Goal: Task Accomplishment & Management: Contribute content

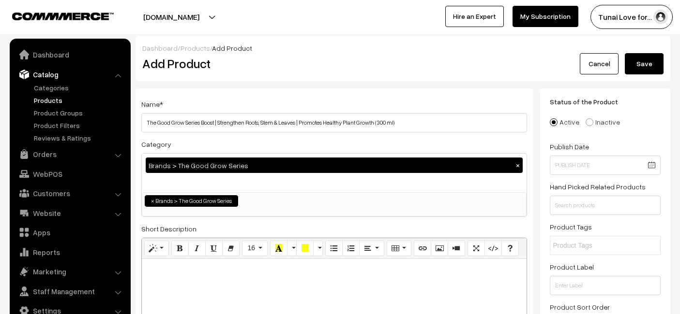
select select "54"
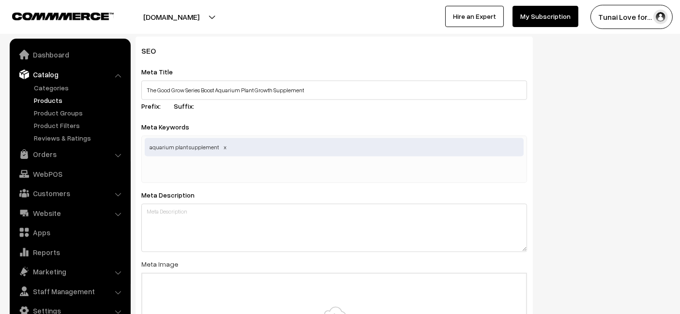
scroll to position [94, 0]
click at [193, 162] on input "text" at bounding box center [195, 171] width 101 height 19
paste input "plant growth booster"
type input "plant growth booster"
drag, startPoint x: 352, startPoint y: 64, endPoint x: 364, endPoint y: 56, distance: 14.6
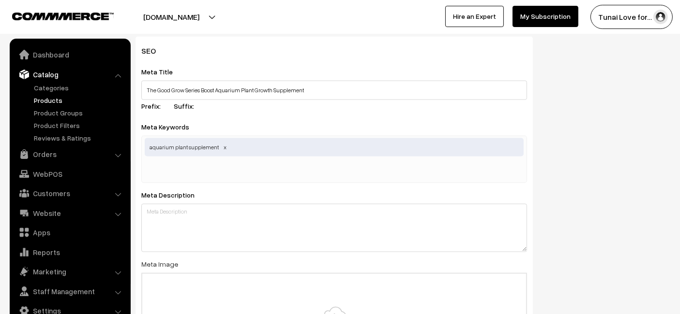
click at [353, 66] on div "Meta Title The Good Grow Series Boost Aquarium Plant Growth Supplement Prefix: …" at bounding box center [334, 90] width 386 height 49
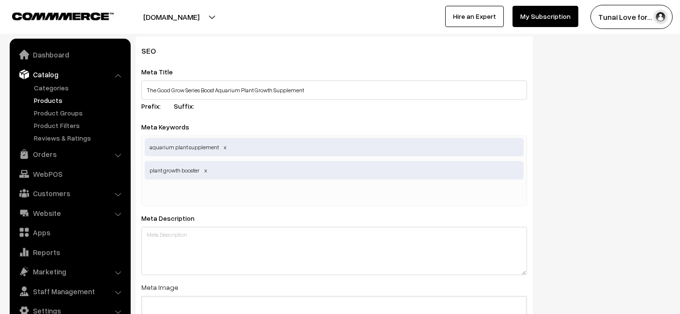
click at [209, 185] on input "text" at bounding box center [195, 194] width 101 height 19
paste input "aquarium plant health"
type input "aquarium plant health"
click at [410, 81] on input "The Good Grow Series Boost Aquarium Plant Growth Supplement" at bounding box center [334, 90] width 386 height 19
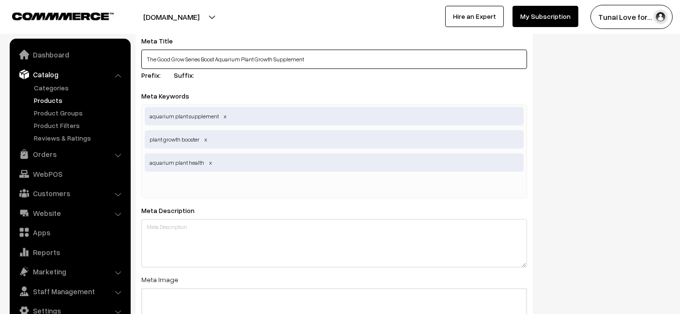
scroll to position [1523, 0]
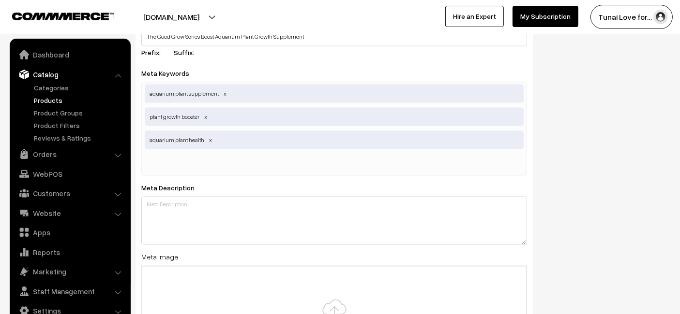
click at [196, 154] on input "text" at bounding box center [195, 163] width 101 height 19
paste input "aquatic plant nutrition"
type input "aquatic plant nutrition"
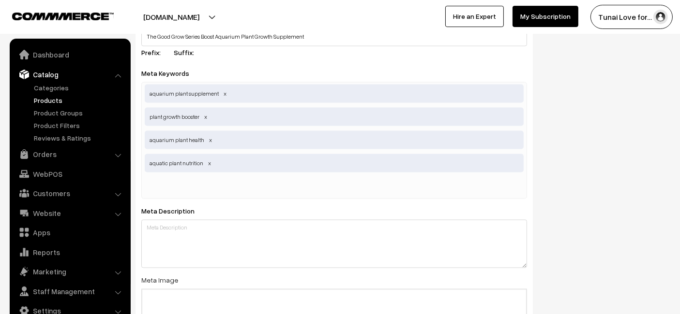
click at [279, 43] on div "Meta Title The Good Grow Series Boost Aquarium Plant Growth Supplement Prefix: …" at bounding box center [334, 36] width 386 height 49
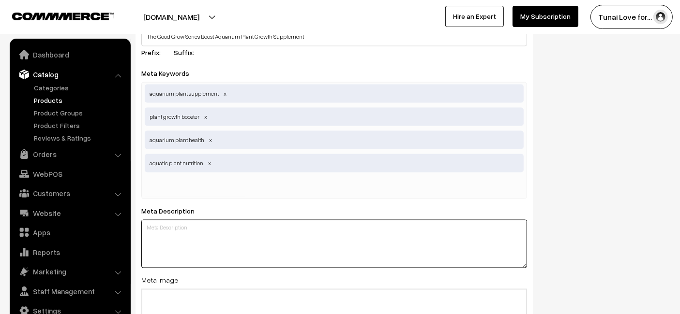
click at [275, 252] on textarea at bounding box center [334, 244] width 386 height 48
paste textarea "The Good Grow Series Boost strengthens roots, stems, and leaves while promoting…"
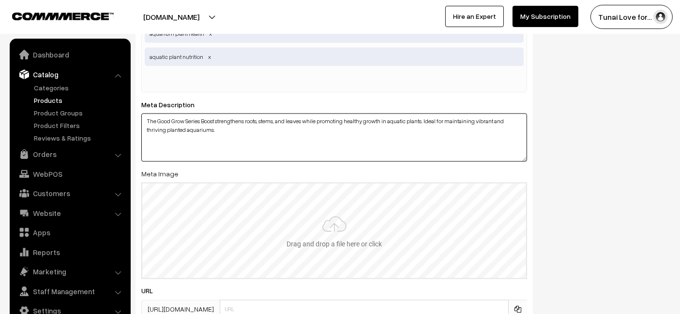
scroll to position [1702, 0]
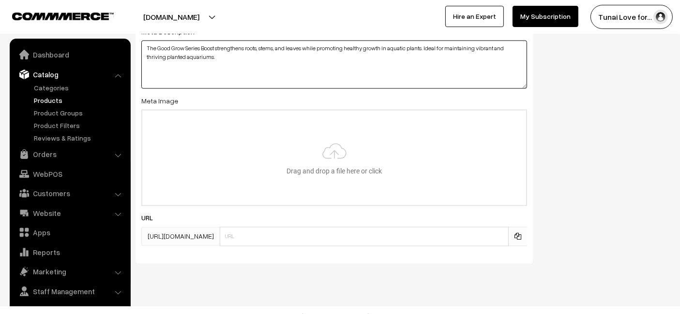
type textarea "The Good Grow Series Boost strengthens roots, stems, and leaves while promoting…"
type input "C:\fakepath\good-grow-series-boost.jpg"
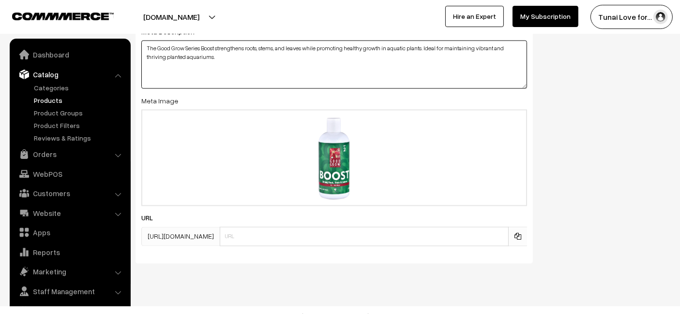
paste textarea "good-grow-series-boost"
type textarea "The Good Grow Series Boost strengthens roots, stems, and leaves while promoting…"
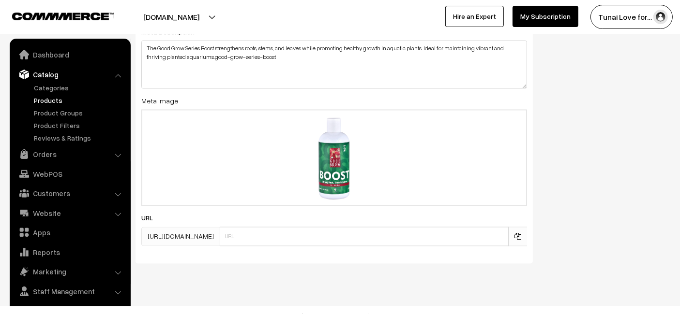
click at [320, 212] on div "URL https://tunai.in/products/" at bounding box center [334, 229] width 386 height 34
click at [317, 214] on div "URL https://tunai.in/products/" at bounding box center [334, 229] width 386 height 34
click at [316, 227] on input "text" at bounding box center [364, 236] width 289 height 19
paste input "good-grow-series-boost"
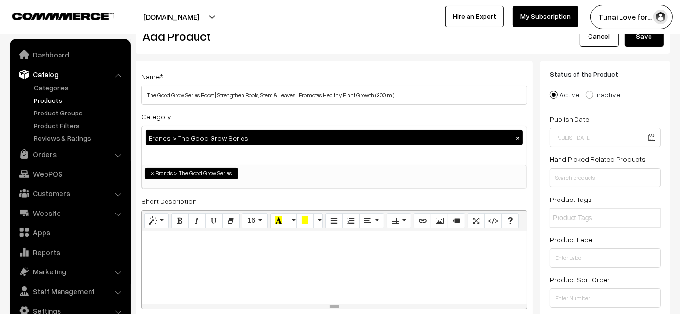
scroll to position [0, 0]
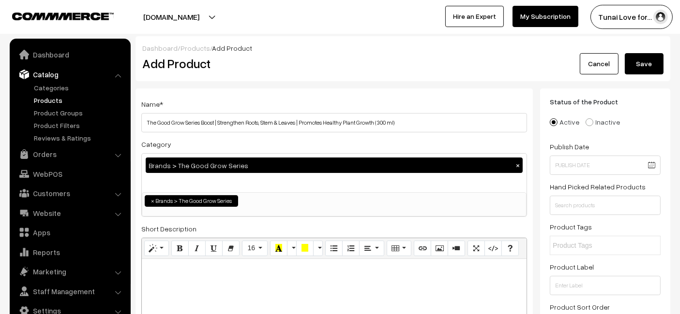
type input "good-grow-series-boost"
click at [645, 58] on button "Save" at bounding box center [644, 63] width 39 height 21
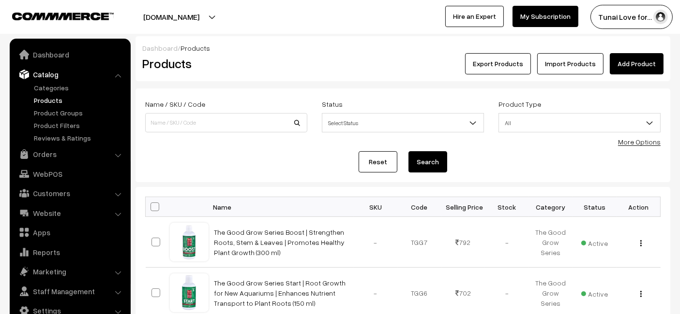
click at [641, 56] on link "Add Product" at bounding box center [637, 63] width 54 height 21
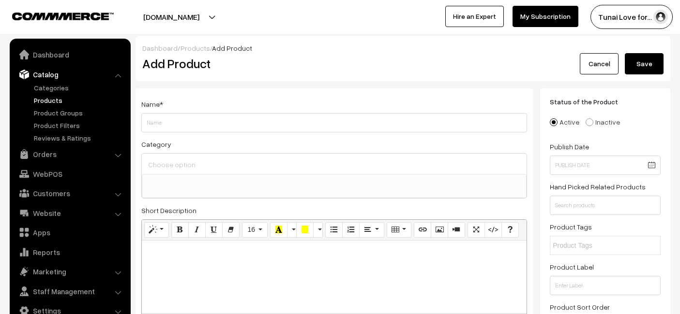
select select
type input "The Good Grow Series Enjoy | Boost Plant Growth & Immunity | Boosts Overall Hea…"
click at [273, 172] on div at bounding box center [334, 164] width 385 height 20
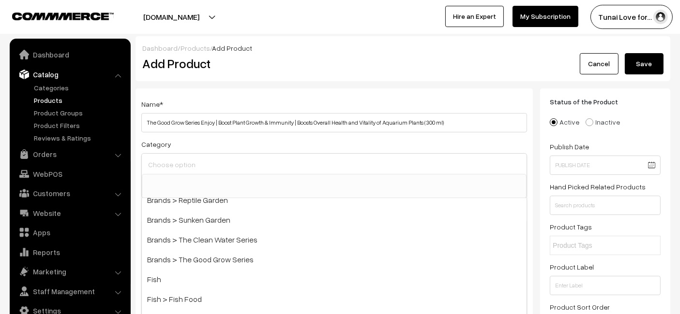
scroll to position [268, 0]
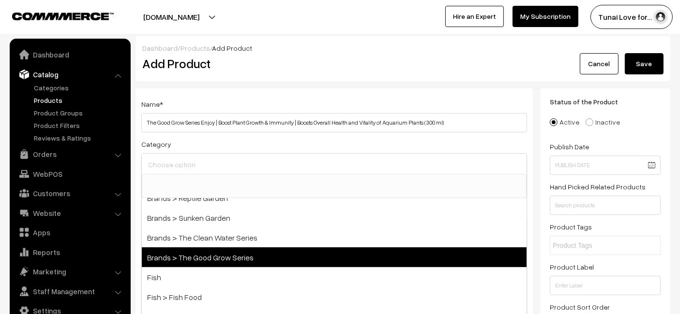
click at [233, 250] on span "Brands > The Good Grow Series" at bounding box center [334, 258] width 385 height 20
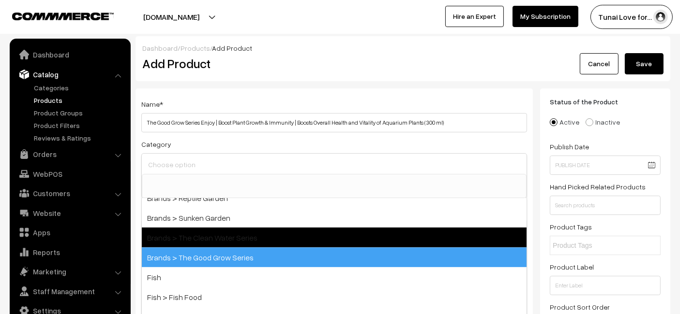
select select "54"
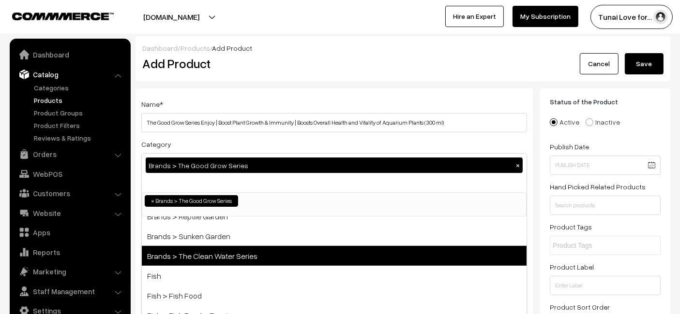
scroll to position [104, 0]
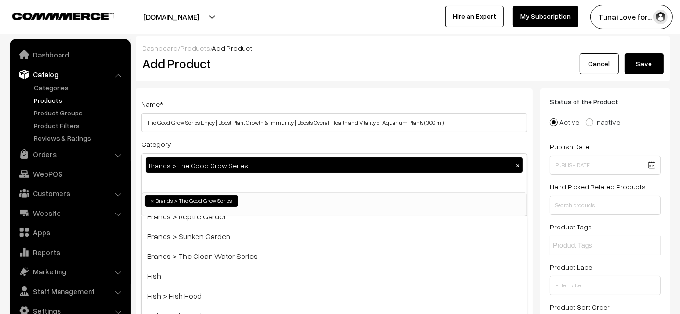
click at [299, 67] on h2 "Add Product" at bounding box center [335, 63] width 387 height 15
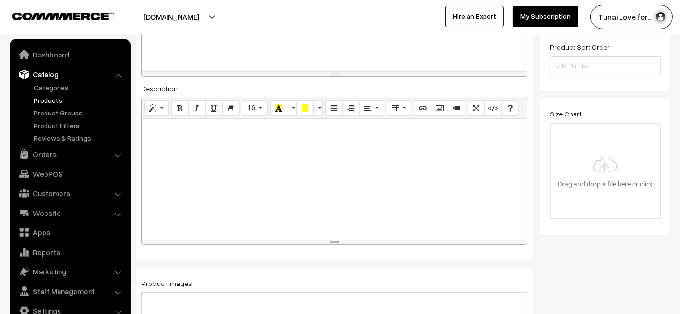
scroll to position [268, 0]
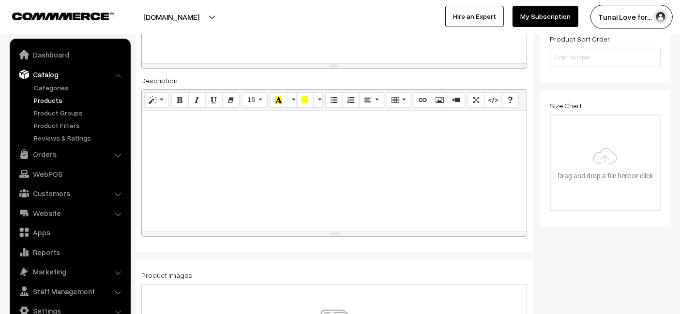
click at [258, 153] on div at bounding box center [334, 171] width 385 height 121
paste div
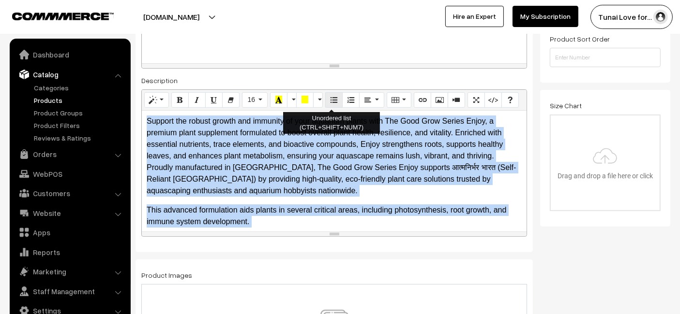
click at [331, 98] on icon "Unordered list (CTRL+SHIFT+NUM7)" at bounding box center [333, 100] width 7 height 8
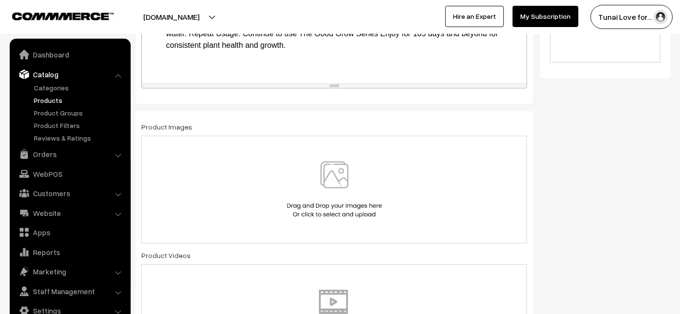
scroll to position [430, 0]
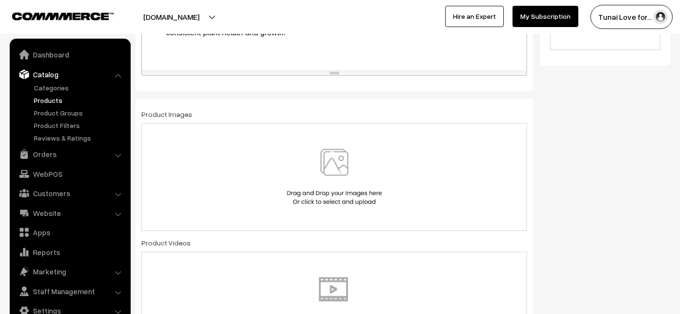
click at [330, 156] on img at bounding box center [334, 177] width 100 height 57
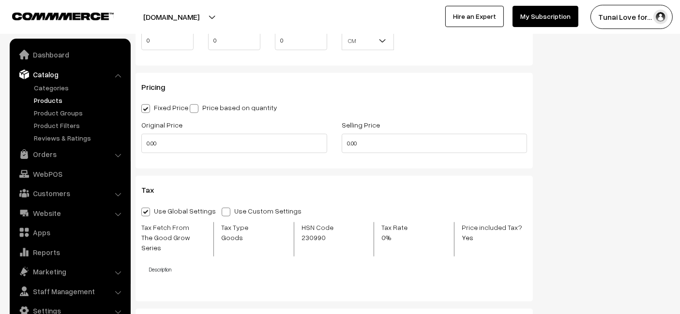
scroll to position [967, 0]
click at [403, 142] on input "0.00" at bounding box center [435, 142] width 186 height 19
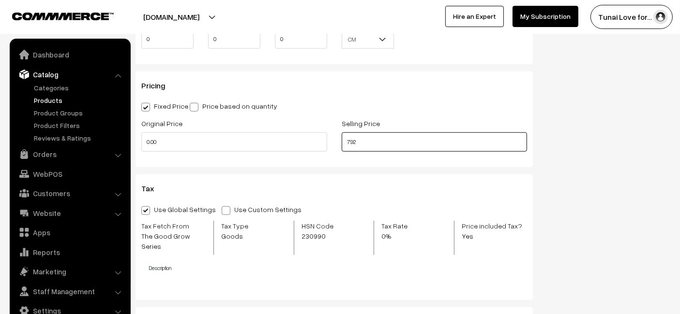
type input "792"
click at [403, 165] on div "Pricing Fixed Price Price based on quantity Original Price 0.00 Selling Price 7…" at bounding box center [333, 120] width 397 height 96
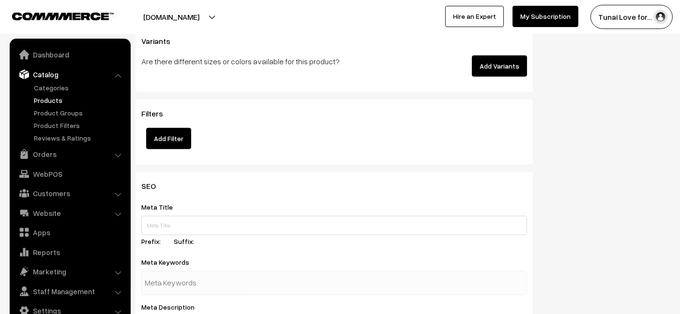
scroll to position [1397, 0]
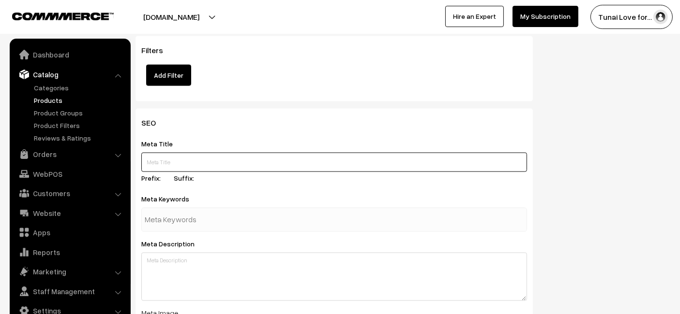
click at [245, 155] on input "text" at bounding box center [334, 162] width 386 height 19
click at [186, 138] on div "Meta Title Prefix: Suffix:" at bounding box center [334, 162] width 386 height 49
click at [217, 153] on input "text" at bounding box center [334, 162] width 386 height 19
paste input "The Good Grow Series Enjoy Aquarium Plant Health and Growth Supplement"
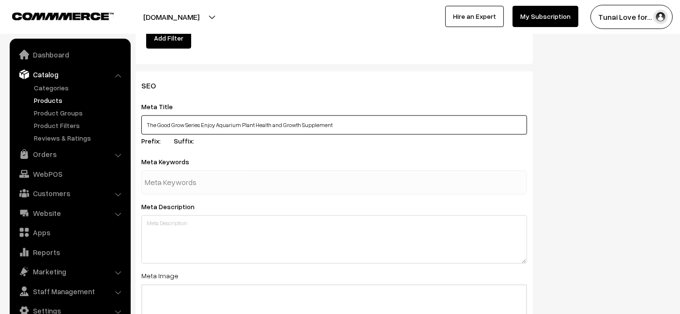
scroll to position [1451, 0]
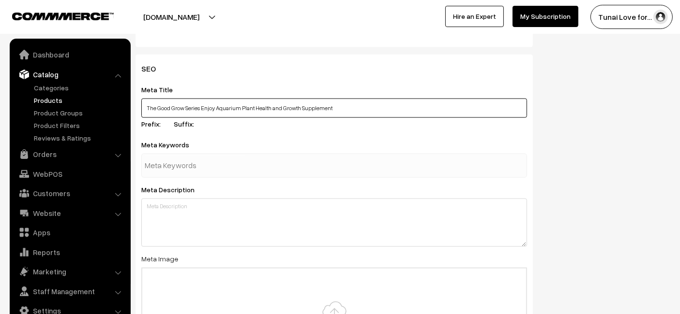
type input "The Good Grow Series Enjoy Aquarium Plant Health and Growth Supplement"
click at [199, 156] on input "text" at bounding box center [195, 165] width 101 height 19
paste input "aquarium plant supplement"
type input "aquarium plant supplement"
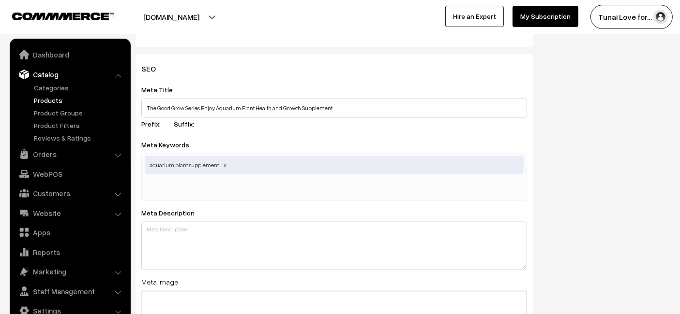
paste input "aquarium plant supplement"
type input "aquarium plant supplement"
paste input "aquatic plant health"
type input "aquatic plant health"
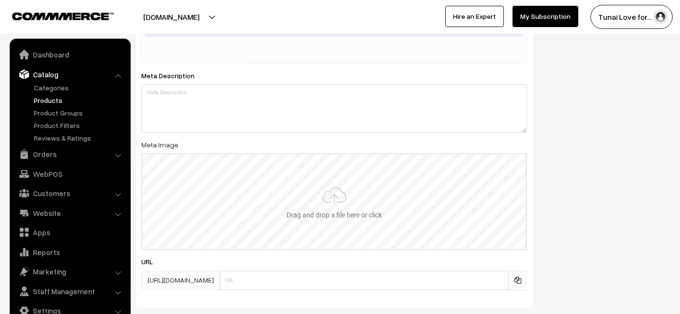
scroll to position [1612, 0]
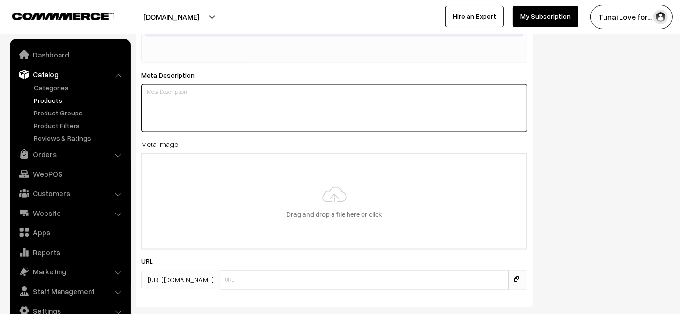
click at [215, 87] on textarea at bounding box center [334, 108] width 386 height 48
paste textarea "The Good Grow Series Enjoy enhances plant growth, immunity, and overall vitalit…"
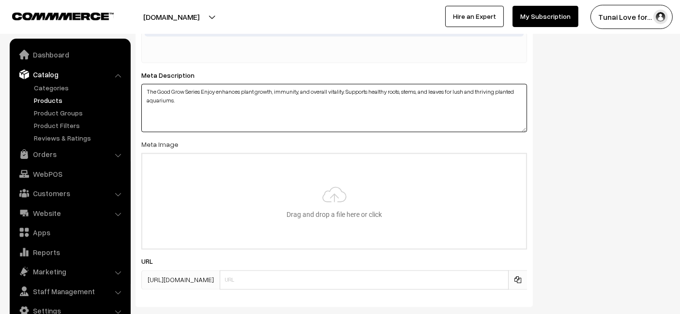
type textarea "The Good Grow Series Enjoy enhances plant growth, immunity, and overall vitalit…"
type input "C:\fakepath\good-grow-series-enjoy.jpg"
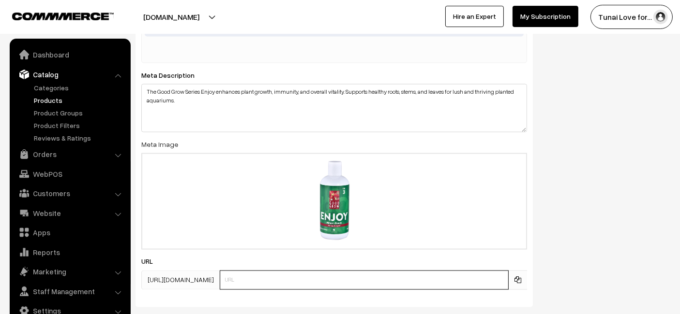
click at [282, 271] on input "text" at bounding box center [364, 280] width 289 height 19
paste input "good-grow-series-enjoy"
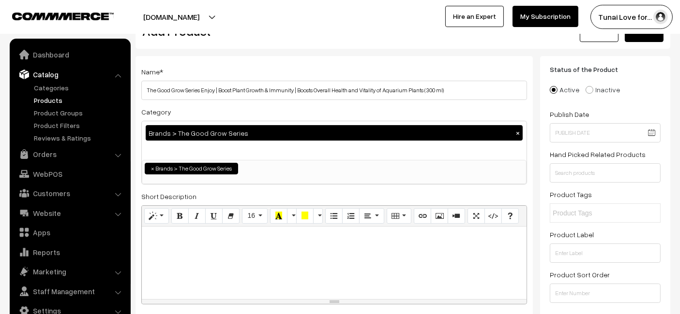
scroll to position [0, 0]
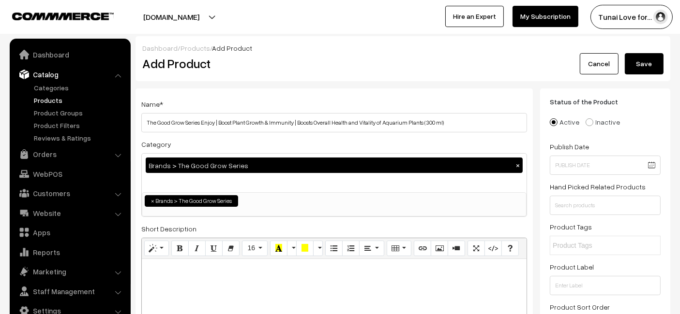
type input "good-grow-series-enjoy"
click at [631, 67] on button "Save" at bounding box center [644, 63] width 39 height 21
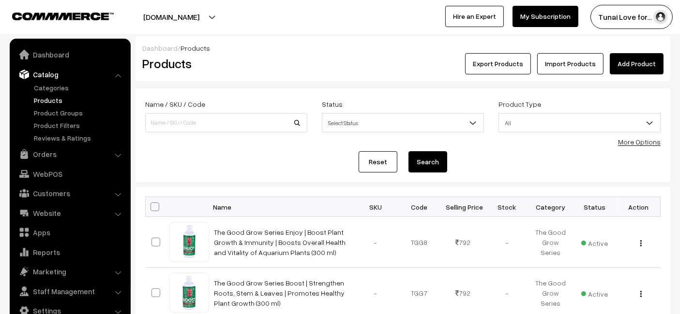
click at [640, 60] on link "Add Product" at bounding box center [637, 63] width 54 height 21
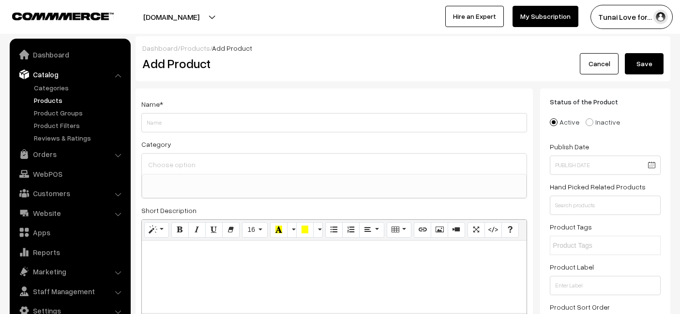
select select
type input "The Good Grow Series Grow | For New Leaves & Roots | Specially Designed to Supp…"
click at [320, 152] on div "Category Brands Brands > TUNAI Brands > OPTIMUM Brands > SOBO Brands > DOPHIN B…" at bounding box center [334, 168] width 386 height 60
click at [319, 152] on div "Category Brands Brands > TUNAI Brands > OPTIMUM Brands > SOBO Brands > DOPHIN B…" at bounding box center [334, 168] width 386 height 60
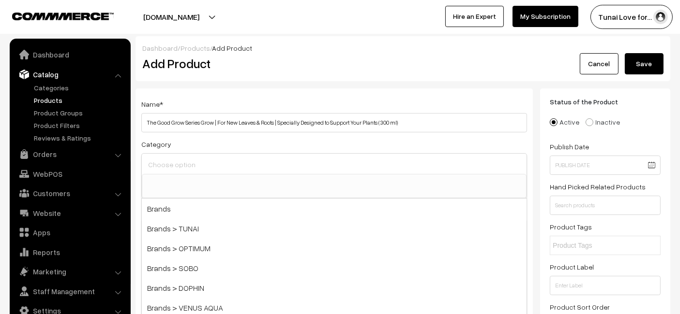
click at [383, 165] on input at bounding box center [334, 165] width 377 height 14
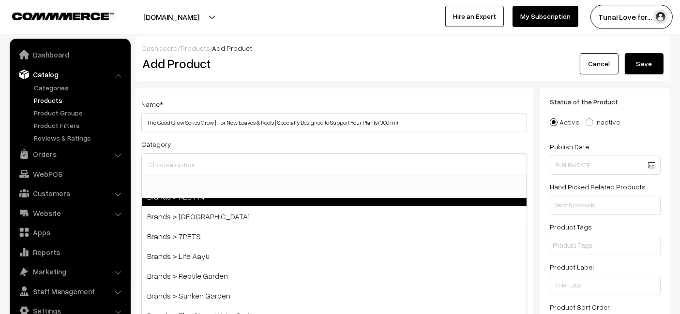
scroll to position [215, 0]
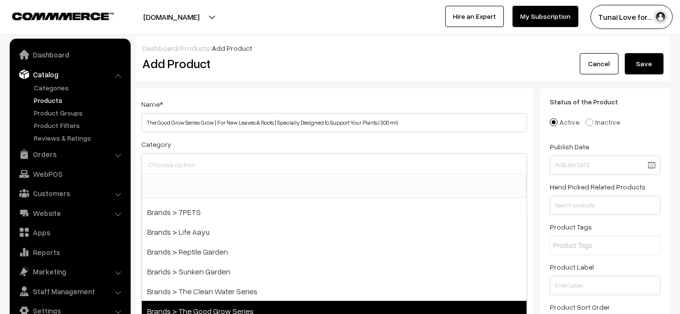
click at [214, 302] on span "Brands > The Good Grow Series" at bounding box center [334, 311] width 385 height 20
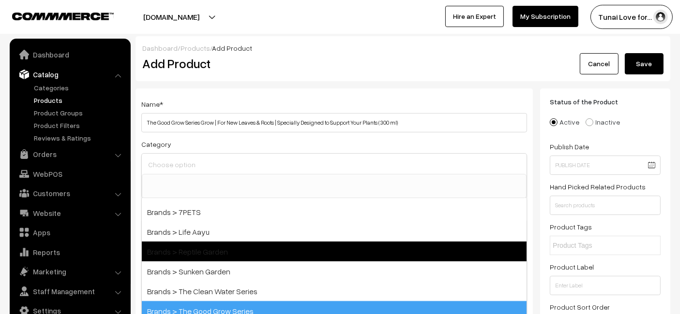
select select "54"
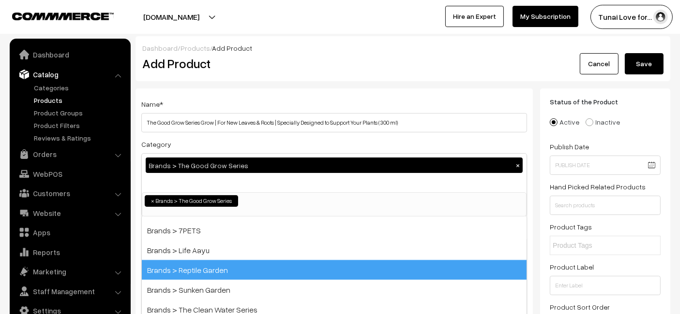
scroll to position [104, 0]
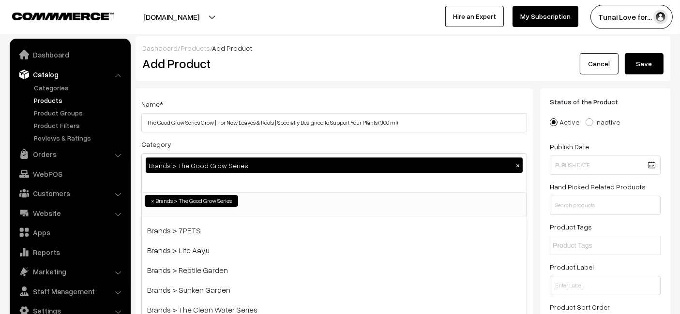
click at [331, 46] on div "Dashboard / Products / Add Product" at bounding box center [402, 48] width 521 height 10
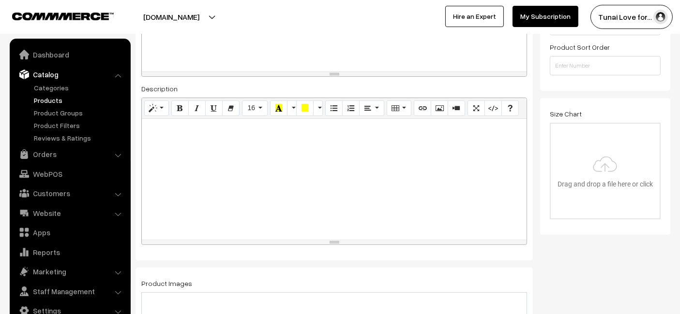
scroll to position [268, 0]
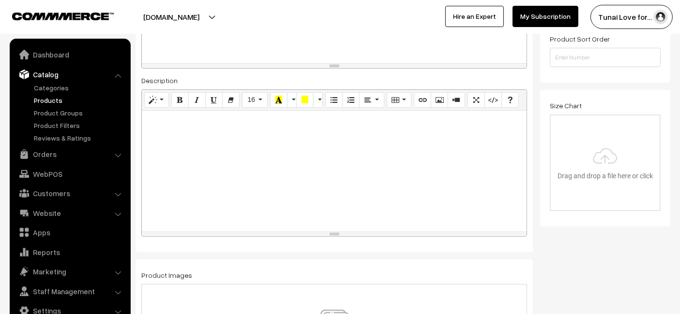
click at [288, 125] on p at bounding box center [334, 122] width 375 height 12
paste div
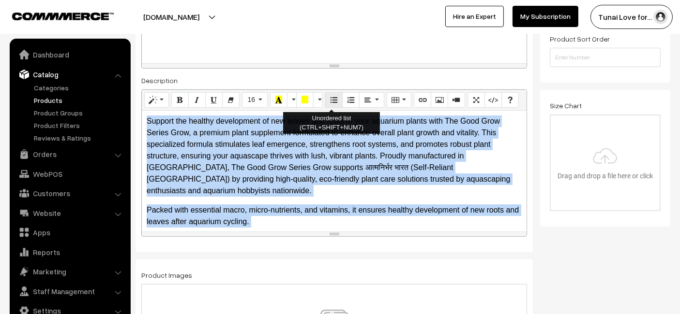
click at [332, 104] on button "Unordered list (CTRL+SHIFT+NUM7)" at bounding box center [333, 99] width 17 height 15
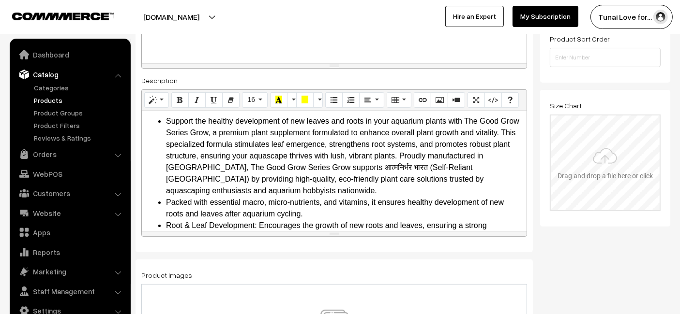
click at [598, 184] on input "file" at bounding box center [605, 163] width 109 height 95
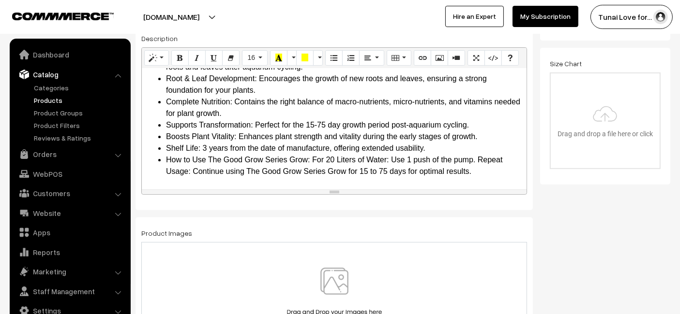
scroll to position [430, 0]
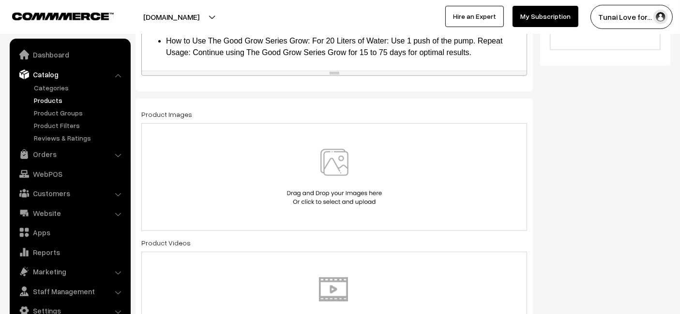
click at [222, 133] on div at bounding box center [334, 177] width 386 height 108
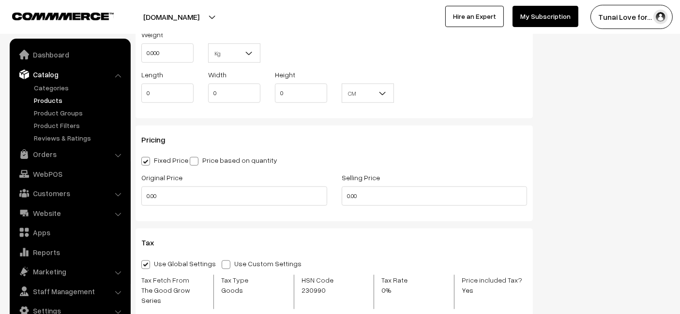
scroll to position [1021, 0]
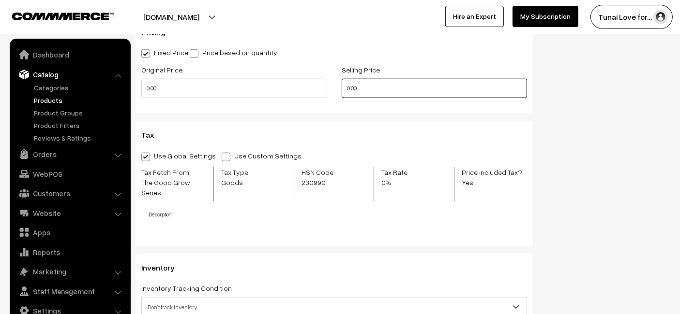
click at [373, 81] on input "0.00" at bounding box center [435, 88] width 186 height 19
click at [372, 81] on input "0.00" at bounding box center [435, 88] width 186 height 19
click at [362, 90] on input "0.00" at bounding box center [435, 88] width 186 height 19
type input "792"
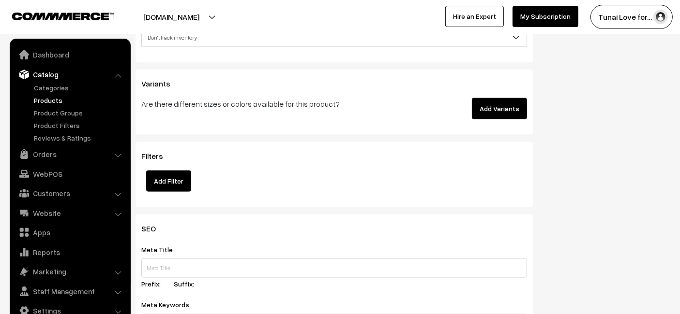
scroll to position [1343, 0]
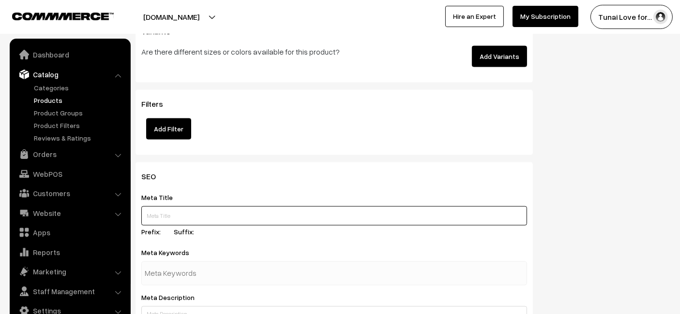
click at [242, 207] on input "text" at bounding box center [334, 216] width 386 height 19
paste input "The Good Grow Series Grow Aquarium Plant Supplement"
type input "The Good Grow Series Grow Aquarium Plant Supplement"
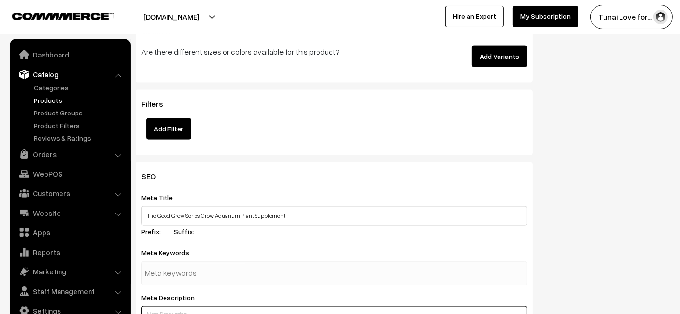
paste textarea "The Good Grow Series Grow promotes the development of new leaves and roots, sup…"
type textarea "The Good Grow Series Grow promotes the development of new leaves and roots, sup…"
click at [228, 267] on input "text" at bounding box center [195, 273] width 101 height 19
paste input "The Good Grow Series Grow promotes the development of new leaves and roots, sup…"
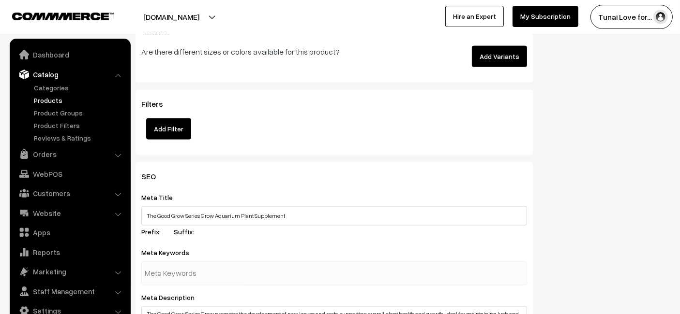
type input "The Good Grow Series Grow promotes the development of new leaves and roots, sup…"
paste input "aquarium plant supplement"
type input "aquarium plant supplement"
click at [219, 247] on div "Meta Keywords aquarium plant supplement" at bounding box center [334, 266] width 386 height 39
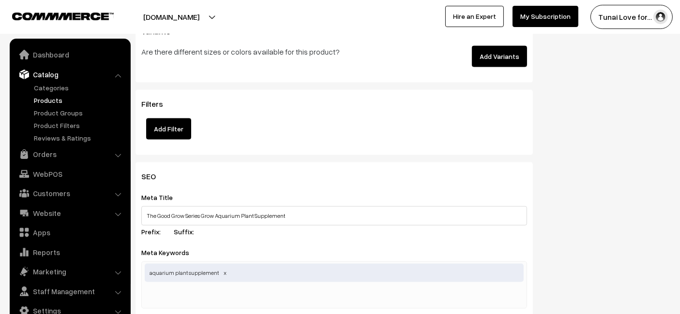
click at [215, 287] on input "text" at bounding box center [195, 296] width 101 height 19
paste input "root development aquarium"
type input "root development aquarium"
click at [326, 126] on div "Filters Add Filter" at bounding box center [334, 120] width 386 height 40
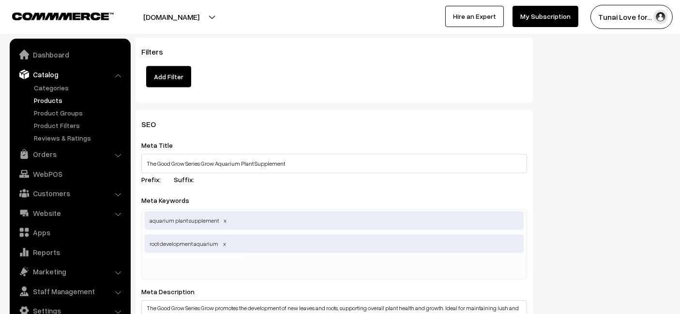
scroll to position [1451, 0]
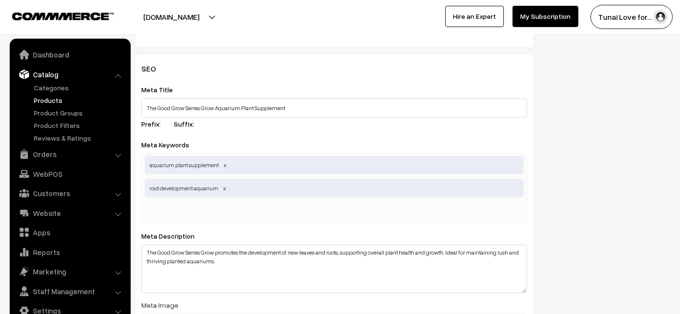
click at [208, 203] on input "text" at bounding box center [195, 212] width 101 height 19
paste input "healthy aquarium plants"
type input "healthy aquarium plants"
click at [244, 139] on div "Meta Keywords aquarium plant supplement,root development aquarium,healthy aquar…" at bounding box center [334, 182] width 386 height 86
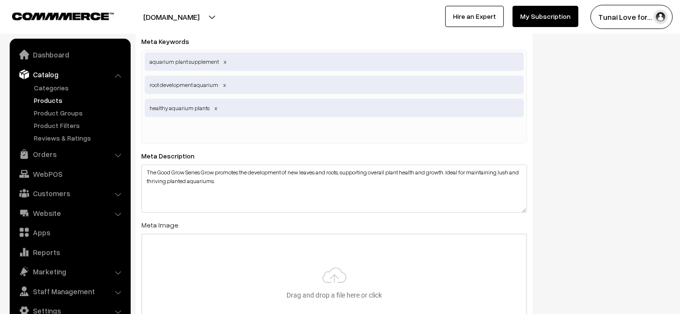
scroll to position [1559, 0]
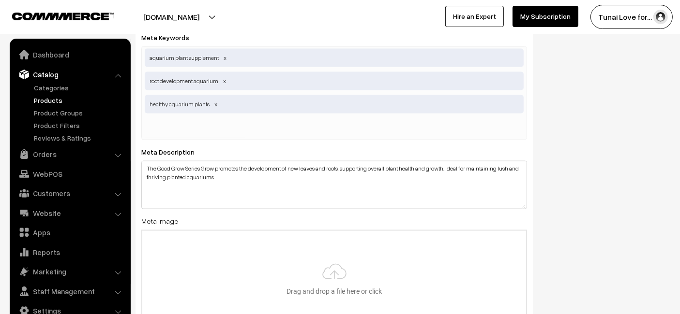
type input "C:\fakepath\good-grow-series-grow.jpg"
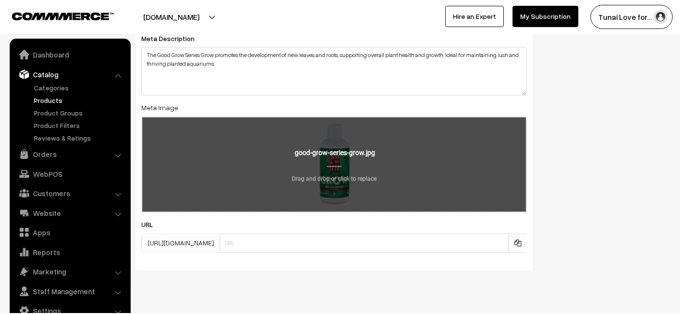
scroll to position [1679, 0]
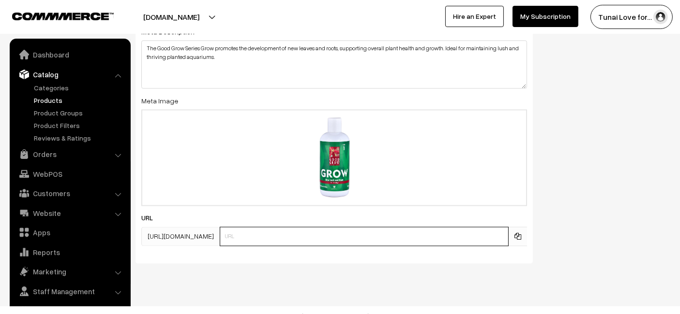
click at [330, 227] on input "text" at bounding box center [364, 236] width 289 height 19
paste input "good-grow-series-grow"
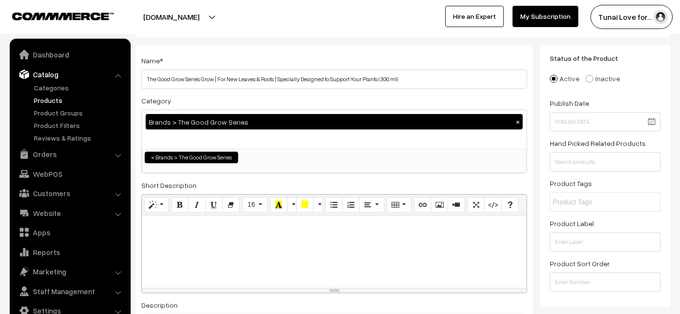
scroll to position [0, 0]
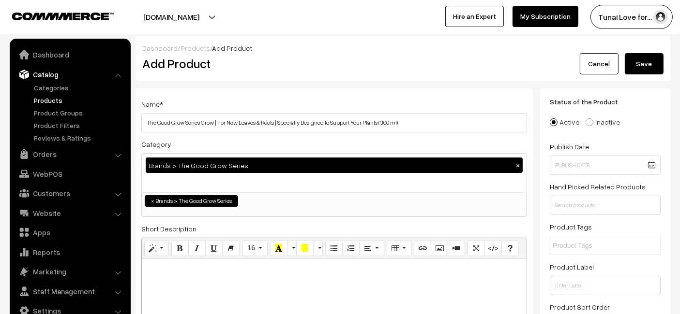
type input "good-grow-series-grow"
click at [655, 69] on button "Save" at bounding box center [644, 63] width 39 height 21
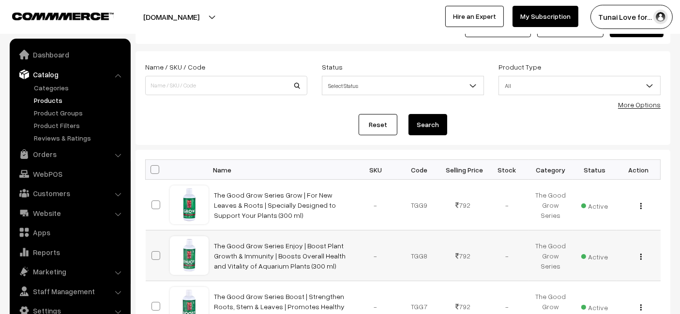
scroll to position [54, 0]
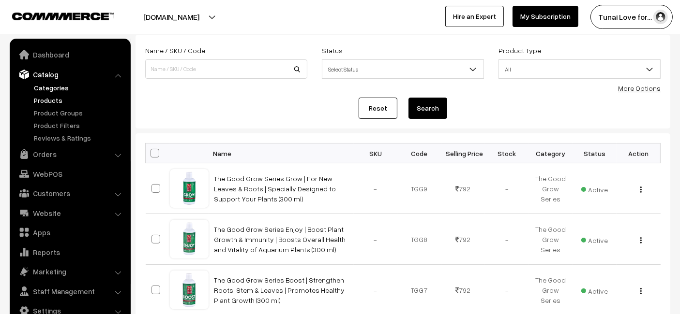
click at [46, 91] on link "Categories" at bounding box center [79, 88] width 96 height 10
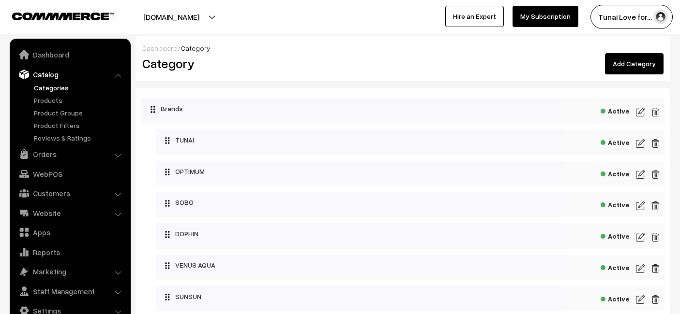
click at [646, 54] on link "Add Category" at bounding box center [634, 63] width 59 height 21
click at [646, 56] on link "Add Category" at bounding box center [634, 63] width 59 height 21
click at [635, 62] on link "Add Category" at bounding box center [634, 63] width 59 height 21
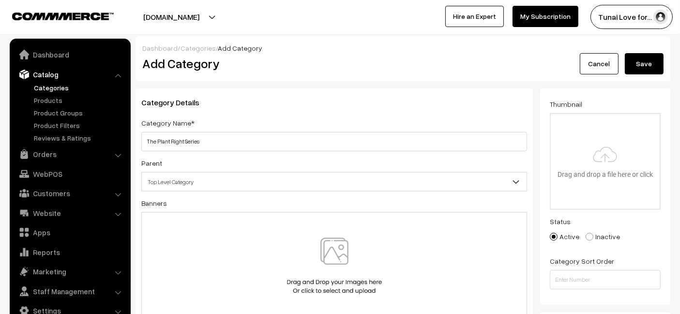
type input "The Plant Right Series"
click at [643, 65] on button "Save" at bounding box center [644, 63] width 39 height 21
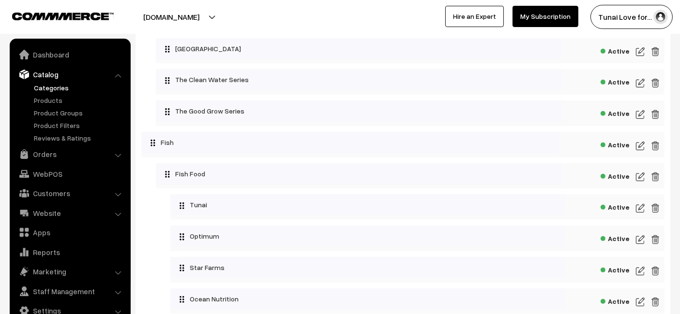
scroll to position [498, 0]
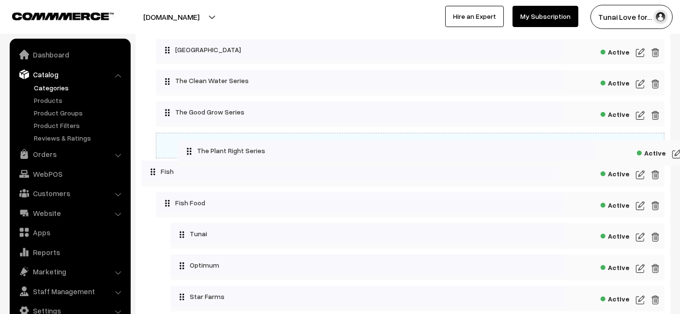
drag, startPoint x: 151, startPoint y: 221, endPoint x: 179, endPoint y: 143, distance: 82.8
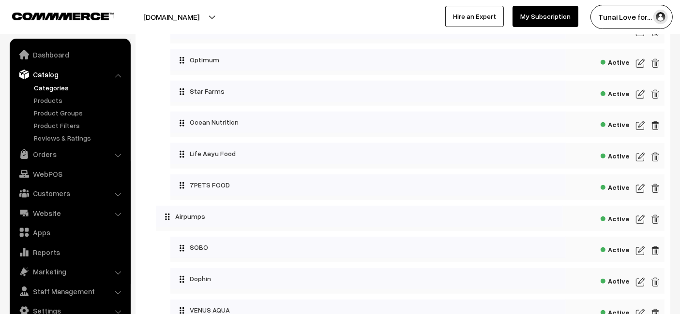
scroll to position [767, 0]
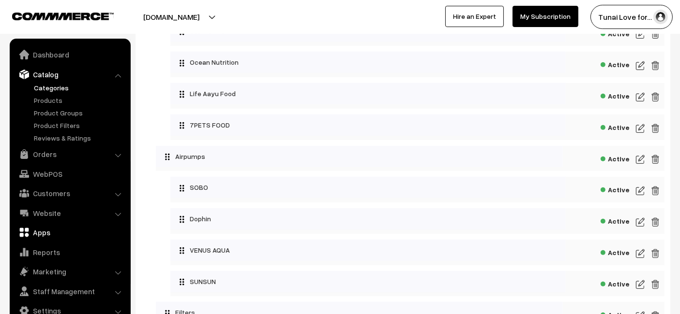
click at [53, 172] on link "WebPOS" at bounding box center [69, 173] width 115 height 17
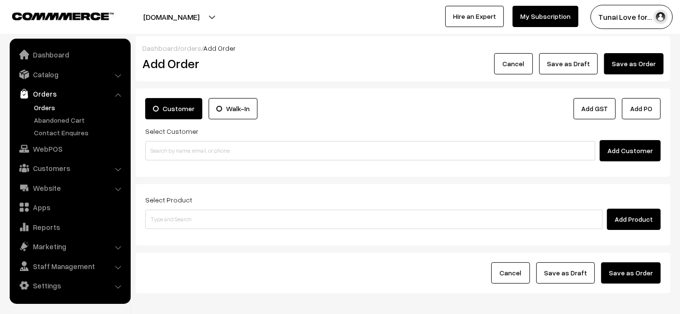
click at [46, 188] on link "Website" at bounding box center [69, 187] width 115 height 17
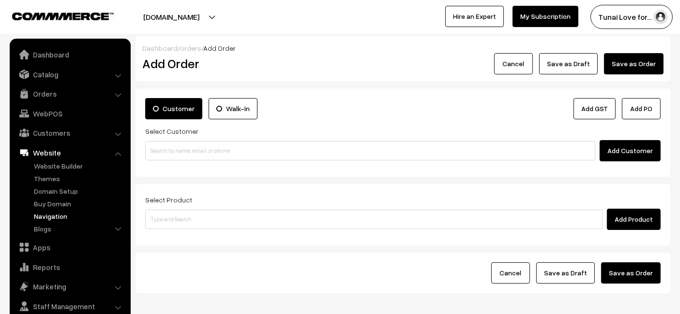
click at [48, 219] on link "Navigation" at bounding box center [79, 216] width 96 height 10
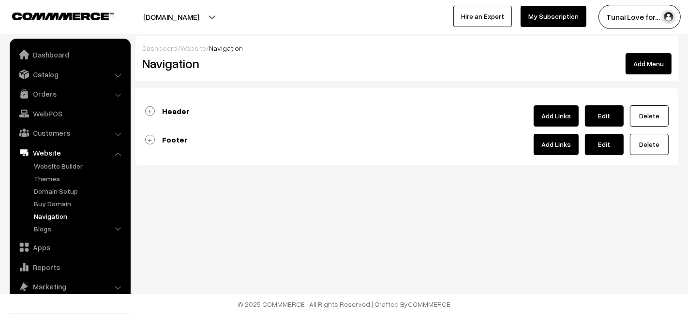
click at [547, 119] on link "Add Links" at bounding box center [556, 115] width 45 height 21
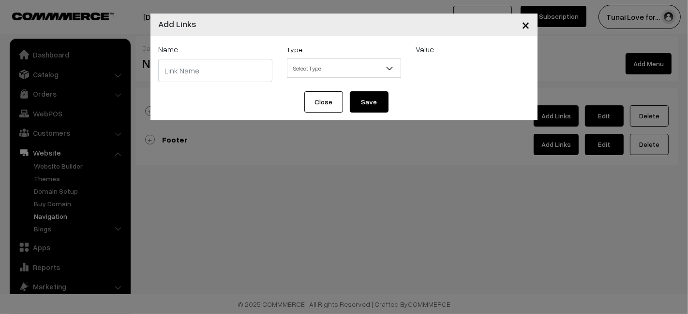
click at [185, 78] on input "text" at bounding box center [215, 70] width 114 height 23
click at [223, 62] on input "THE PLANT GROW SERIES" at bounding box center [215, 70] width 114 height 23
type input "THE PLANT RIGHT SERIES"
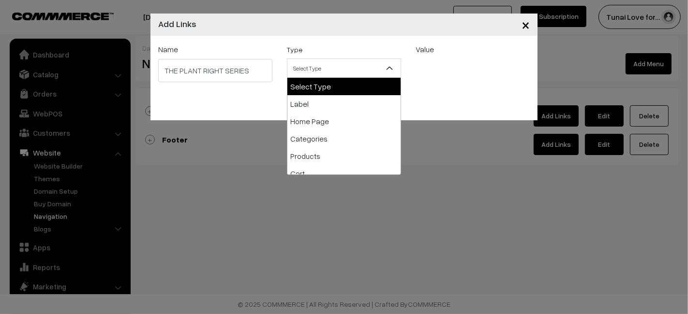
click at [369, 76] on span "Select Type" at bounding box center [343, 68] width 113 height 17
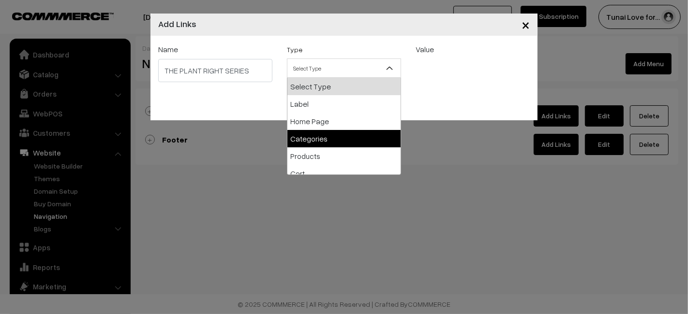
select select "categories"
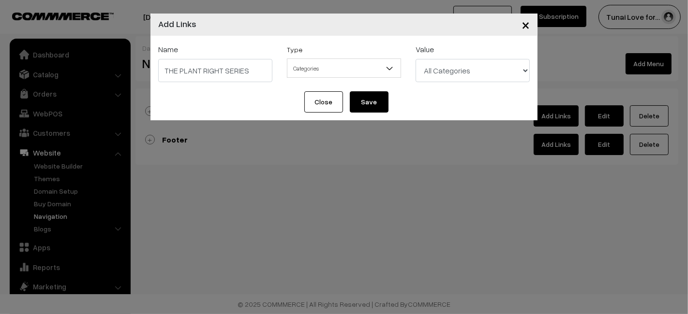
click at [430, 69] on select "All Categories Brands Brands > TUNAI Brands > OPTIMUM Brands > SOBO Brands > DO…" at bounding box center [473, 70] width 114 height 23
select select "55"
click at [416, 59] on select "All Categories Brands Brands > TUNAI Brands > OPTIMUM Brands > SOBO Brands > DO…" at bounding box center [473, 70] width 114 height 23
click at [372, 110] on button "Save" at bounding box center [369, 101] width 39 height 21
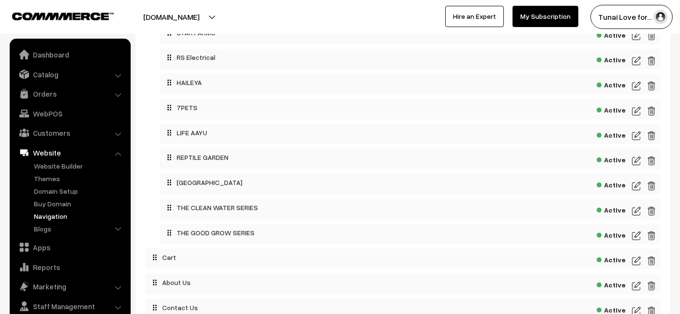
scroll to position [353, 0]
drag, startPoint x: 151, startPoint y: 204, endPoint x: 168, endPoint y: 266, distance: 64.7
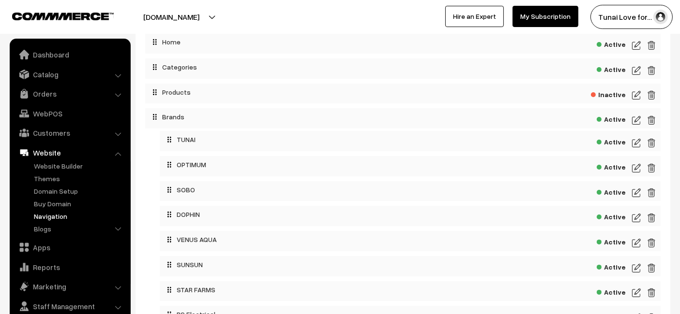
scroll to position [84, 0]
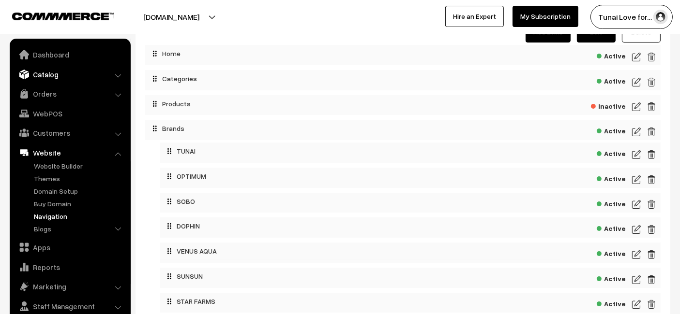
click at [30, 81] on link "Catalog" at bounding box center [69, 74] width 115 height 17
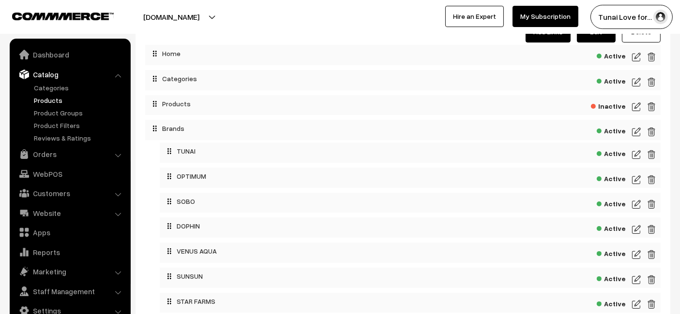
click at [49, 96] on link "Products" at bounding box center [79, 100] width 96 height 10
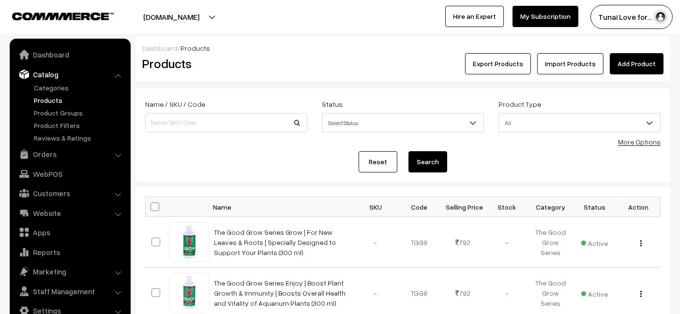
click at [642, 61] on link "Add Product" at bounding box center [637, 63] width 54 height 21
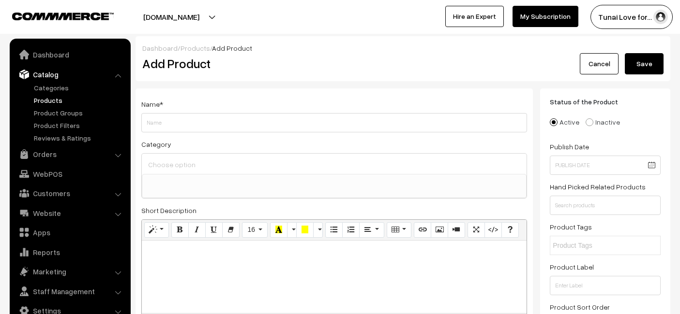
select select
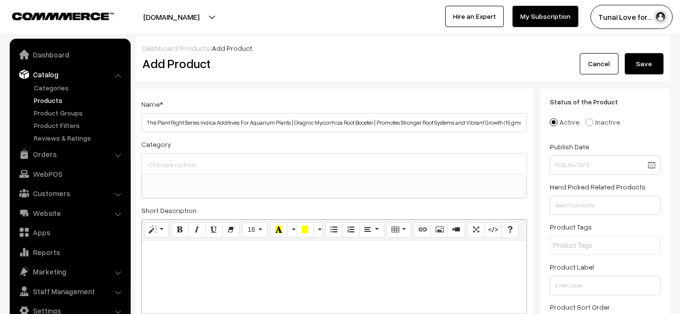
scroll to position [0, 2]
type input "The Plant Right Series Indica Additives For Aquarium Plants | Oragnic Mycorrhiz…"
drag, startPoint x: 253, startPoint y: 169, endPoint x: 259, endPoint y: 158, distance: 12.5
click at [253, 169] on input at bounding box center [334, 165] width 377 height 14
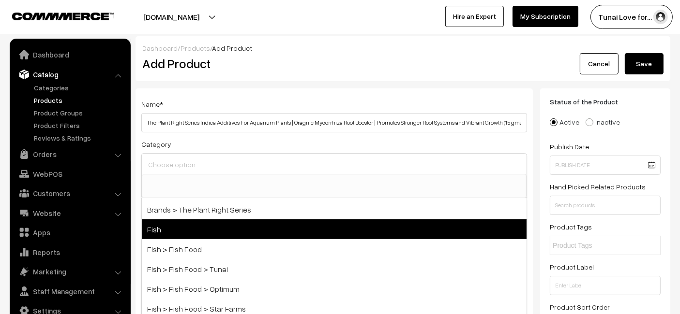
scroll to position [322, 0]
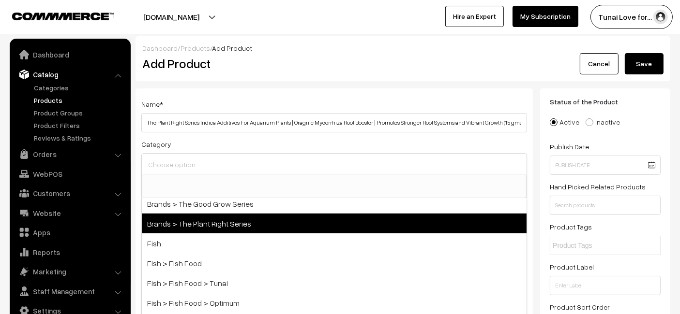
click at [233, 222] on span "Brands > The Plant Right Series" at bounding box center [334, 224] width 385 height 20
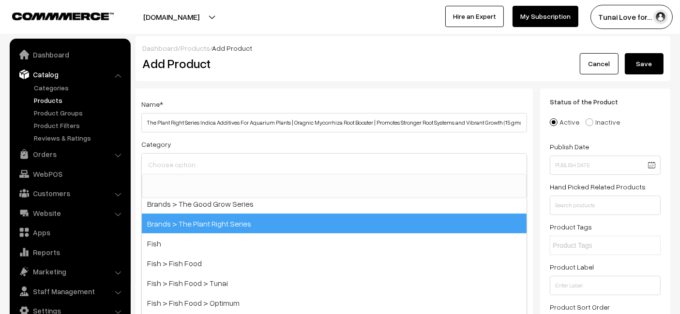
select select "55"
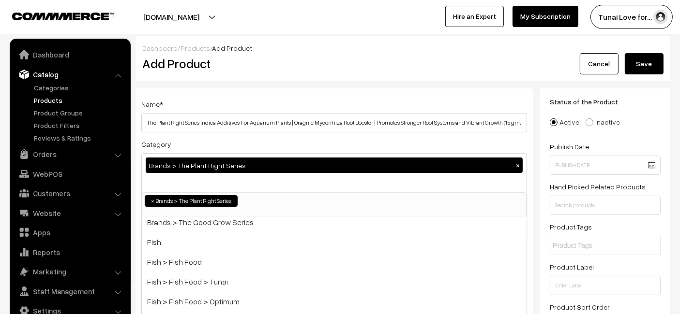
scroll to position [112, 0]
click at [310, 78] on div "Dashboard / Products / Add Product Add Product Cancel Save" at bounding box center [402, 58] width 535 height 45
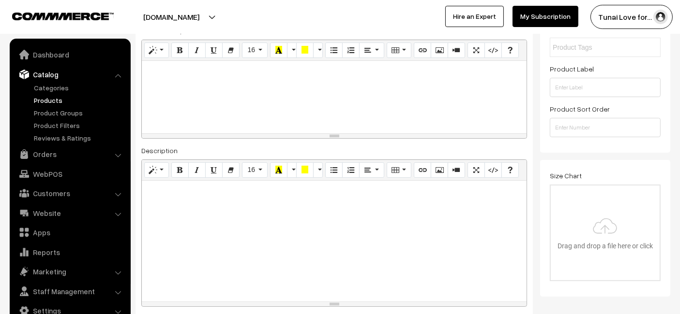
scroll to position [215, 0]
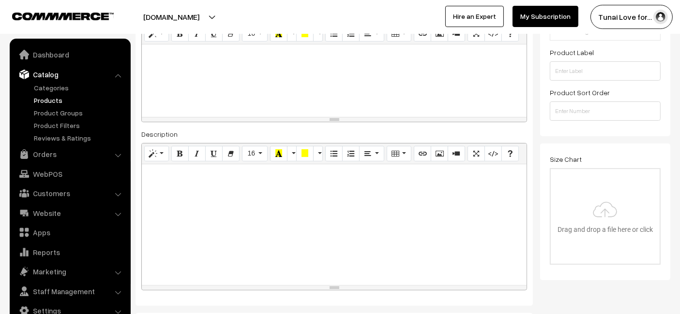
paste div
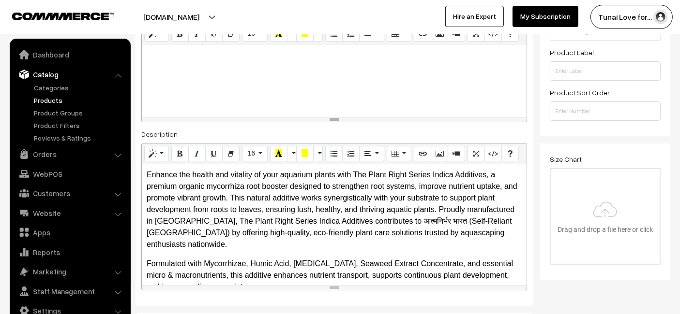
drag, startPoint x: 257, startPoint y: 205, endPoint x: 253, endPoint y: 202, distance: 5.0
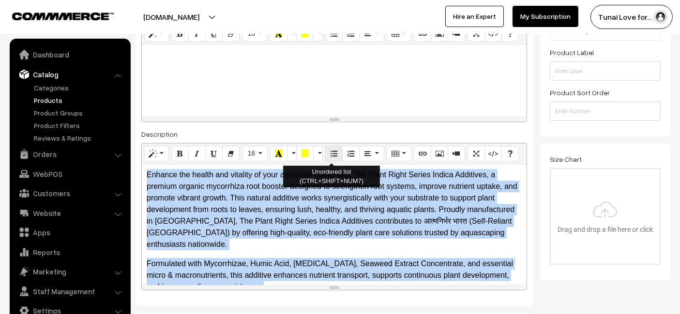
click at [334, 146] on button "Unordered list (CTRL+SHIFT+NUM7)" at bounding box center [333, 153] width 17 height 15
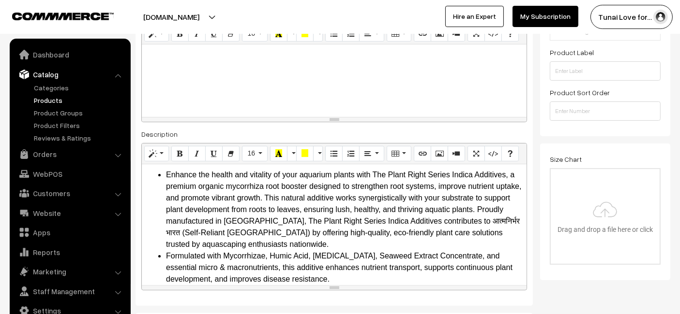
click at [372, 90] on div at bounding box center [334, 81] width 385 height 73
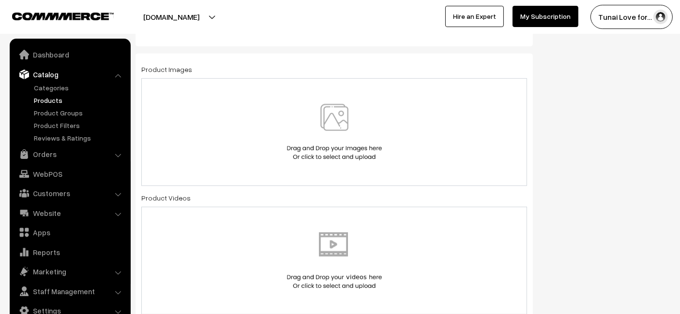
scroll to position [430, 0]
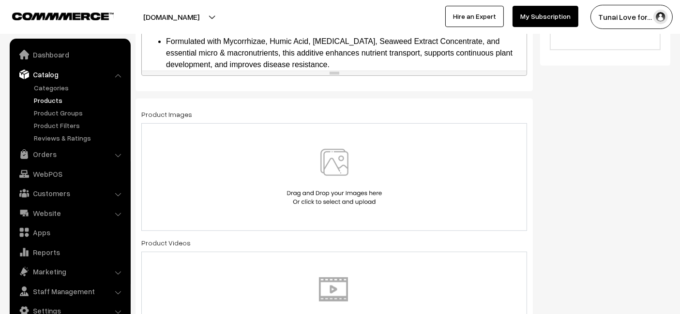
click at [278, 133] on div at bounding box center [334, 177] width 386 height 108
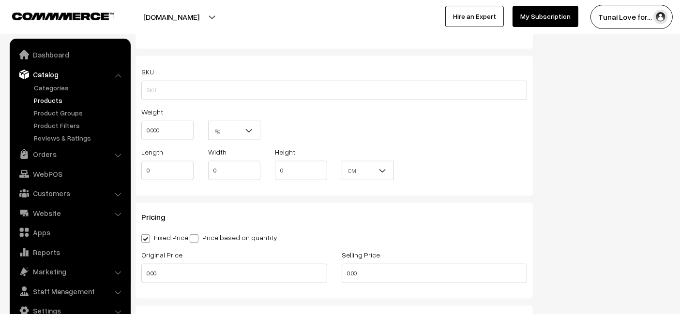
scroll to position [860, 0]
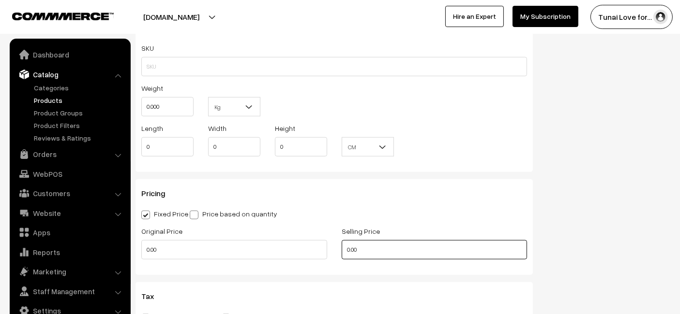
click at [374, 244] on input "0.00" at bounding box center [435, 249] width 186 height 19
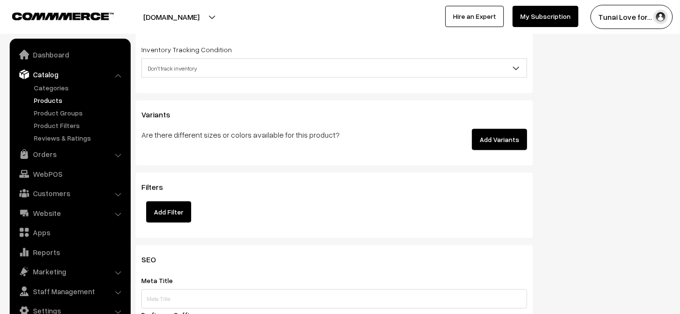
scroll to position [1343, 0]
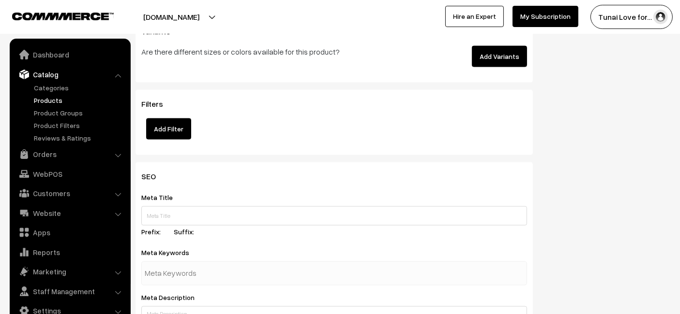
type input "350"
click at [208, 207] on input "text" at bounding box center [334, 216] width 386 height 19
paste input "The Plant Right Series Indica Aquarium Plant Root Booster"
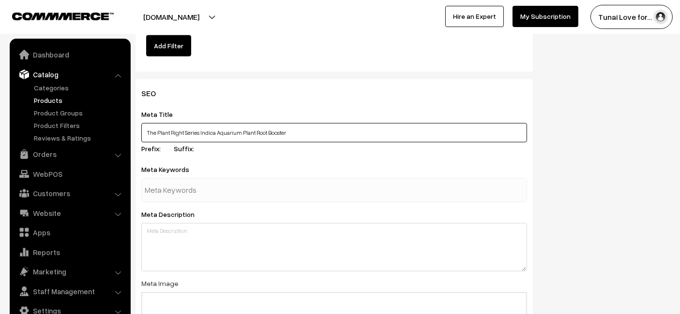
scroll to position [1505, 0]
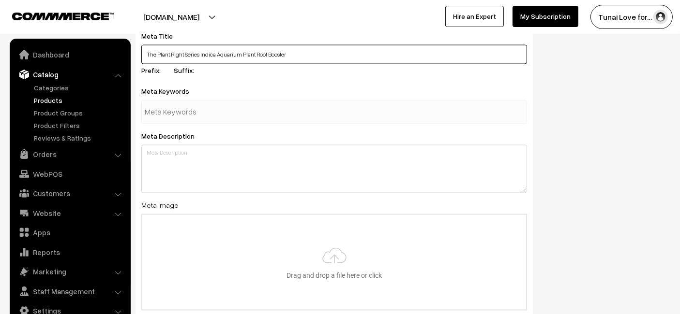
type input "The Plant Right Series Indica Aquarium Plant Root Booster"
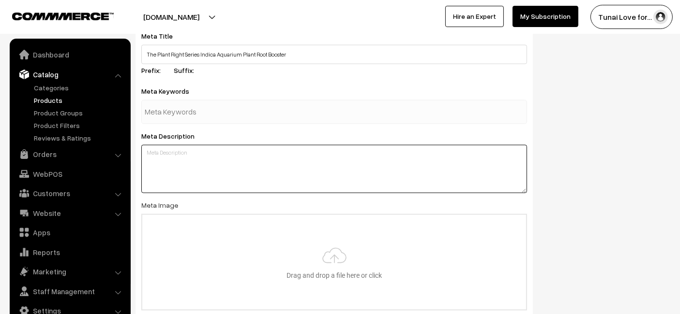
click at [253, 170] on textarea at bounding box center [334, 169] width 386 height 48
paste textarea "The Plant Right Series Indica is an organic mycorrhiza root booster that promot…"
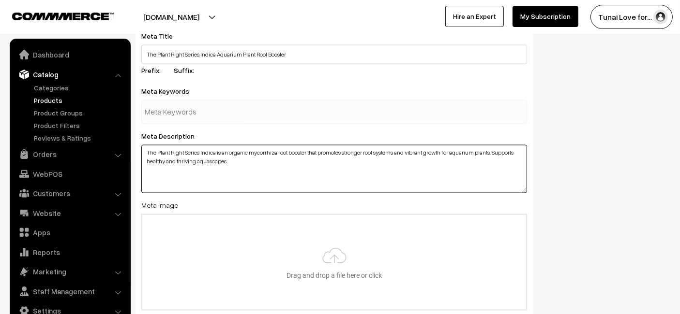
type textarea "The Plant Right Series Indica is an organic mycorrhiza root booster that promot…"
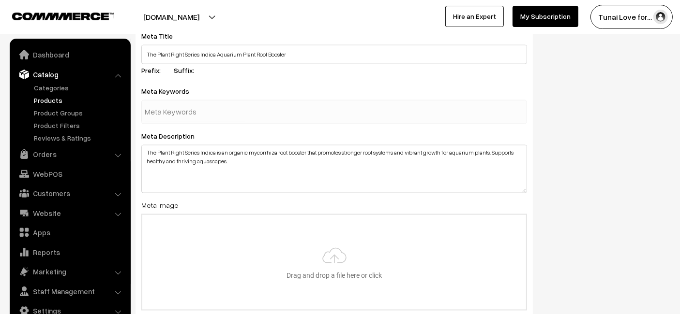
click at [236, 111] on div at bounding box center [334, 112] width 386 height 24
paste input "aquarium plant root booster"
click at [242, 103] on input "aquarium plant root booster" at bounding box center [195, 112] width 101 height 19
type input "aquarium plant root booster"
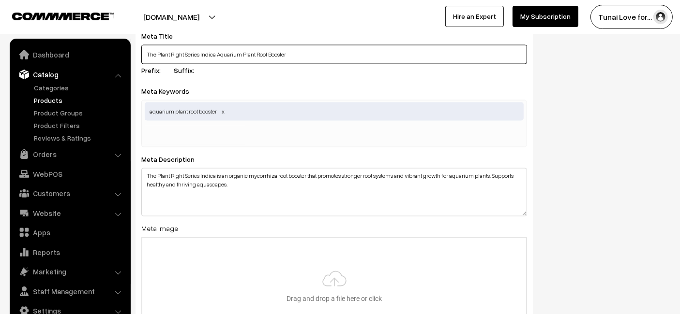
click at [261, 45] on input "The Plant Right Series Indica Aquarium Plant Root Booster" at bounding box center [334, 54] width 386 height 19
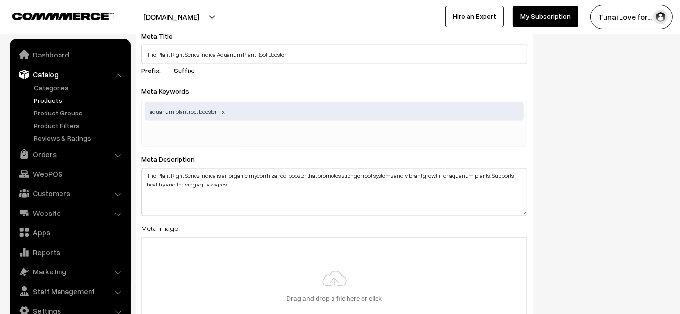
click at [250, 113] on div "aquarium plant root booster" at bounding box center [334, 123] width 386 height 47
paste input "aquarium plant nutrition"
type input "aquarium plant nutrition"
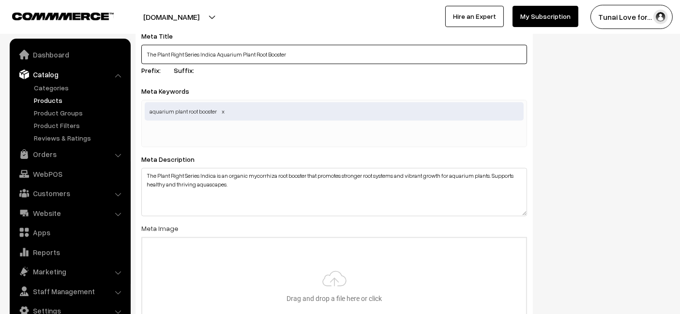
drag, startPoint x: 291, startPoint y: 39, endPoint x: 286, endPoint y: 37, distance: 5.4
click at [291, 45] on input "The Plant Right Series Indica Aquarium Plant Root Booster" at bounding box center [334, 54] width 386 height 19
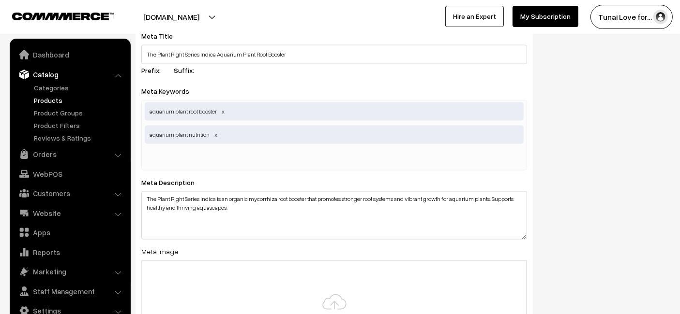
click at [226, 154] on input "text" at bounding box center [195, 158] width 101 height 19
paste input "organic root enhancer"
click at [242, 149] on input "organic root enhancer" at bounding box center [195, 158] width 101 height 19
type input "organic root enhancer"
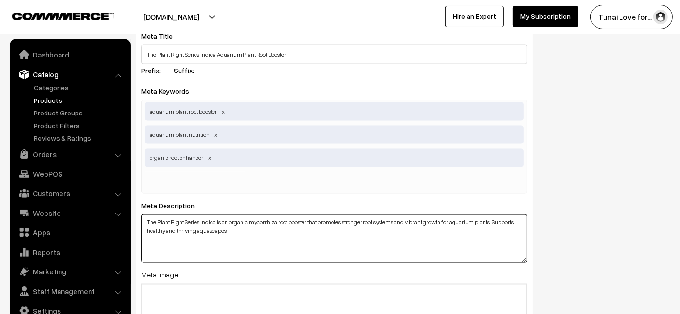
click at [239, 186] on div "SEO Meta Title The Plant Right Series Indica Aquarium Plant Root Booster Prefix…" at bounding box center [333, 219] width 397 height 437
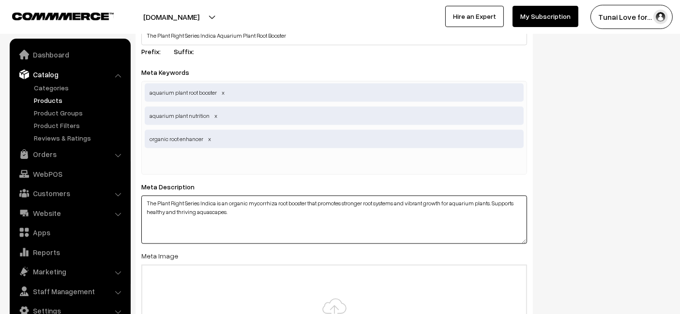
scroll to position [1612, 0]
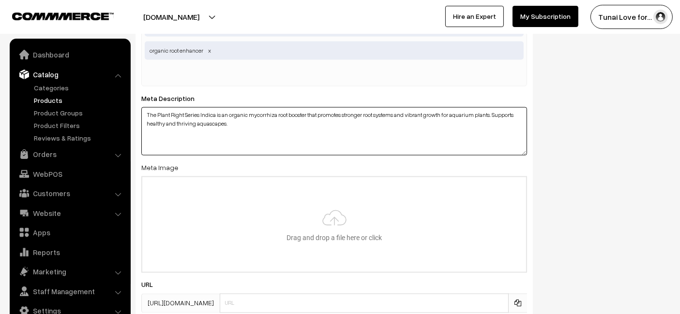
type input "C:\fakepath\plant-right-series-indica-additives.jpg"
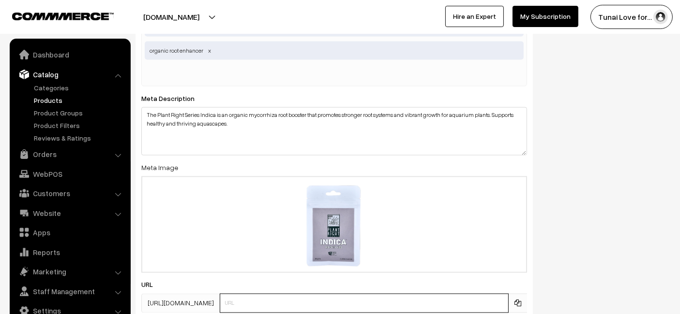
click at [281, 294] on input "text" at bounding box center [364, 303] width 289 height 19
paste input "plant-right-series-indica-additives"
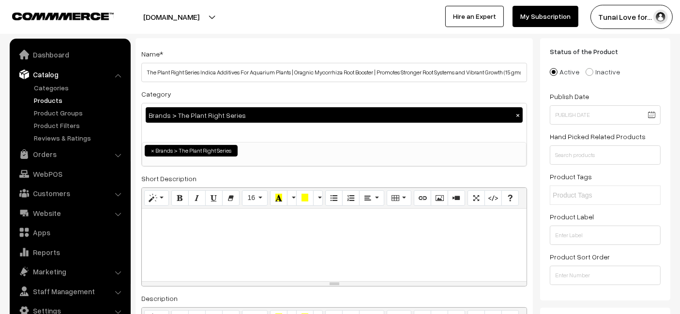
scroll to position [0, 0]
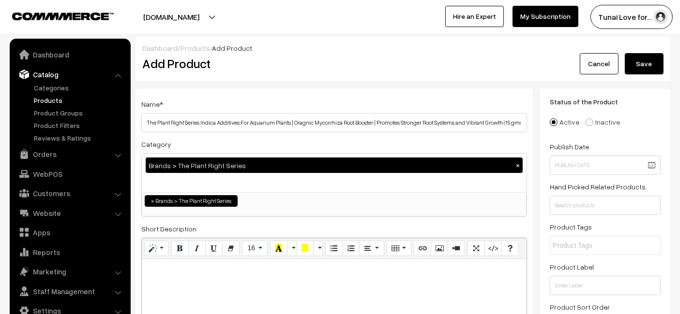
type input "plant-right-series-indica-additives"
drag, startPoint x: 640, startPoint y: 66, endPoint x: 656, endPoint y: 10, distance: 58.6
click at [640, 66] on button "Save" at bounding box center [644, 63] width 39 height 21
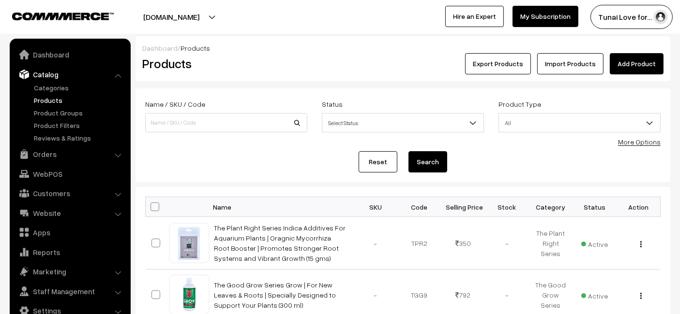
click at [637, 61] on link "Add Product" at bounding box center [637, 63] width 54 height 21
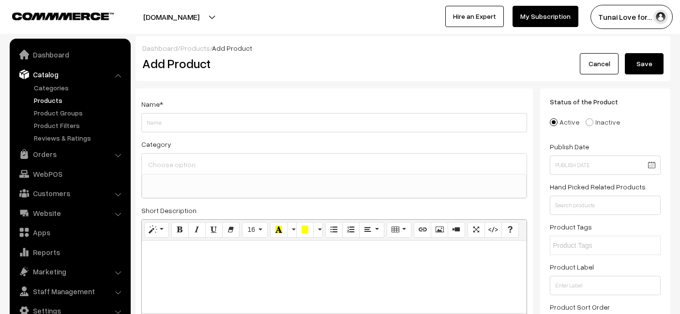
select select
type input "The Plant Right Series Indica Aqua Soil | Designed to Nourish Plants | Aquarium…"
click at [232, 169] on input at bounding box center [334, 165] width 377 height 14
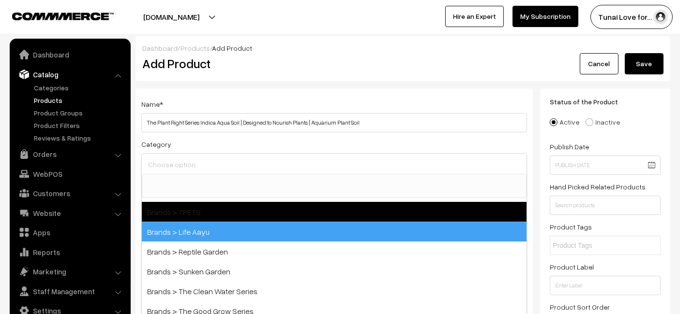
scroll to position [268, 0]
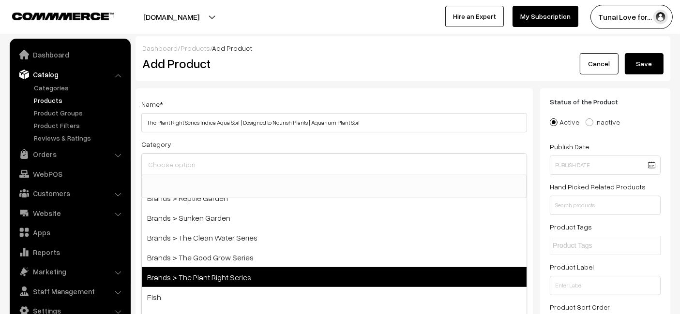
click at [197, 280] on span "Brands > The Plant Right Series" at bounding box center [334, 278] width 385 height 20
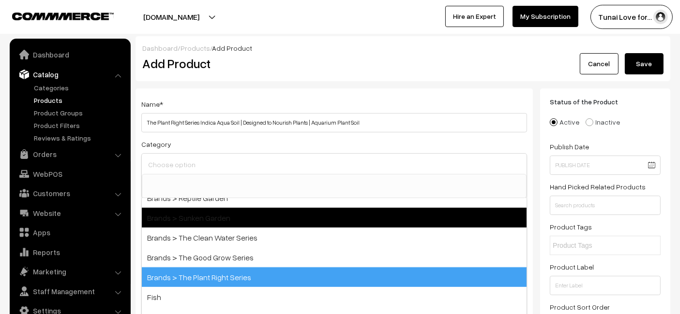
select select "55"
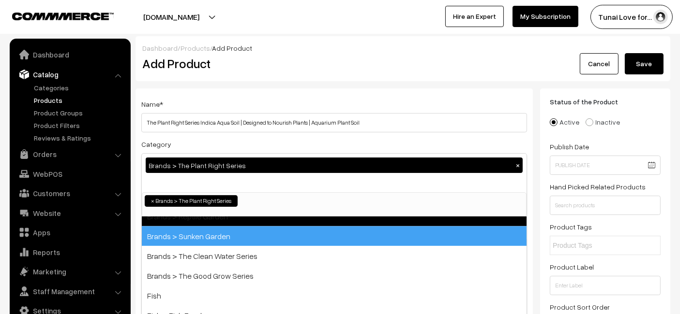
scroll to position [112, 0]
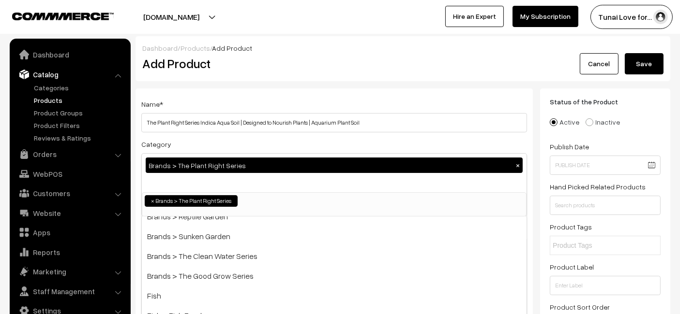
click at [402, 47] on div "Dashboard / Products / Add Product" at bounding box center [402, 48] width 521 height 10
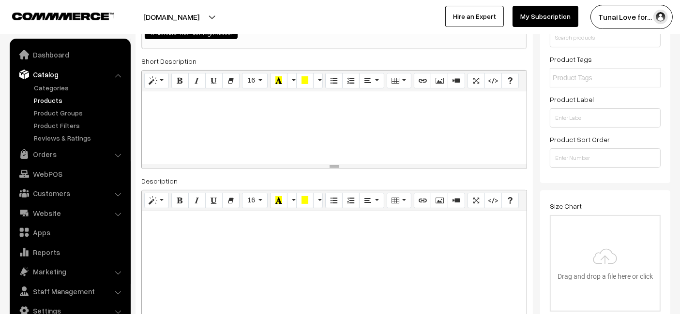
scroll to position [215, 0]
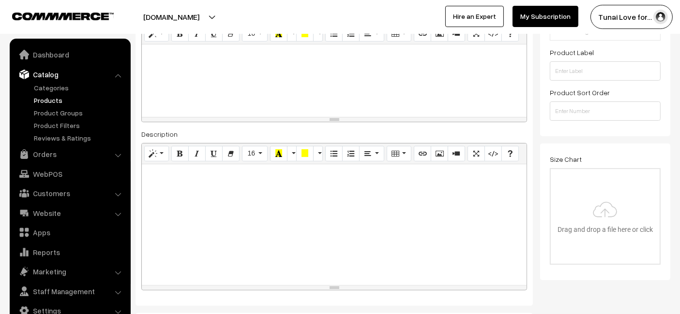
click at [228, 233] on div at bounding box center [334, 224] width 385 height 121
paste div
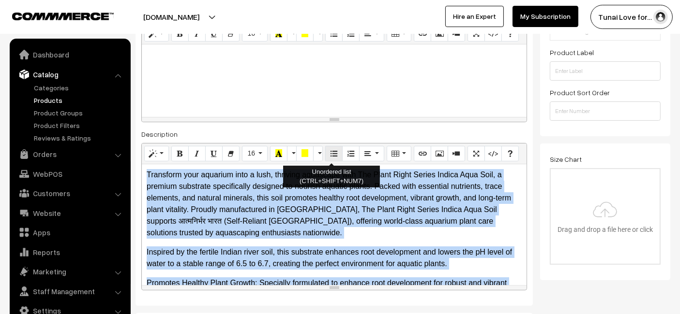
click at [332, 157] on button "Unordered list (CTRL+SHIFT+NUM7)" at bounding box center [333, 153] width 17 height 15
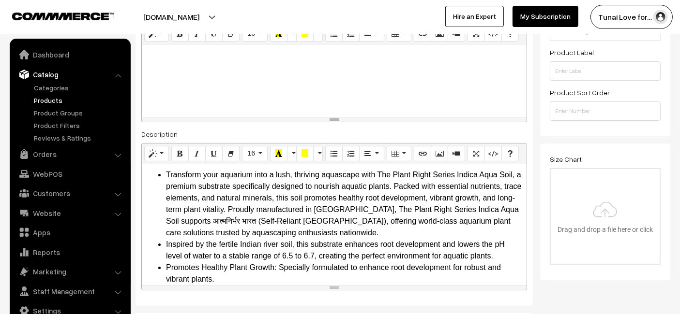
click at [283, 84] on div at bounding box center [334, 81] width 385 height 73
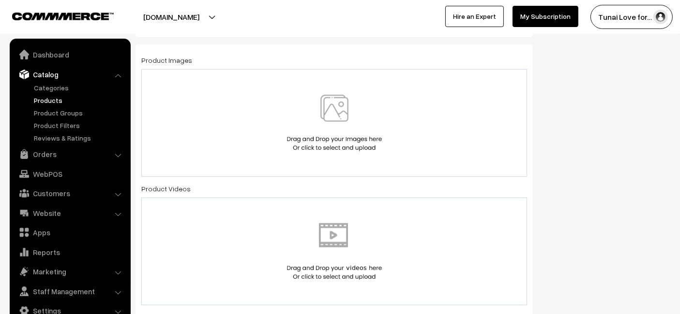
click at [275, 99] on div at bounding box center [333, 123] width 365 height 57
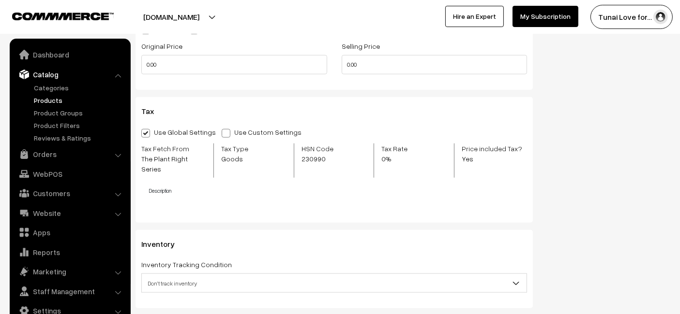
scroll to position [1129, 0]
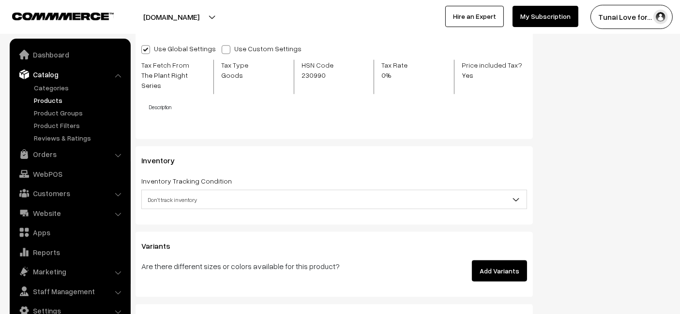
click at [506, 261] on button "Add Variants" at bounding box center [499, 271] width 55 height 21
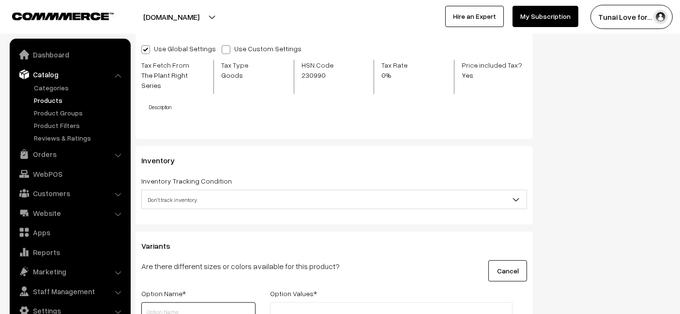
click at [164, 303] on input "text" at bounding box center [198, 312] width 114 height 19
type input "s"
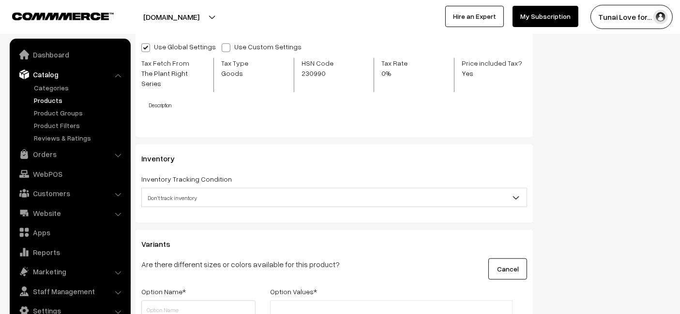
click at [178, 288] on div "Option Name *" at bounding box center [198, 293] width 129 height 15
click at [167, 301] on input "text" at bounding box center [198, 310] width 114 height 19
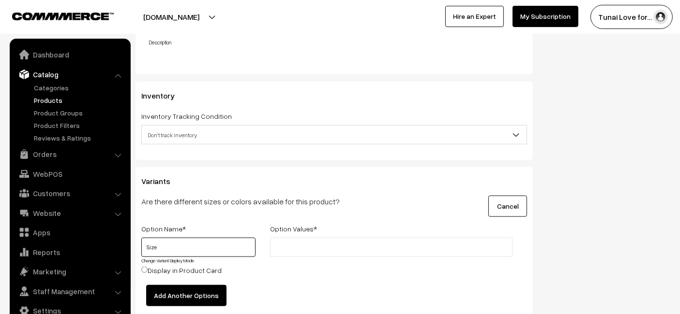
scroll to position [1292, 0]
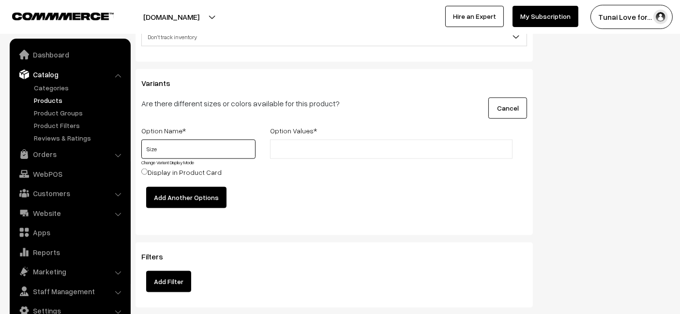
type input "Size"
click at [349, 142] on li at bounding box center [316, 149] width 87 height 15
type input "3l"
type input "3L"
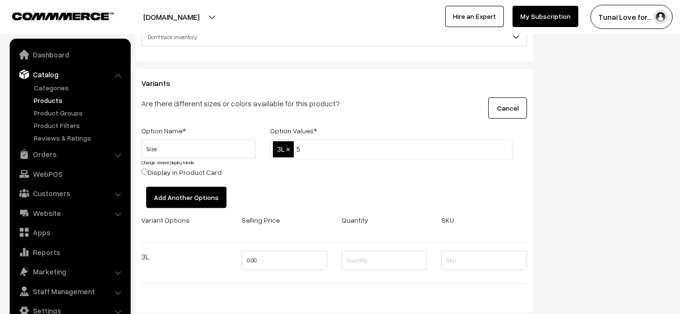
type input "5L"
type input "9L"
click at [262, 251] on input "0.00" at bounding box center [284, 260] width 86 height 19
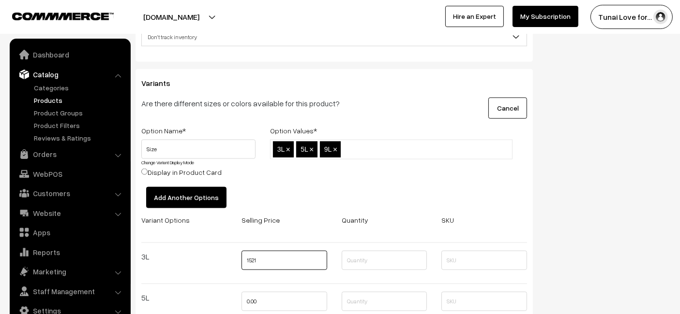
type input "1521"
click at [268, 292] on input "0.00" at bounding box center [284, 301] width 86 height 19
type input "2240"
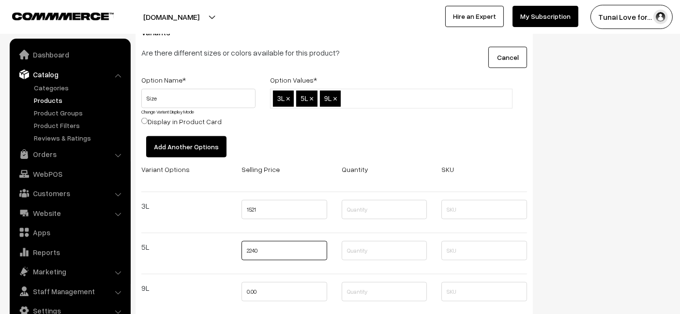
scroll to position [1399, 0]
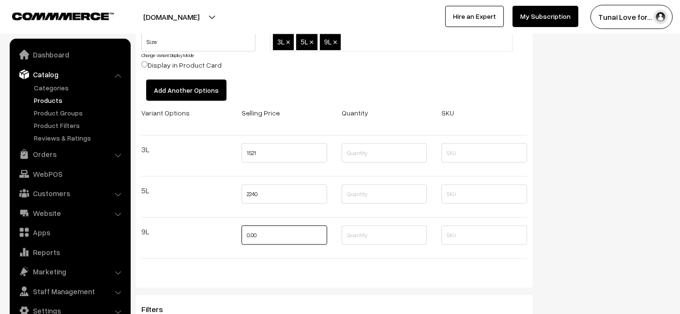
click at [287, 226] on input "0.00" at bounding box center [284, 235] width 86 height 19
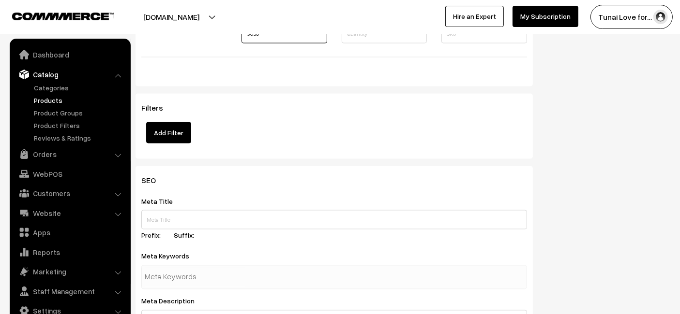
scroll to position [1614, 0]
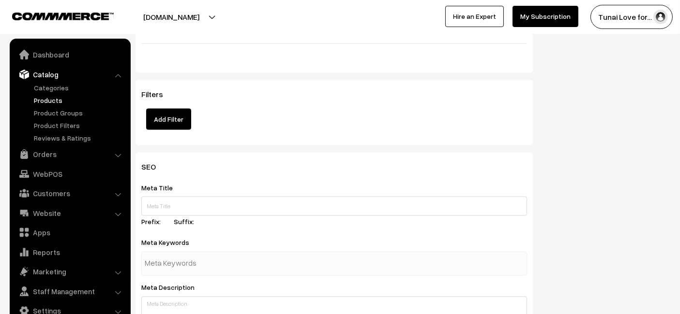
type input "3050"
click at [223, 197] on input "text" at bounding box center [334, 206] width 386 height 19
paste input "The Plant Right Series Indica Aqua Soil"
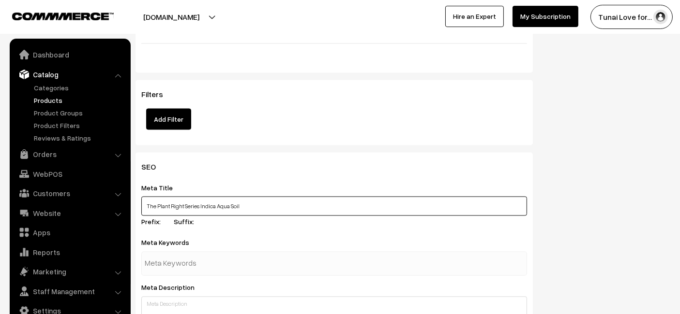
type input "The Plant Right Series Indica Aqua Soil"
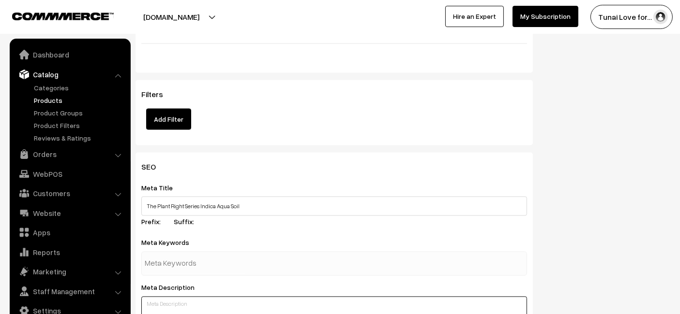
paste textarea "The Plant Right Series Indica Aqua Soil nourishes aquarium plants with essentia…"
type textarea "The Plant Right Series Indica Aqua Soil nourishes aquarium plants with essentia…"
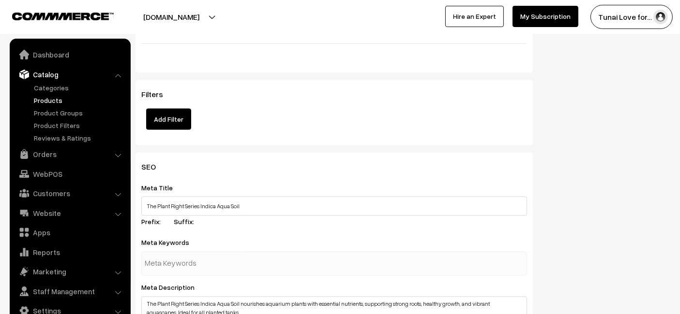
click at [263, 255] on div at bounding box center [334, 264] width 386 height 24
paste input "aquarium plant soil"
type input "aquarium plant soil"
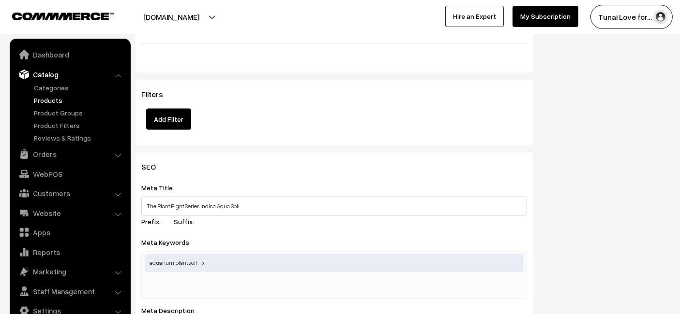
click at [282, 217] on div "Meta Title The Plant Right Series Indica Aqua Soil Prefix: Suffix:" at bounding box center [334, 206] width 386 height 49
click at [232, 278] on input "text" at bounding box center [195, 287] width 101 height 19
paste input "aqua soil for plants,"
type input "aqua soil for plants,"
click at [281, 206] on div "Meta Title The Plant Right Series Indica Aqua Soil Prefix: Suffix:" at bounding box center [334, 206] width 386 height 49
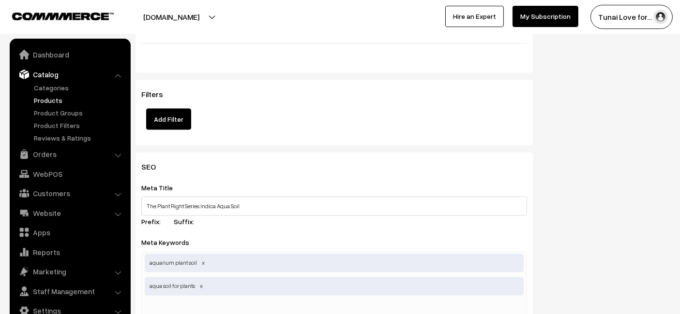
click at [279, 302] on div "aquarium plant soil aqua soil for plants" at bounding box center [334, 287] width 386 height 71
paste input "aquarium soil booster"
type input "aquarium soil booster"
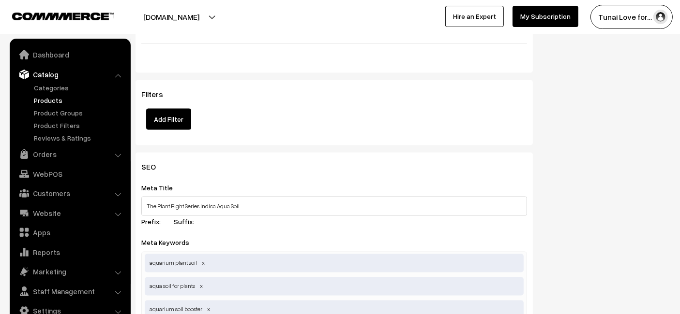
click at [307, 121] on div "Filters Add Filter" at bounding box center [333, 112] width 397 height 65
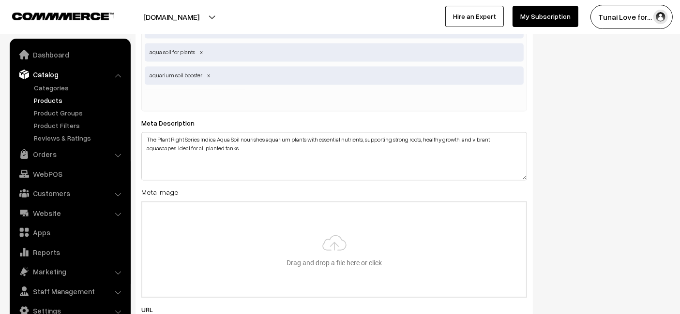
scroll to position [1883, 0]
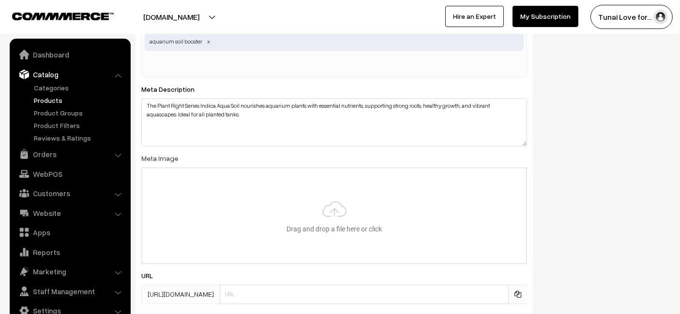
type input "C:\fakepath\plant-right-series-indica-aqua-soil.jpg"
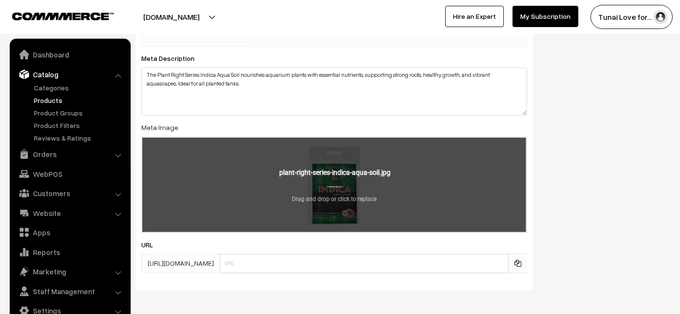
scroll to position [1939, 0]
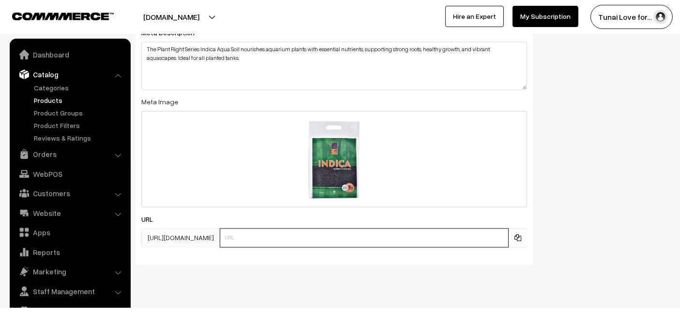
click at [300, 228] on input "text" at bounding box center [364, 237] width 289 height 19
paste input "plant-right-series-indica-aqua-soil"
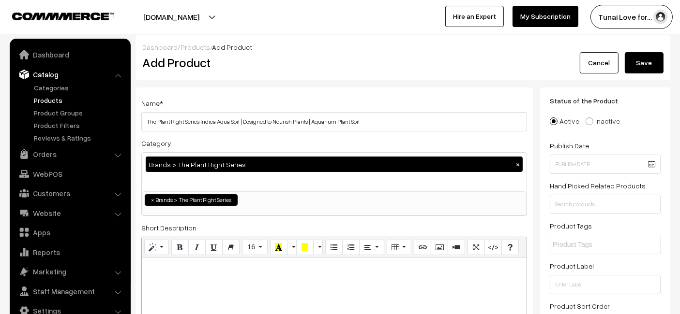
scroll to position [0, 0]
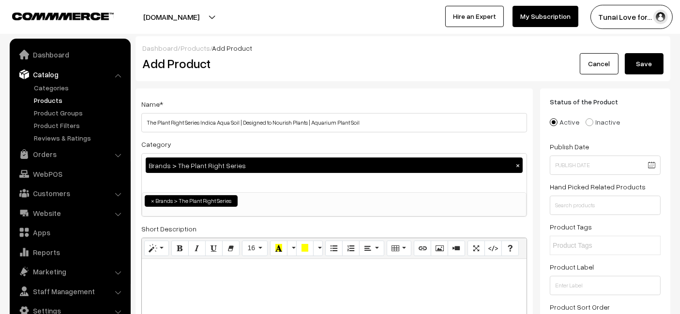
type input "plant-right-series-indica-aqua-soil"
click at [645, 68] on button "Save" at bounding box center [644, 63] width 39 height 21
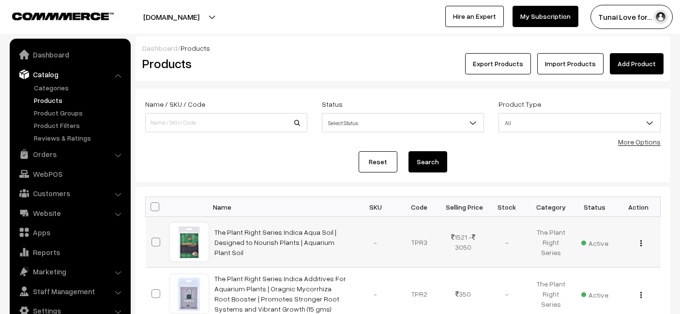
click at [256, 253] on td "The Plant Right Series Indica Aqua Soil | Designed to Nourish Plants | Aquarium…" at bounding box center [280, 242] width 145 height 51
click at [257, 236] on link "The Plant Right Series Indica Aqua Soil | Designed to Nourish Plants | Aquarium…" at bounding box center [275, 242] width 122 height 29
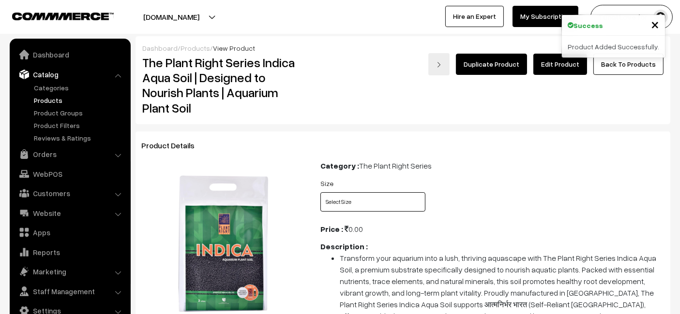
click at [346, 202] on select "Select Size 3L 5L 9L" at bounding box center [372, 202] width 105 height 19
select select "TPR3_RSW"
click at [320, 193] on select "Select Size 3L 5L 9L" at bounding box center [372, 202] width 105 height 19
click at [357, 198] on select "Select Size 3L 5L 9L" at bounding box center [372, 202] width 105 height 19
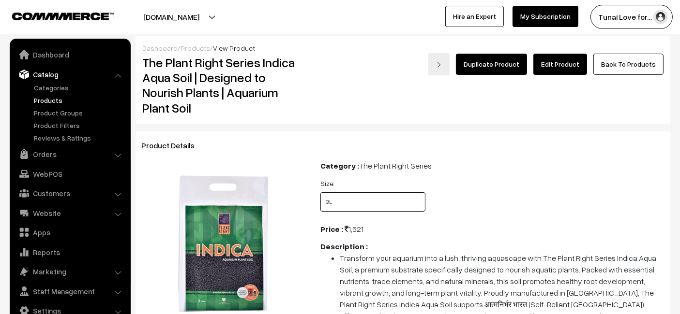
select select "TPR3_QAT"
click at [320, 193] on select "Select Size 3L 5L 9L" at bounding box center [372, 202] width 105 height 19
click at [341, 209] on select "Select Size 3L 5L 9L" at bounding box center [372, 202] width 105 height 19
select select "TPR3_5VK"
click at [320, 193] on select "Select Size 3L 5L 9L" at bounding box center [372, 202] width 105 height 19
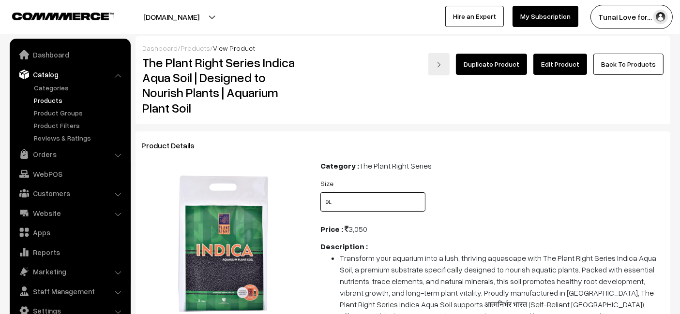
click at [355, 202] on select "Select Size 3L 5L 9L" at bounding box center [372, 202] width 105 height 19
select select "0"
click at [320, 193] on select "Select Size 3L 5L 9L" at bounding box center [372, 202] width 105 height 19
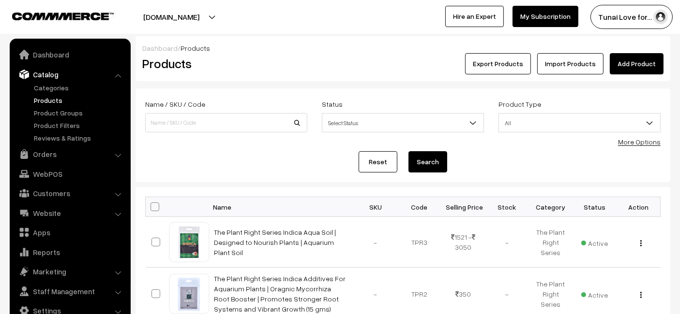
click at [650, 60] on link "Add Product" at bounding box center [637, 63] width 54 height 21
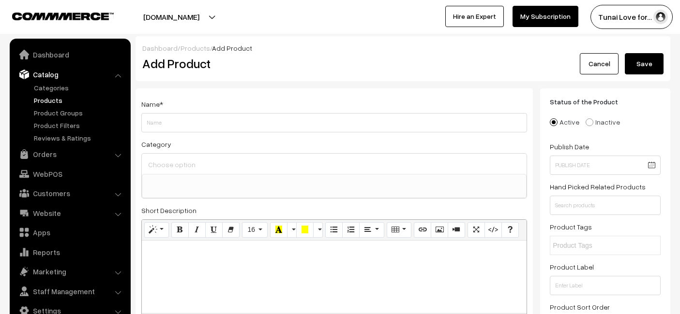
select select
type input "The Plant Right Series Root Boost + | Enhance Plant Growth and Root Development…"
click at [163, 162] on input at bounding box center [334, 165] width 377 height 14
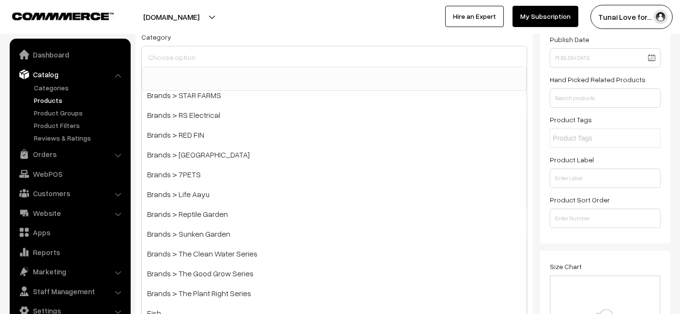
scroll to position [161, 0]
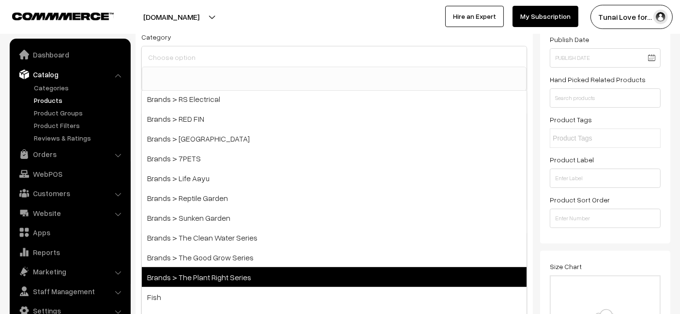
click at [213, 278] on span "Brands > The Plant Right Series" at bounding box center [334, 278] width 385 height 20
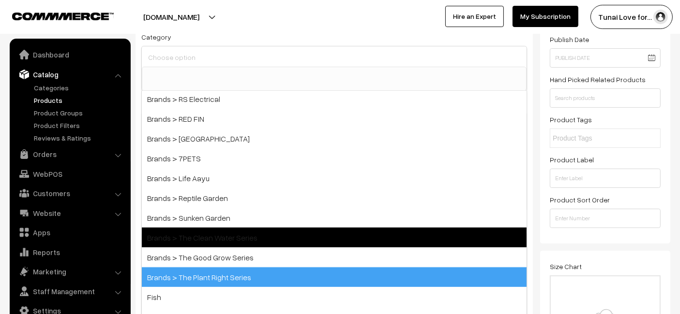
select select "55"
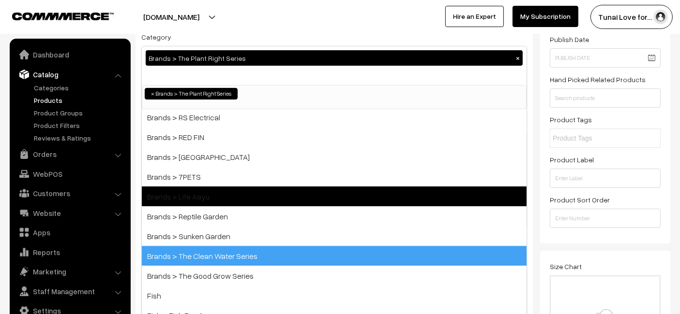
scroll to position [112, 0]
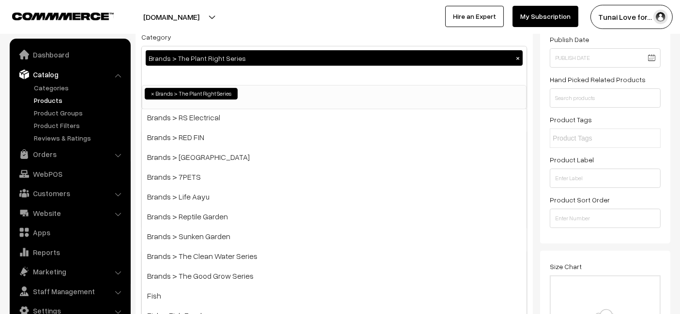
click at [359, 14] on div "Tunai Love for… My Profile Refer & Earn Support Sign Out Hire an Expert My Subs…" at bounding box center [512, 17] width 345 height 24
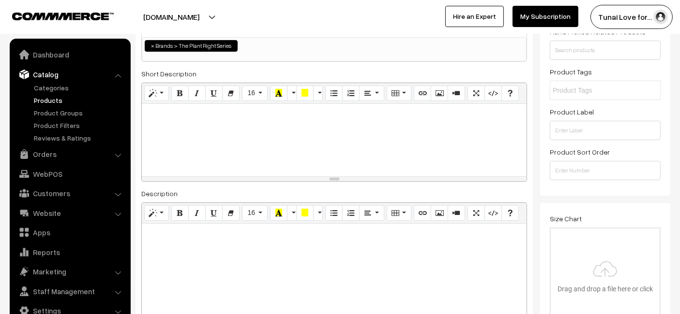
scroll to position [268, 0]
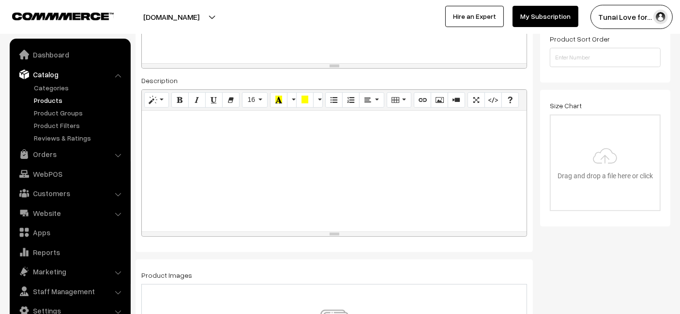
click at [207, 126] on div at bounding box center [334, 171] width 385 height 121
paste div
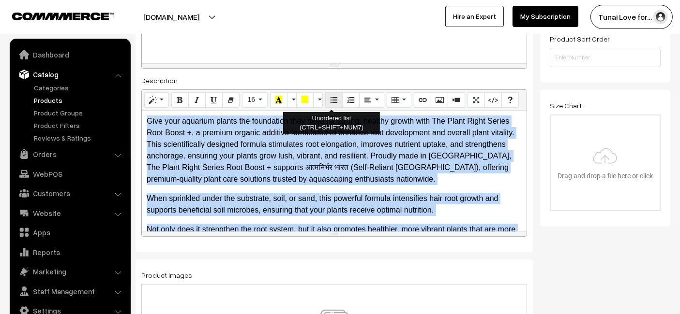
click at [330, 97] on icon "Unordered list (CTRL+SHIFT+NUM7)" at bounding box center [333, 100] width 7 height 8
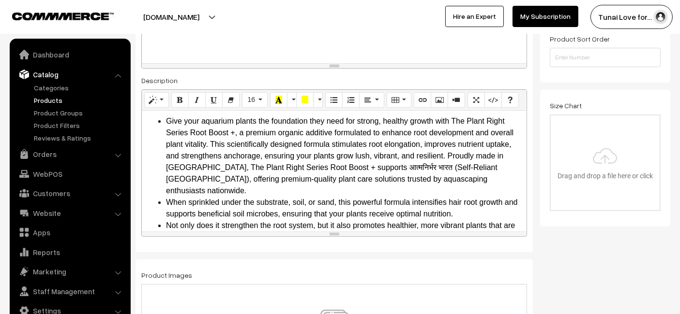
click at [341, 69] on div "Name * The Plant Right Series Root Boost + | Enhance Plant Growth and Root Deve…" at bounding box center [333, 36] width 397 height 432
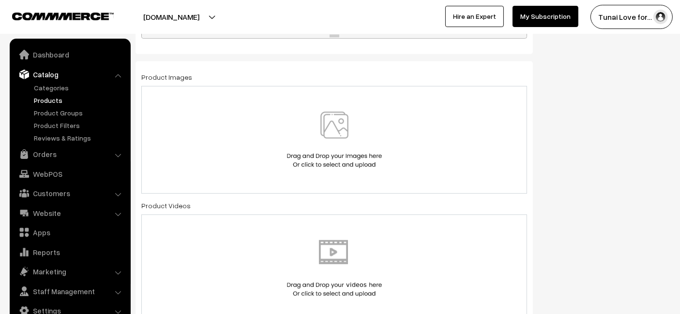
scroll to position [484, 0]
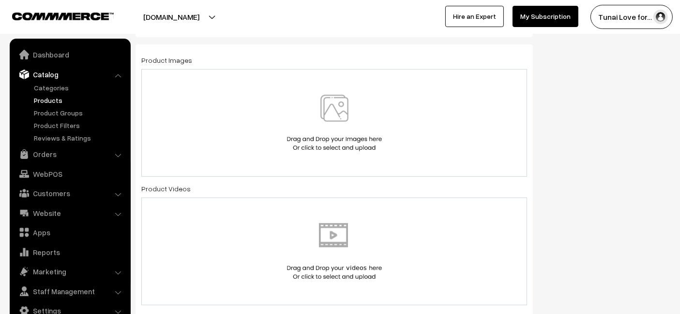
click at [291, 129] on img at bounding box center [334, 123] width 100 height 57
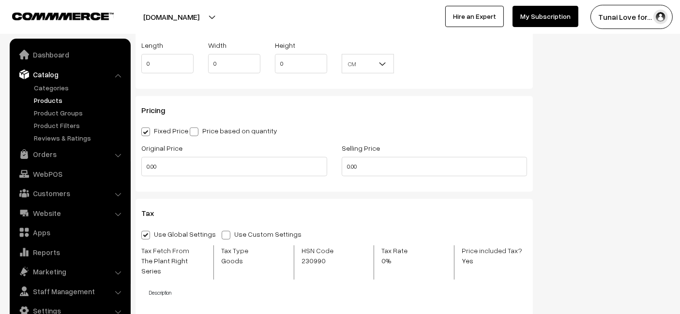
scroll to position [860, 0]
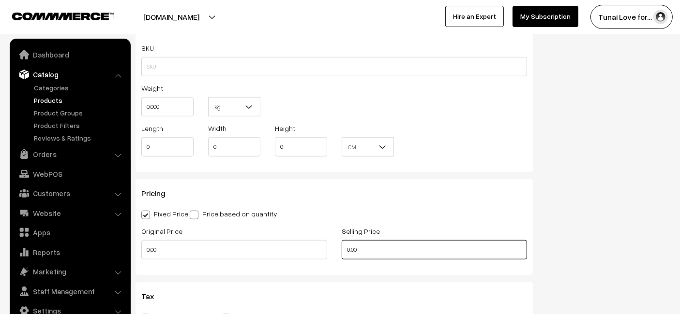
click at [369, 241] on input "0.00" at bounding box center [435, 249] width 186 height 19
type input "440"
click at [493, 208] on div "Fixed Price Price based on quantity" at bounding box center [334, 214] width 386 height 12
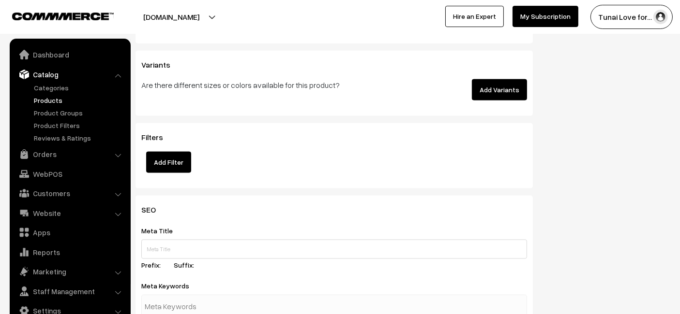
scroll to position [1451, 0]
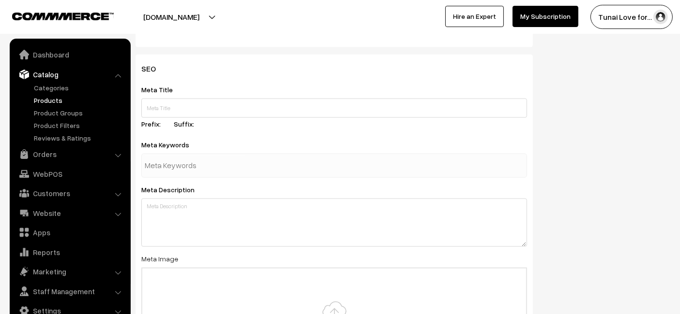
click at [229, 85] on div "Meta Title Prefix: Suffix:" at bounding box center [334, 108] width 386 height 49
click at [223, 99] on input "text" at bounding box center [334, 108] width 386 height 19
paste input "The Plant Right Series Root Boost Plus Aquarium Plant Supplement"
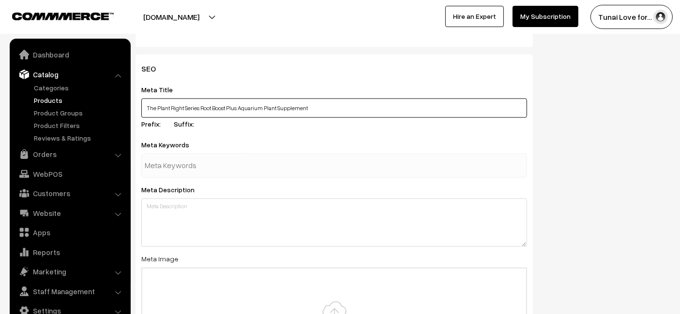
type input "The Plant Right Series Root Boost Plus Aquarium Plant Supplement"
click at [222, 156] on input "text" at bounding box center [195, 165] width 101 height 19
paste input "aquarium root booster"
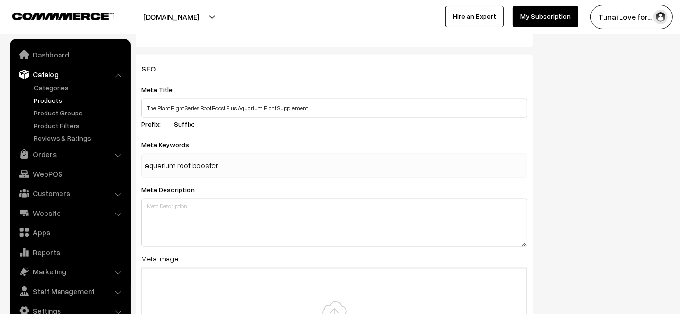
type input "aquarium root booster"
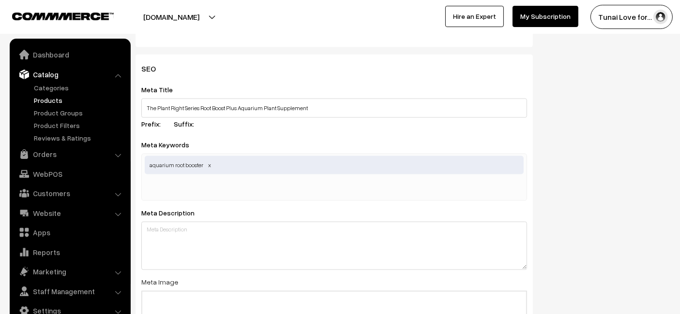
click at [235, 139] on div "Meta Keywords aquarium root booster aquarium root booster" at bounding box center [334, 170] width 386 height 62
click at [217, 164] on div "aquarium root booster" at bounding box center [334, 177] width 386 height 47
paste input "plant growth supplement"
type input "plant growth supplement"
click at [255, 139] on div "Meta Keywords aquarium root booster,plant growth supplement aquarium root boost…" at bounding box center [334, 170] width 386 height 62
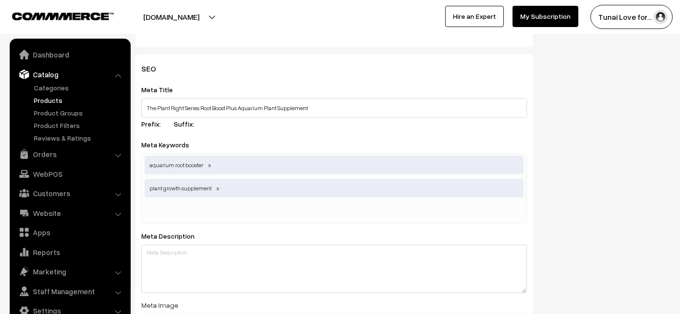
click at [204, 203] on input "text" at bounding box center [195, 212] width 101 height 19
paste input "aquatic plant nutrition"
type input "aquatic plant nutrition"
click at [329, 69] on div "SEO Meta Title The Plant Right Series Root Boost Plus Aquarium Plant Supplement…" at bounding box center [333, 262] width 397 height 414
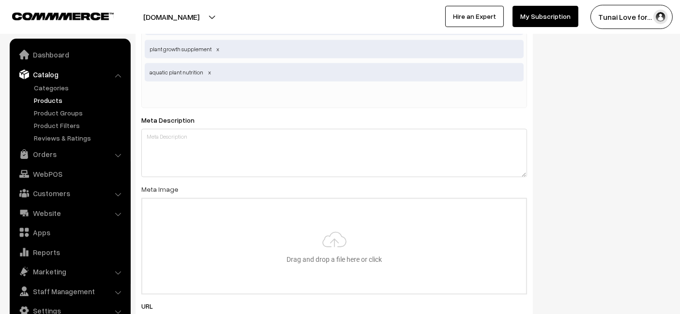
scroll to position [1612, 0]
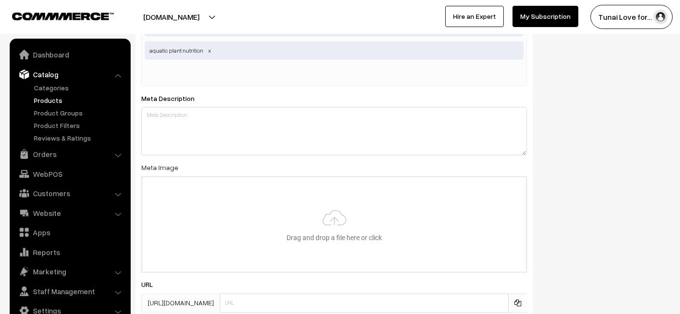
type input "C:\fakepath\plant-right-series-root-boost-plus.jpg"
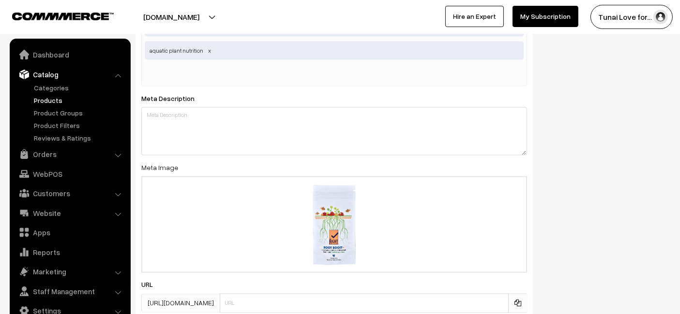
click at [345, 281] on div "URL https://tunai.in/products/" at bounding box center [334, 296] width 386 height 34
click at [336, 295] on input "text" at bounding box center [364, 303] width 289 height 19
paste input "plant-right-series-root-boost-plus"
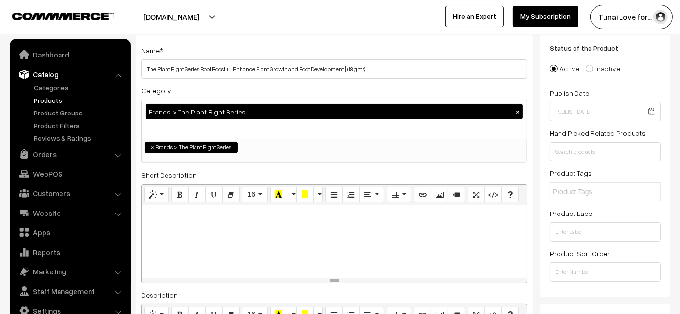
scroll to position [0, 0]
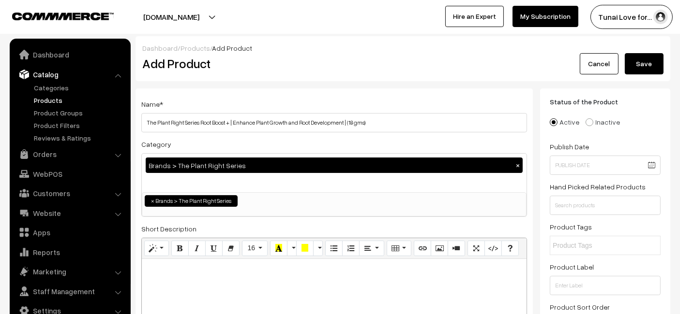
type input "plant-right-series-root-boost-plus"
click at [637, 62] on button "Save" at bounding box center [644, 63] width 39 height 21
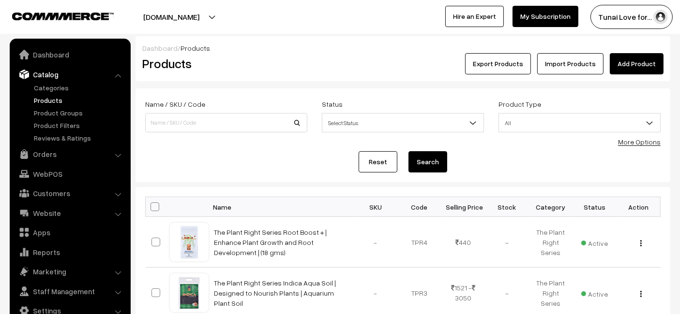
click at [652, 60] on link "Add Product" at bounding box center [637, 63] width 54 height 21
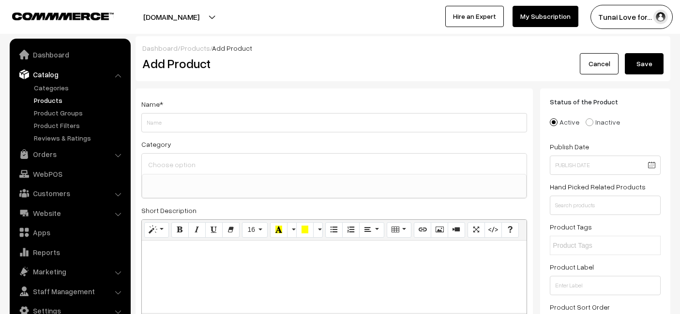
select select
type input "The Plant Right Series Special Substrate | Vibrant Aquatic Plants | The Ultimat…"
click at [237, 175] on ul at bounding box center [334, 181] width 384 height 12
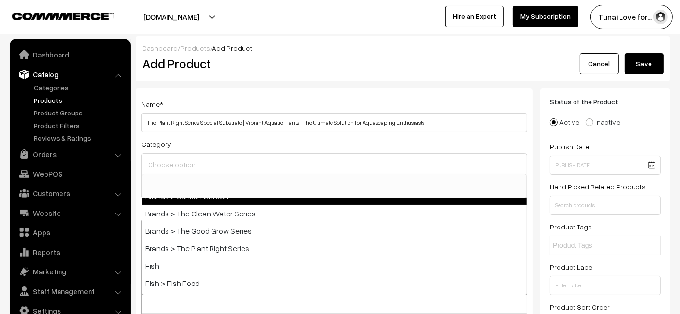
scroll to position [268, 0]
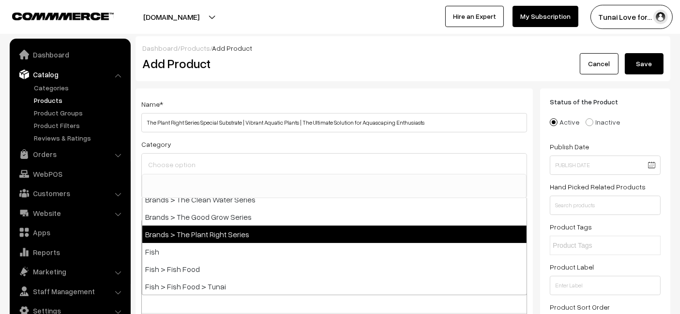
select select "55"
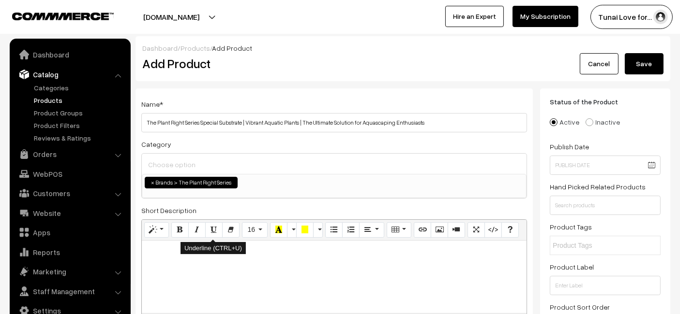
scroll to position [112, 0]
click at [410, 47] on div "Dashboard / Products / Add Product" at bounding box center [402, 48] width 521 height 10
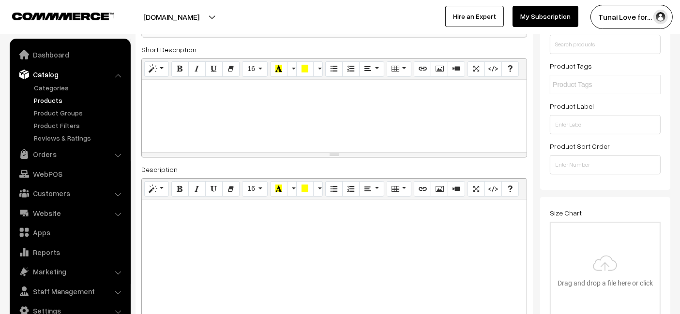
scroll to position [215, 0]
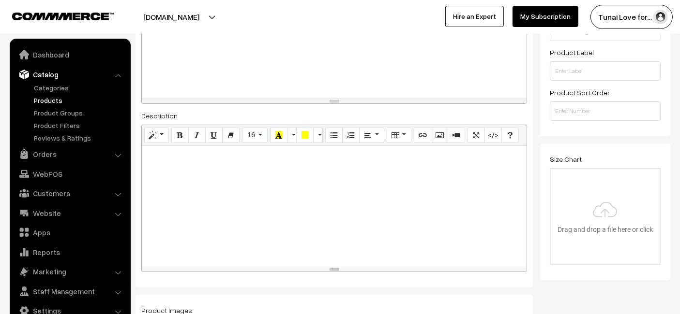
click at [198, 165] on div at bounding box center [334, 206] width 385 height 121
paste div
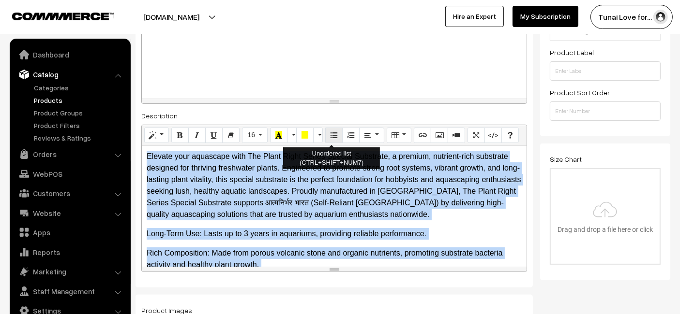
click at [331, 135] on icon "Unordered list (CTRL+SHIFT+NUM7)" at bounding box center [333, 135] width 7 height 8
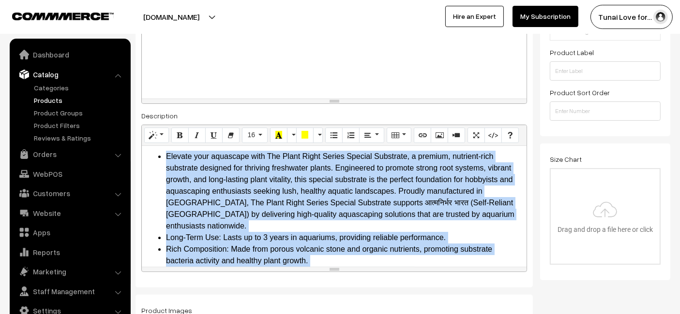
click at [316, 208] on li "Elevate your aquascape with The Plant Right Series Special Substrate, a premium…" at bounding box center [344, 191] width 356 height 81
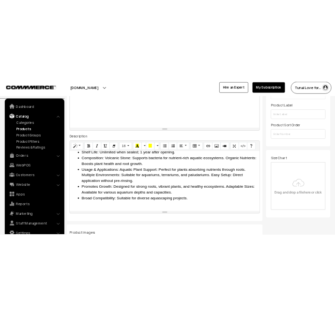
scroll to position [430, 0]
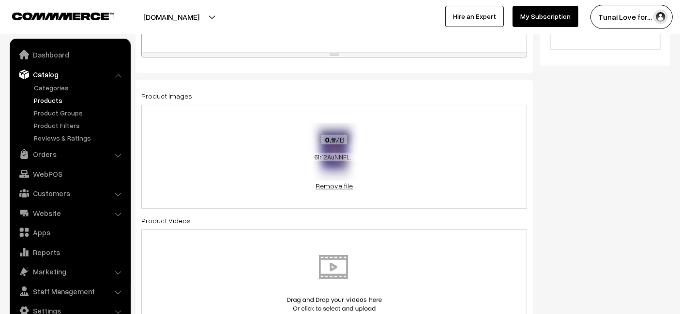
click at [340, 184] on link "Remove file" at bounding box center [334, 186] width 58 height 10
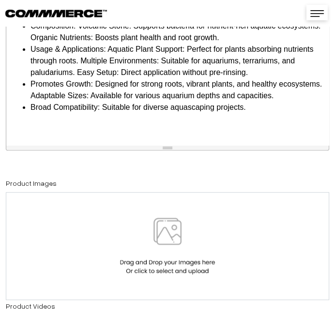
scroll to position [376, 0]
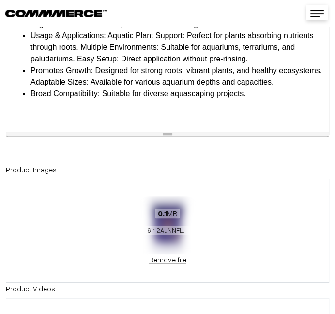
click at [169, 254] on link "Remove file" at bounding box center [167, 259] width 58 height 10
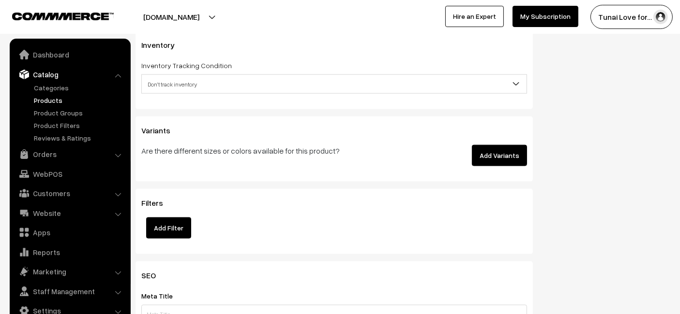
scroll to position [1236, 0]
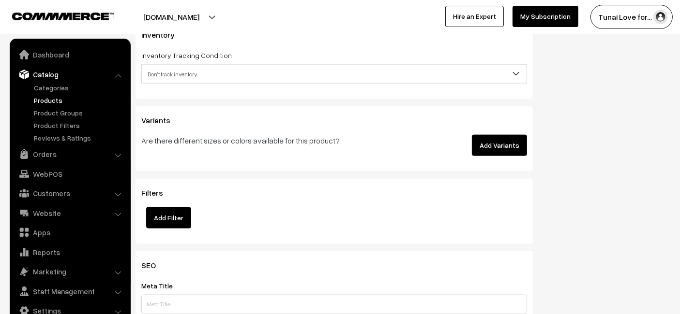
click at [513, 136] on button "Add Variants" at bounding box center [499, 145] width 55 height 21
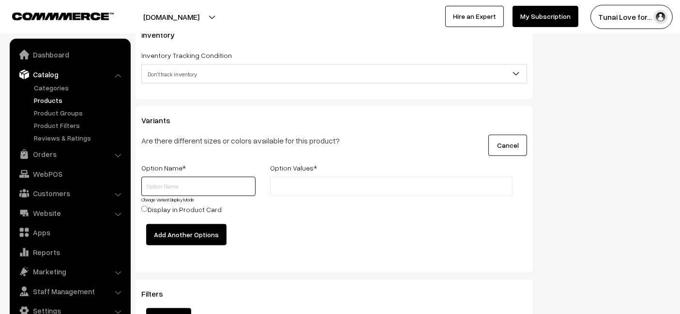
click at [167, 177] on input "text" at bounding box center [198, 186] width 114 height 19
type input "Size"
click at [305, 182] on input "text" at bounding box center [315, 187] width 85 height 10
type input "1L-Small"
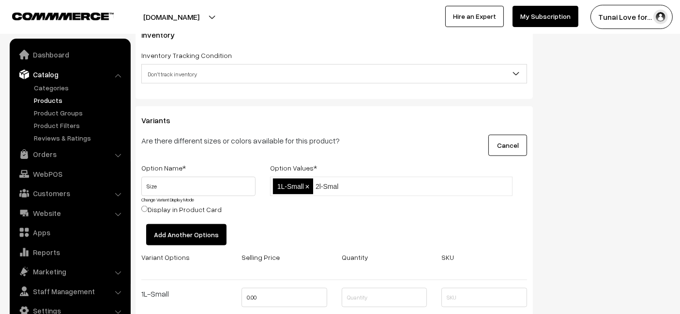
type input "2l-Small"
type input "2L-Small"
type input "2L-Medium"
type input "2L-Large"
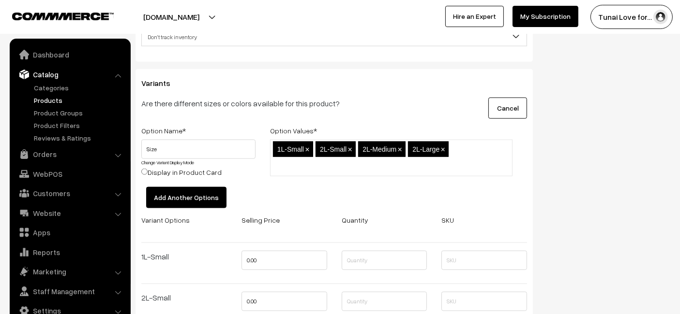
scroll to position [1290, 0]
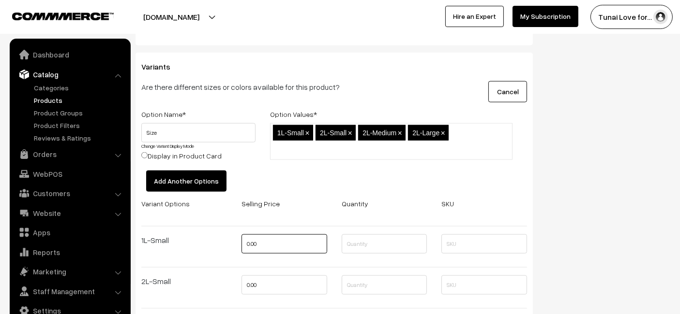
click at [279, 235] on input "0.00" at bounding box center [284, 244] width 86 height 19
click at [281, 235] on input "0.00" at bounding box center [284, 244] width 86 height 19
click at [282, 235] on input "0.00" at bounding box center [284, 244] width 86 height 19
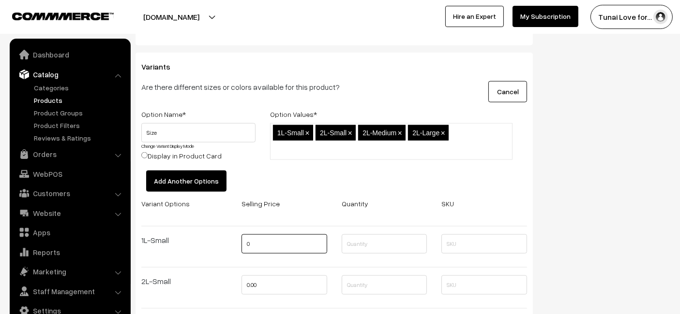
click at [309, 235] on input "0" at bounding box center [284, 244] width 86 height 19
type input "1070"
click at [261, 277] on input "0.00" at bounding box center [284, 285] width 86 height 19
click at [262, 277] on input "0.00" at bounding box center [284, 285] width 86 height 19
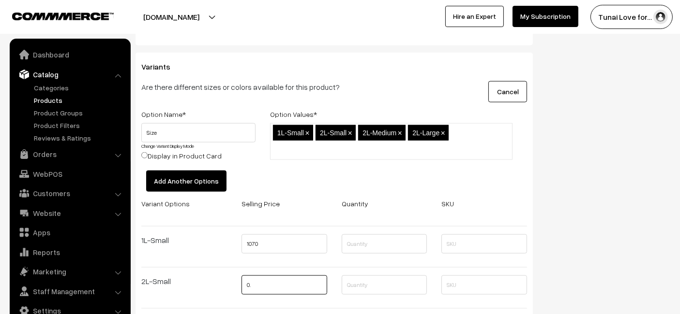
type input "0"
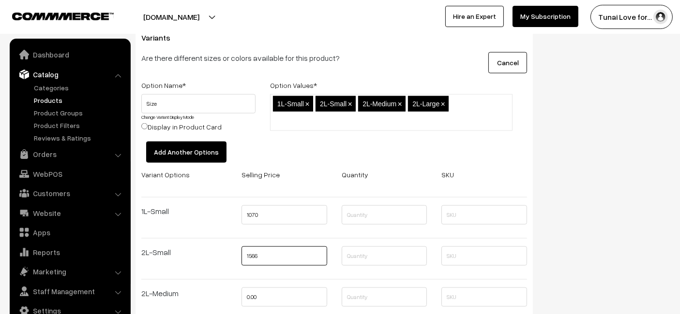
scroll to position [1343, 0]
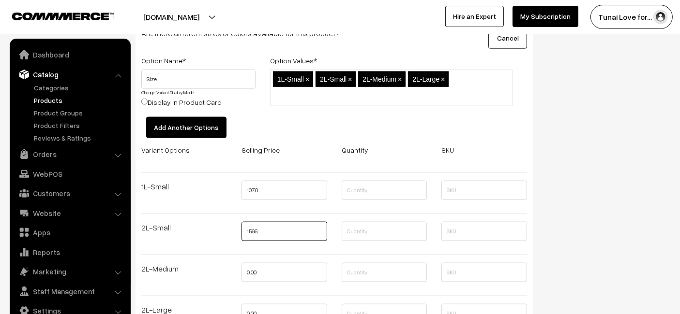
type input "1566"
click at [262, 267] on input "0.00" at bounding box center [284, 272] width 86 height 19
click at [261, 265] on input "0.00" at bounding box center [284, 272] width 86 height 19
type input "1566"
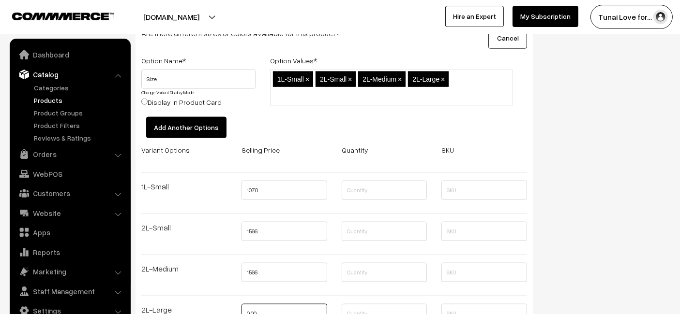
click at [267, 310] on input "0.00" at bounding box center [284, 313] width 86 height 19
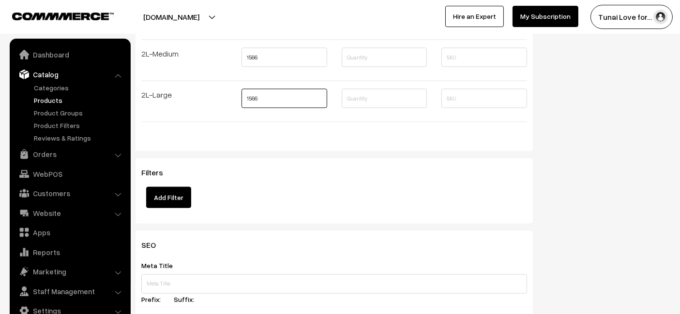
scroll to position [1612, 0]
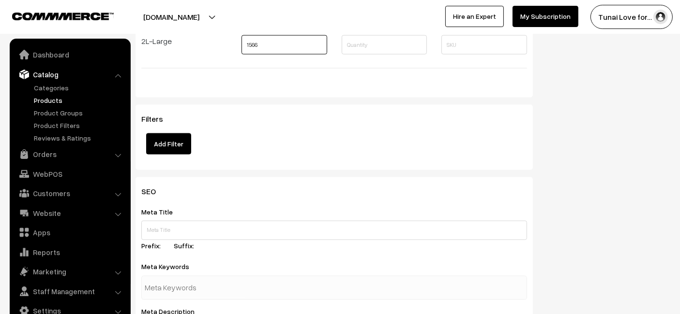
type input "1566"
click at [214, 206] on div "Meta Title Prefix: Suffix:" at bounding box center [334, 230] width 386 height 49
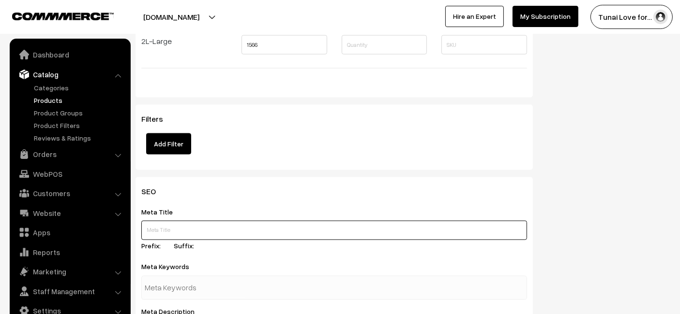
click at [215, 221] on input "text" at bounding box center [334, 230] width 386 height 19
paste input "The Plant Right Series Special Substrate for Aquarium Plants"
type input "The Plant Right Series Special Substrate for Aquarium Plants"
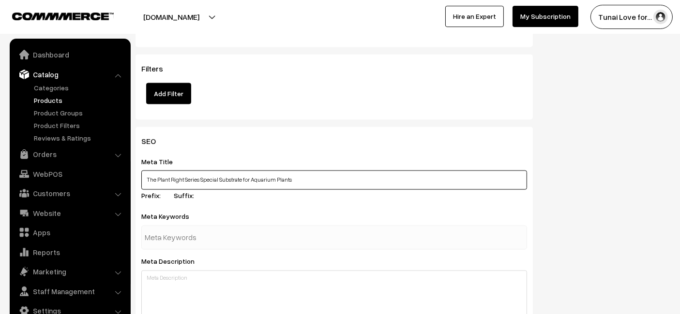
scroll to position [1666, 0]
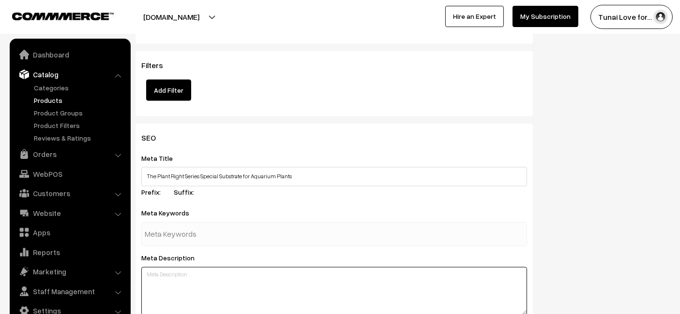
click at [230, 276] on textarea at bounding box center [334, 292] width 386 height 48
paste textarea "The Plant Right Series Special Substrate provides essential nutrients for vibra…"
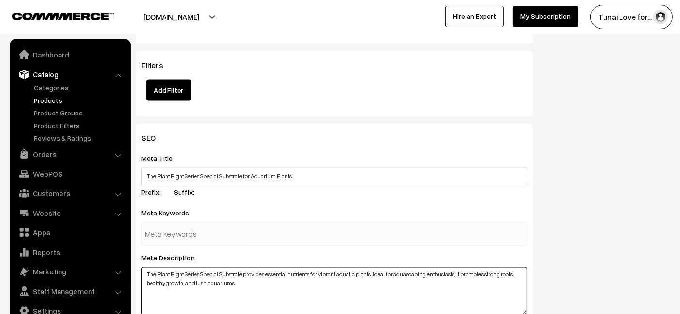
type textarea "The Plant Right Series Special Substrate provides essential nutrients for vibra…"
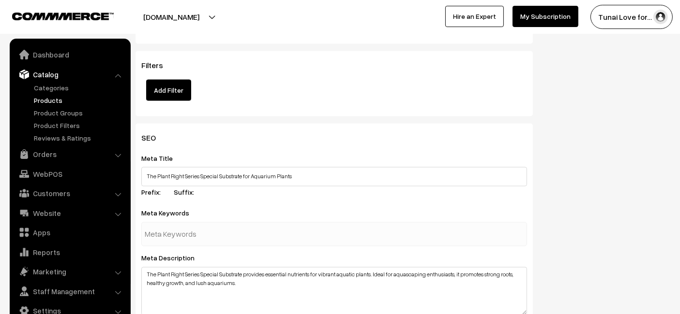
click at [224, 227] on input "text" at bounding box center [195, 234] width 101 height 19
paste input "aquarium substrate"
type input "aquarium substrate"
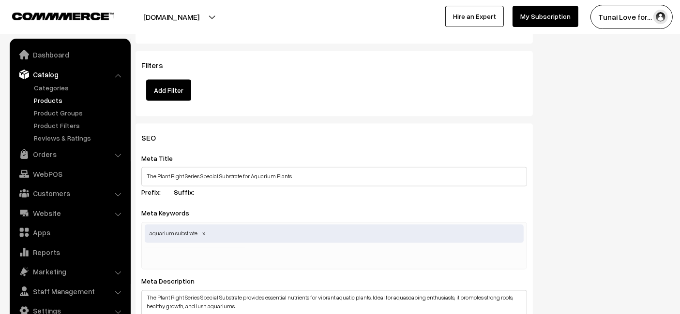
click at [283, 176] on div "Meta Title The Plant Right Series Special Substrate for Aquarium Plants Prefix:…" at bounding box center [334, 176] width 386 height 49
click at [217, 248] on input "text" at bounding box center [195, 257] width 101 height 19
paste input "planted tank substrate"
type input "planted tank substrate"
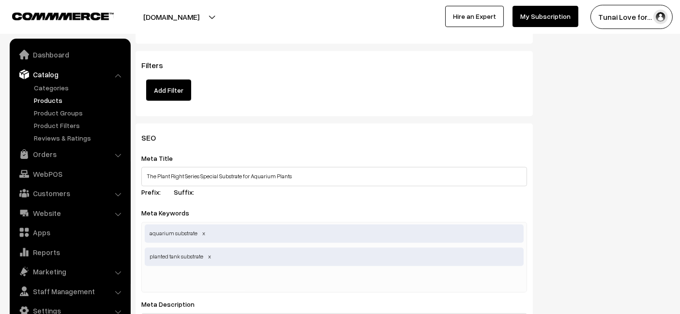
click at [246, 183] on div "Meta Title The Plant Right Series Special Substrate for Aquarium Plants Prefix:…" at bounding box center [334, 176] width 386 height 49
click at [246, 270] on div "aquarium substrate planted tank substrate" at bounding box center [334, 258] width 386 height 71
click at [202, 271] on input "text" at bounding box center [195, 280] width 101 height 19
paste input "aquatic plant growth"
type input "aquatic plant growth"
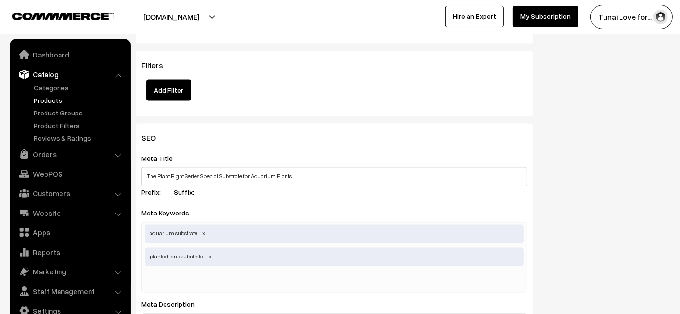
click at [340, 152] on div "Meta Title The Plant Right Series Special Substrate for Aquarium Plants Prefix:…" at bounding box center [334, 176] width 386 height 49
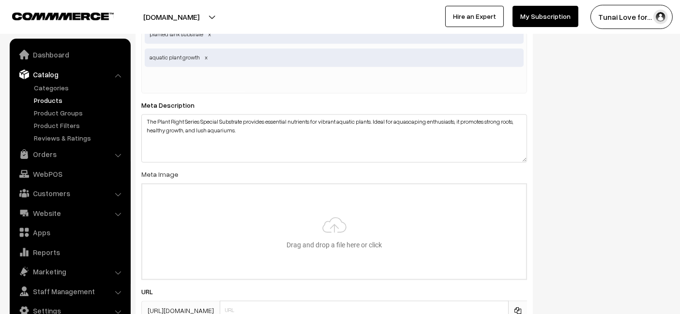
scroll to position [1935, 0]
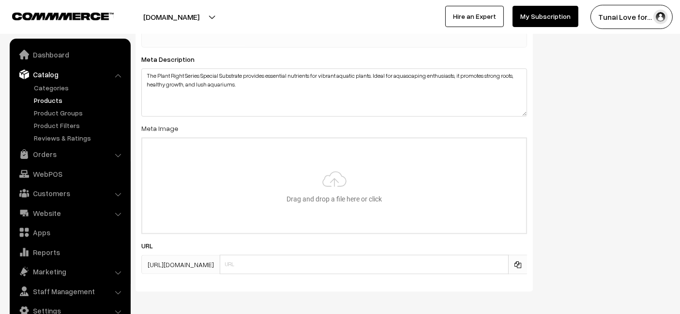
type input "C:\fakepath\plant-right-series-special-substrate.jpg"
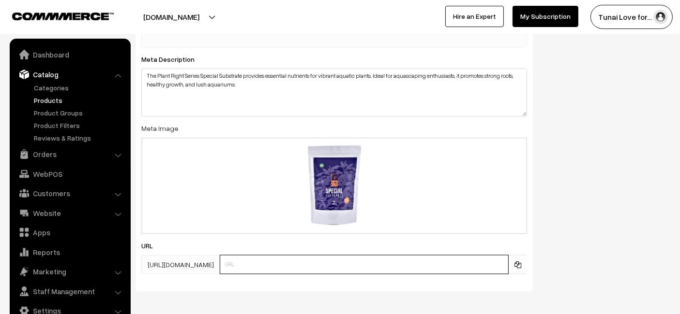
click at [321, 255] on input "text" at bounding box center [364, 264] width 289 height 19
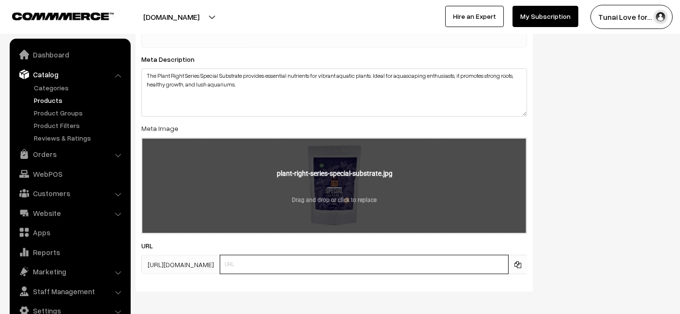
paste input "https://www.yourstore.com/plant-right-series-special-substrate"
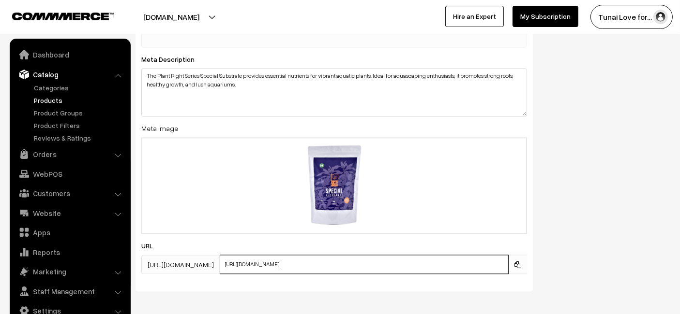
drag, startPoint x: 298, startPoint y: 253, endPoint x: 157, endPoint y: 278, distance: 142.4
click at [157, 278] on div "SEO Meta Title The Plant Right Series Special Substrate for Aquarium Plants Pre…" at bounding box center [333, 73] width 397 height 437
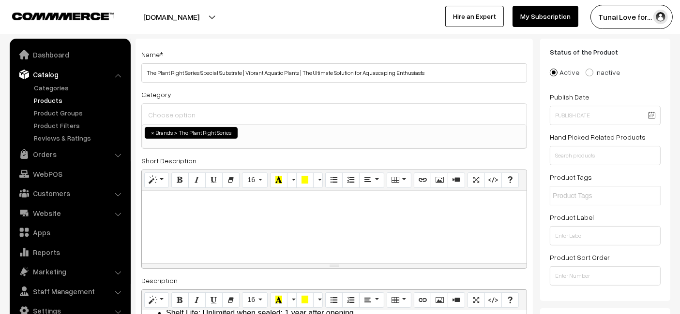
scroll to position [0, 0]
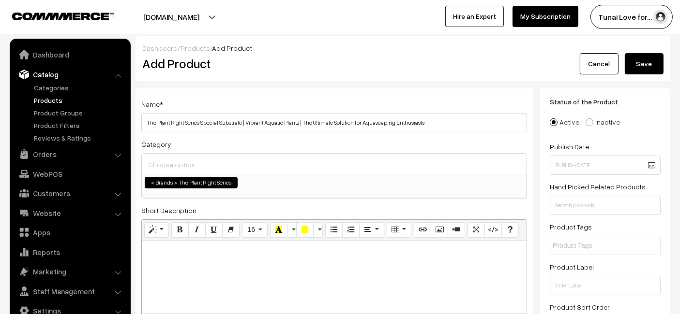
type input "plant-right-series-special-substrate"
drag, startPoint x: 639, startPoint y: 64, endPoint x: 650, endPoint y: 59, distance: 12.3
click at [639, 64] on button "Save" at bounding box center [644, 63] width 39 height 21
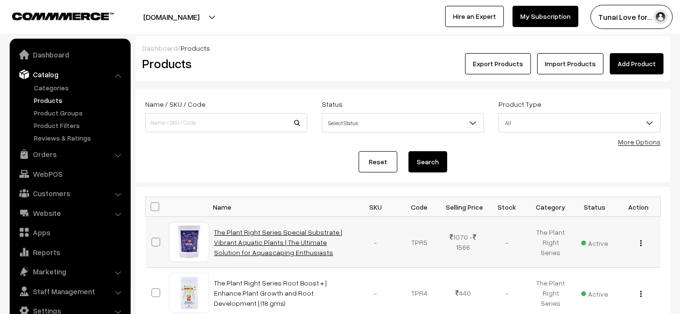
click at [240, 238] on link "The Plant Right Series Special Substrate | Vibrant Aquatic Plants | The Ultimat…" at bounding box center [278, 242] width 128 height 29
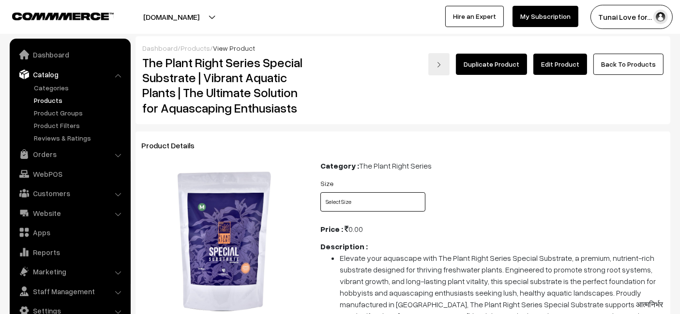
click at [370, 207] on select "Select Size 1L-Small 2L-Small 2L-Medium 2L-Large" at bounding box center [372, 202] width 105 height 19
select select "TPR5_ZAS"
click at [320, 193] on select "Select Size 1L-Small 2L-Small 2L-Medium 2L-Large" at bounding box center [372, 202] width 105 height 19
click at [338, 192] on div "Size Select Size 1L-Small 2L-Small 2L-Medium 2L-Large" at bounding box center [372, 195] width 105 height 34
click at [353, 200] on select "Select Size 1L-Small 2L-Small 2L-Medium 2L-Large" at bounding box center [372, 202] width 105 height 19
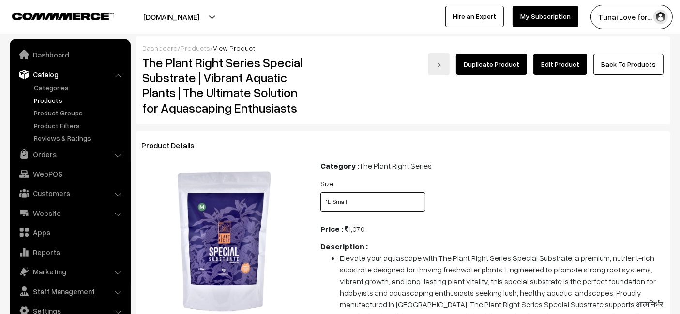
select select "TPR5_MG5"
click at [320, 193] on select "Select Size 1L-Small 2L-Small 2L-Medium 2L-Large" at bounding box center [372, 202] width 105 height 19
drag, startPoint x: 372, startPoint y: 195, endPoint x: 372, endPoint y: 209, distance: 13.5
click at [372, 195] on select "Select Size 1L-Small 2L-Small 2L-Medium 2L-Large" at bounding box center [372, 202] width 105 height 19
select select "TPR5_LNT"
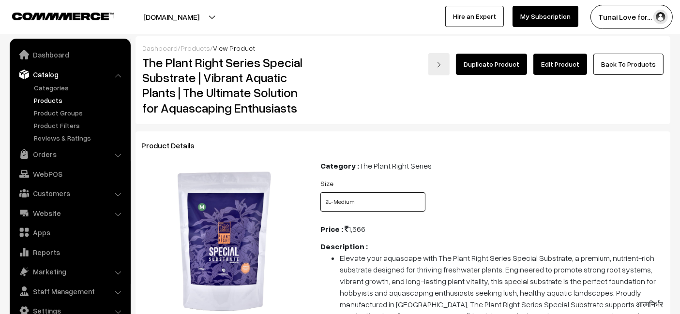
click at [320, 193] on select "Select Size 1L-Small 2L-Small 2L-Medium 2L-Large" at bounding box center [372, 202] width 105 height 19
click at [384, 194] on select "Select Size 1L-Small 2L-Small 2L-Medium 2L-Large" at bounding box center [372, 202] width 105 height 19
select select "TPR5_TIP"
click at [320, 193] on select "Select Size 1L-Small 2L-Small 2L-Medium 2L-Large" at bounding box center [372, 202] width 105 height 19
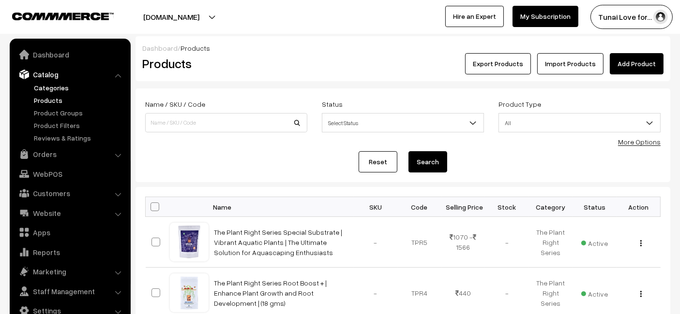
click at [39, 85] on link "Categories" at bounding box center [79, 88] width 96 height 10
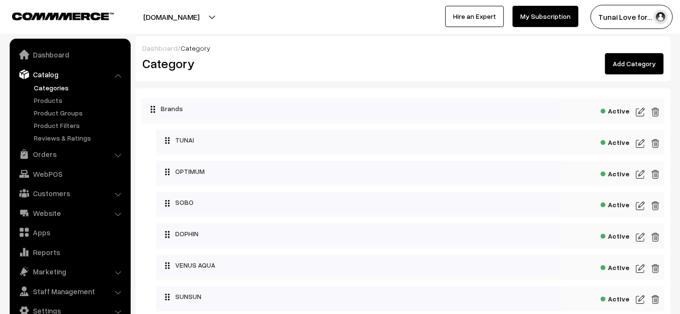
click at [627, 63] on link "Add Category" at bounding box center [634, 63] width 59 height 21
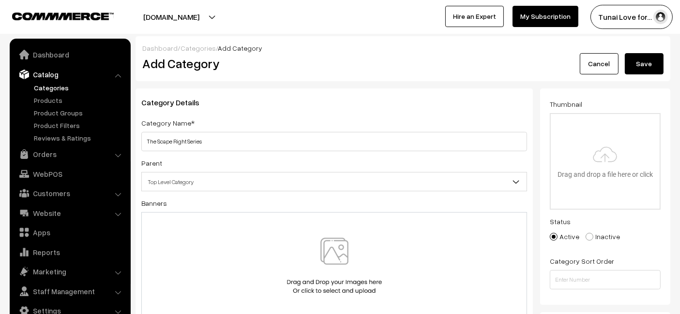
type input "The Scape Right Series"
drag, startPoint x: 644, startPoint y: 57, endPoint x: 585, endPoint y: 31, distance: 64.5
click at [647, 59] on button "Save" at bounding box center [644, 63] width 39 height 21
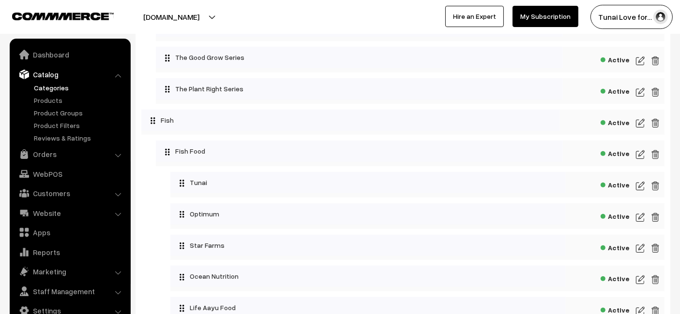
scroll to position [529, 0]
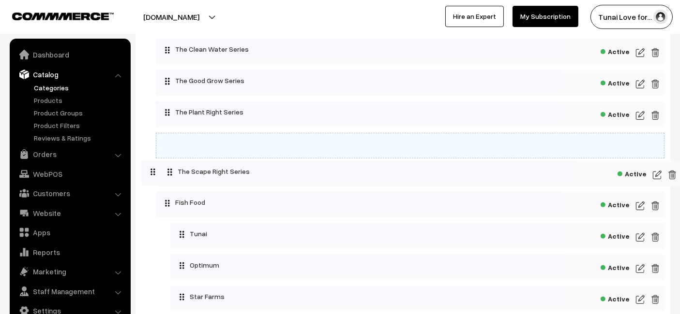
drag, startPoint x: 150, startPoint y: 220, endPoint x: 159, endPoint y: 162, distance: 58.2
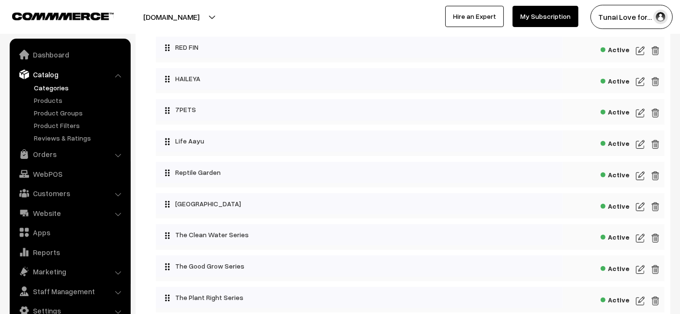
scroll to position [476, 0]
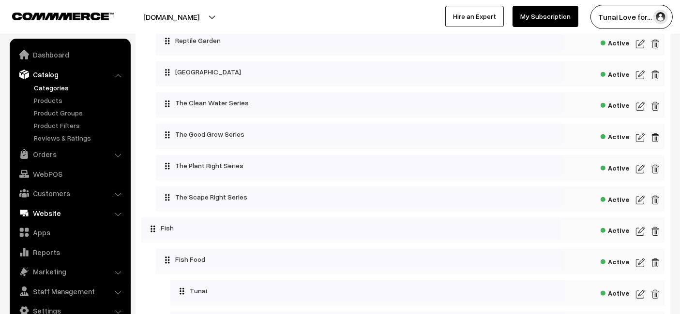
click at [56, 206] on link "Website" at bounding box center [69, 213] width 115 height 17
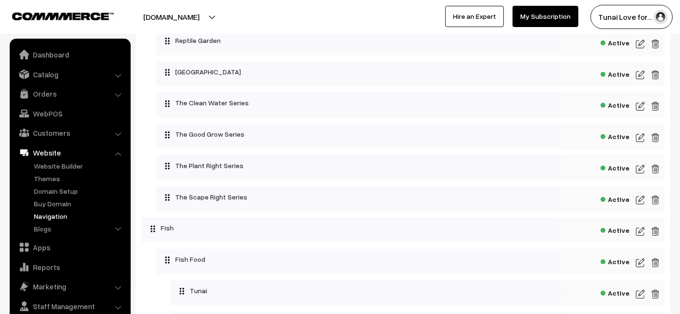
click at [41, 215] on link "Navigation" at bounding box center [79, 216] width 96 height 10
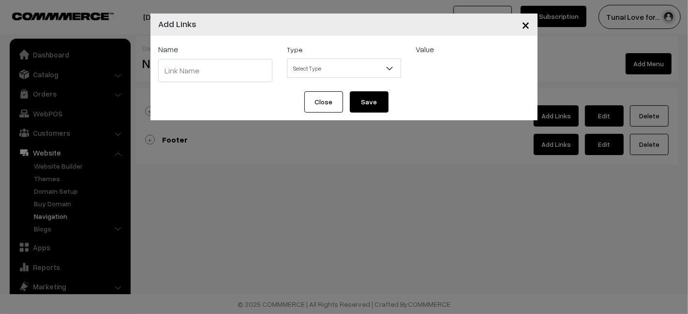
click at [194, 60] on input "text" at bounding box center [215, 70] width 114 height 23
type input "THE SCAPE RIGHT SERIES"
click at [366, 58] on div "Type Select Type Label Home Page Categories Products Cart About Us Contact Us B…" at bounding box center [344, 61] width 114 height 34
click at [368, 62] on span "Select Type" at bounding box center [343, 68] width 113 height 17
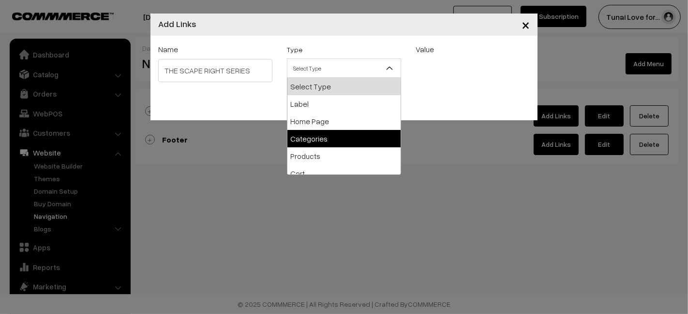
select select "categories"
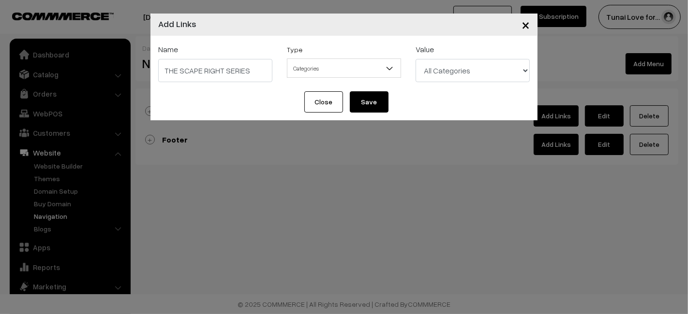
drag, startPoint x: 475, startPoint y: 43, endPoint x: 476, endPoint y: 63, distance: 19.9
click at [475, 47] on div "Value Select Product Group All Categories Brands Brands > TUNAI Brands > OPTIMU…" at bounding box center [472, 64] width 129 height 40
click at [474, 64] on select "All Categories Brands Brands > TUNAI Brands > OPTIMUM Brands > SOBO Brands > DO…" at bounding box center [473, 70] width 114 height 23
select select "56"
click at [416, 59] on select "All Categories Brands Brands > TUNAI Brands > OPTIMUM Brands > SOBO Brands > DO…" at bounding box center [473, 70] width 114 height 23
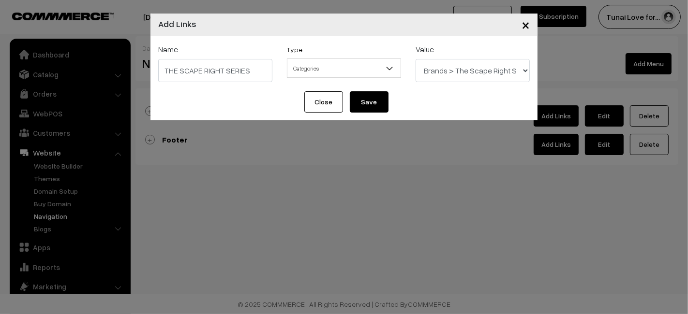
click at [375, 93] on button "Save" at bounding box center [369, 101] width 39 height 21
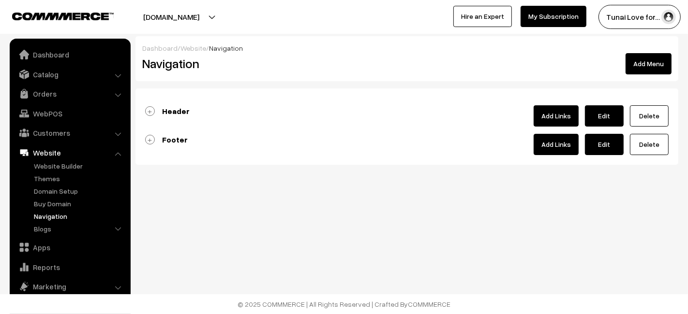
click at [149, 111] on link "Header" at bounding box center [167, 111] width 45 height 10
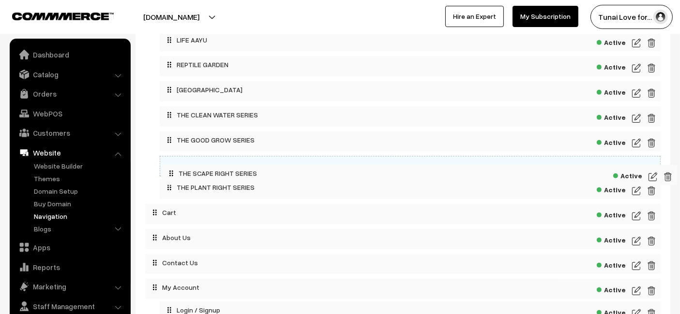
scroll to position [423, 0]
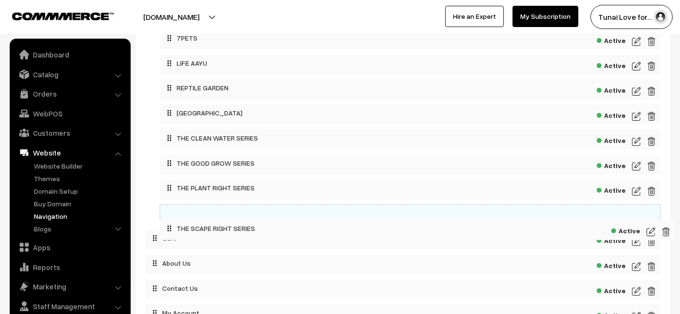
drag, startPoint x: 155, startPoint y: 199, endPoint x: 169, endPoint y: 224, distance: 29.0
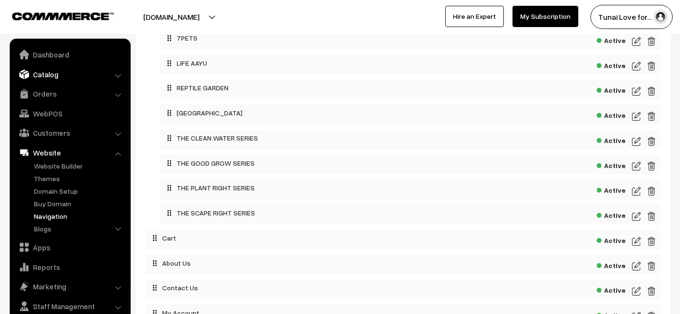
click at [45, 78] on link "Catalog" at bounding box center [69, 74] width 115 height 17
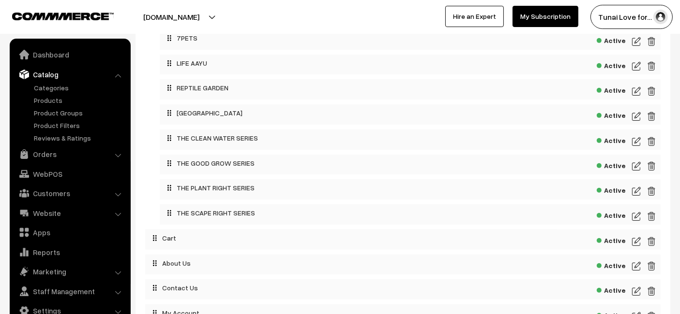
click at [30, 101] on ul "Categories" at bounding box center [70, 113] width 116 height 60
click at [32, 101] on link "Products" at bounding box center [79, 100] width 96 height 10
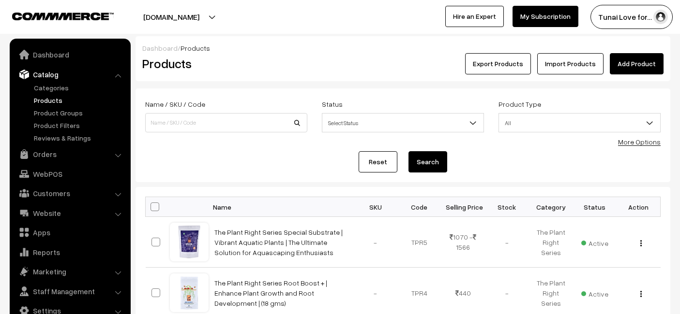
click at [635, 58] on link "Add Product" at bounding box center [637, 63] width 54 height 21
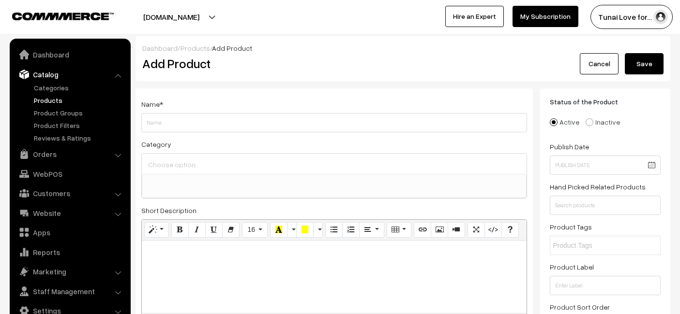
select select
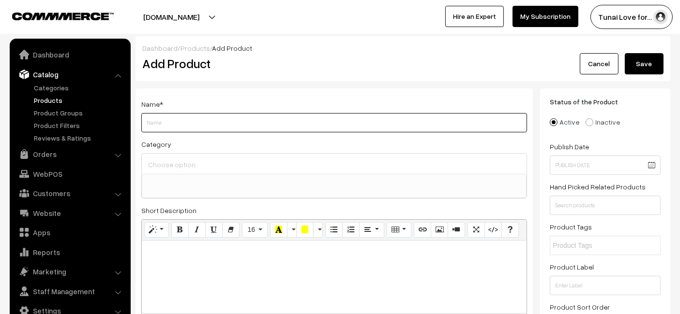
paste input "The Scape Right Series Fast Action Gel for Epiphytic Plants and Corals | Safe f…"
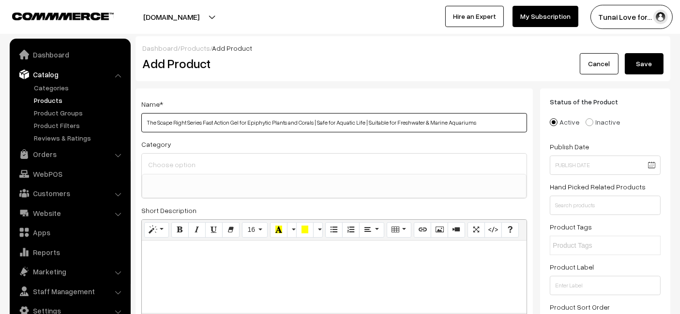
type input "The Scape Right Series Fast Action Gel for Epiphytic Plants and Corals | Safe f…"
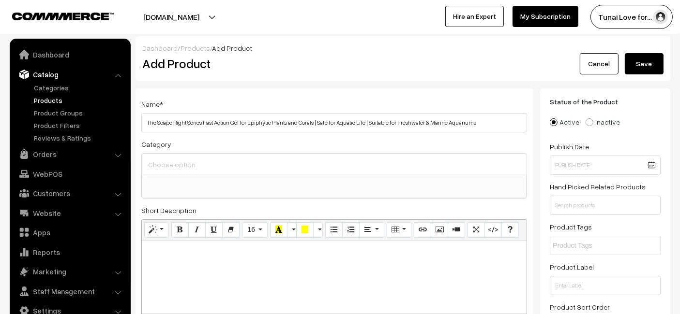
click at [459, 175] on ul at bounding box center [334, 181] width 384 height 12
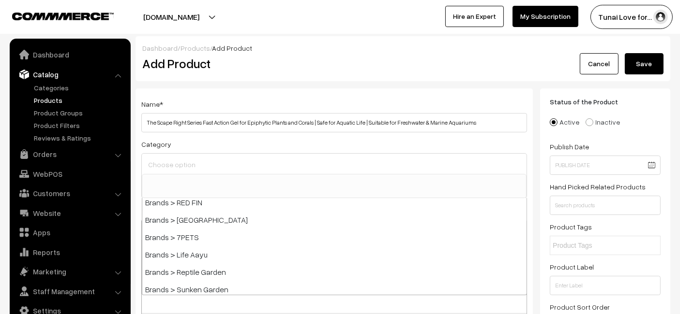
scroll to position [268, 0]
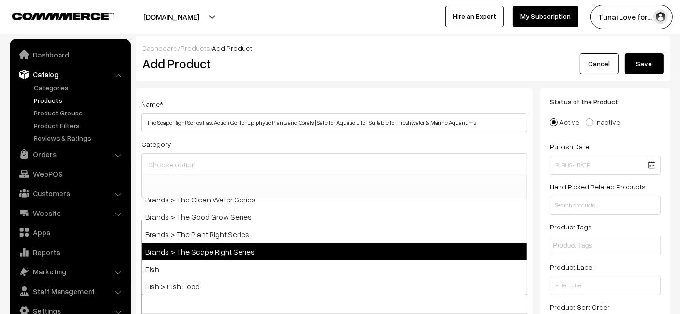
select select "56"
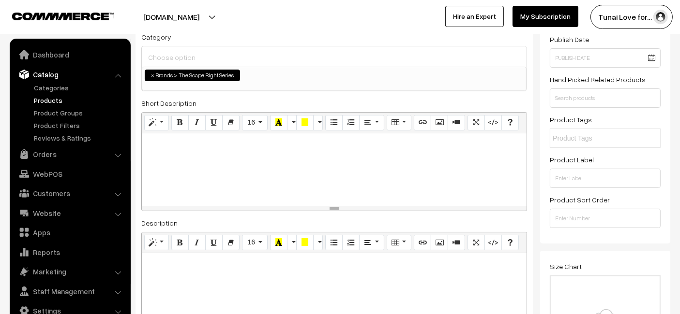
scroll to position [161, 0]
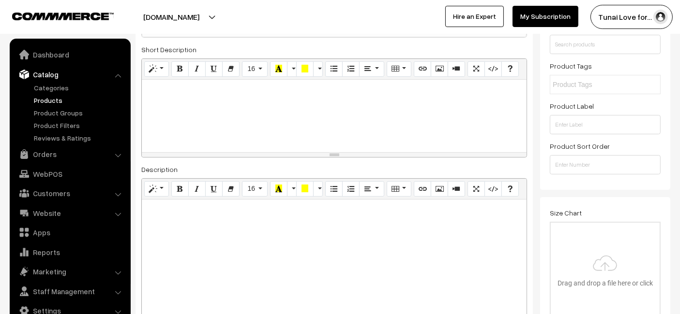
click at [344, 249] on div at bounding box center [334, 260] width 385 height 121
click at [161, 230] on div at bounding box center [334, 260] width 385 height 121
paste div
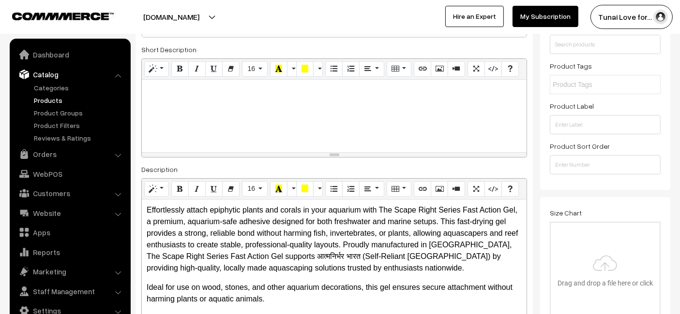
click at [151, 255] on p "Effortlessly attach epiphytic plants and corals in your aquarium with The Scape…" at bounding box center [334, 240] width 375 height 70
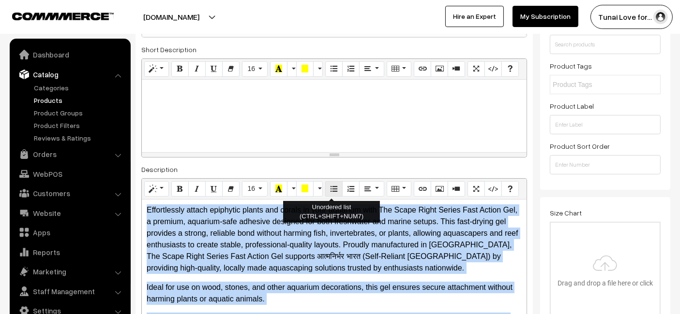
click at [327, 194] on button "Unordered list (CTRL+SHIFT+NUM7)" at bounding box center [333, 188] width 17 height 15
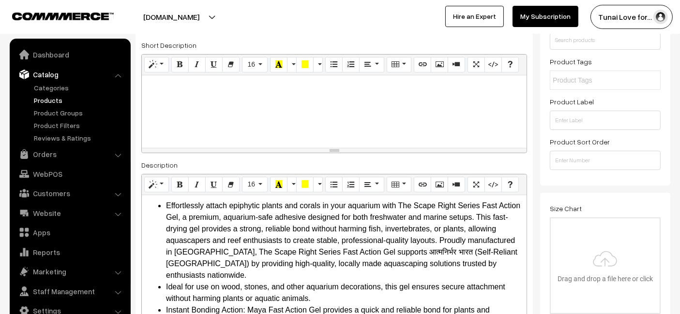
click at [291, 129] on div at bounding box center [334, 111] width 385 height 73
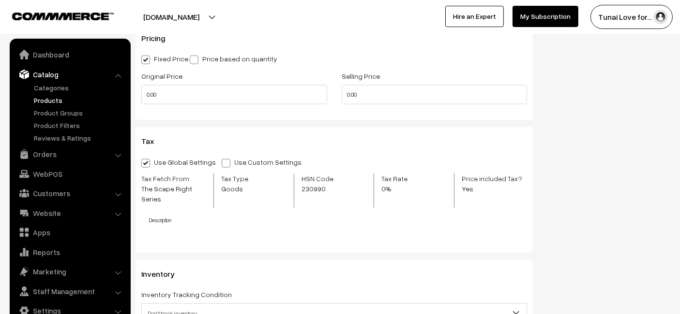
scroll to position [1079, 0]
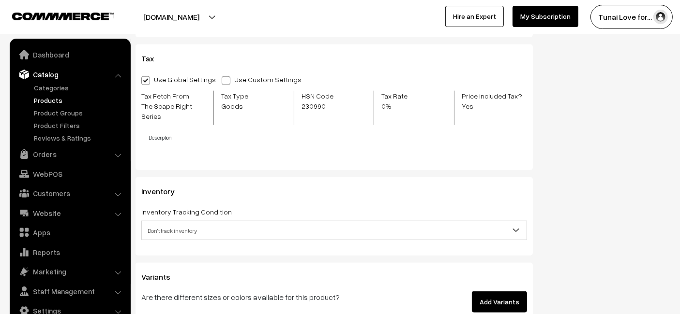
click at [509, 302] on button "Add Variants" at bounding box center [499, 302] width 55 height 21
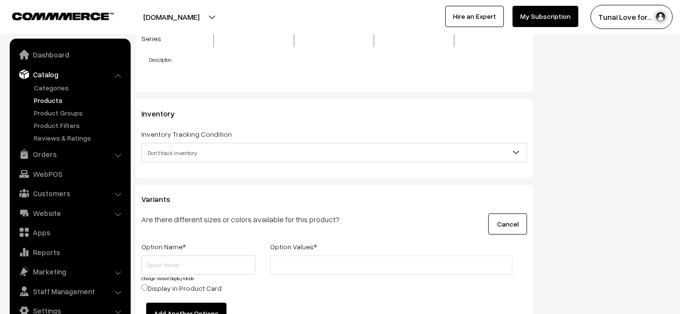
scroll to position [1187, 0]
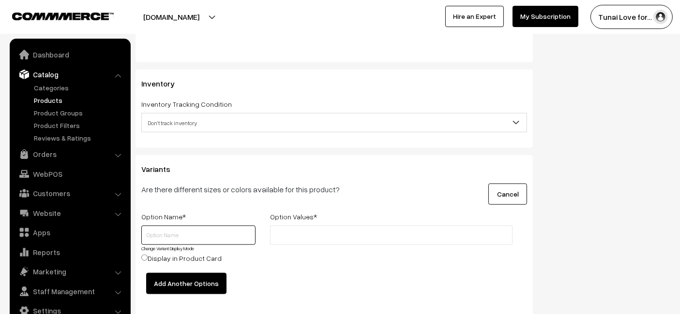
click at [223, 230] on input "text" at bounding box center [198, 235] width 114 height 19
type input "s"
type input "Size"
click at [324, 228] on li at bounding box center [316, 235] width 87 height 15
click at [344, 235] on input "text" at bounding box center [315, 236] width 85 height 10
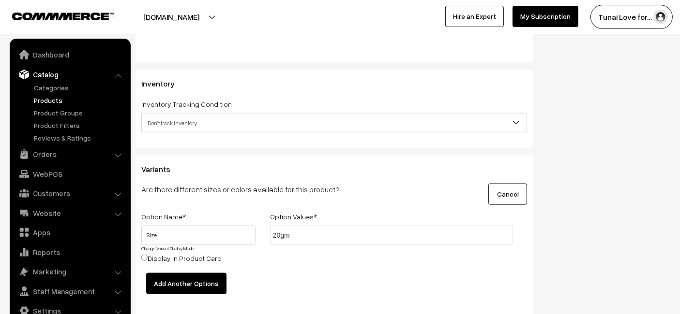
type input "20gms"
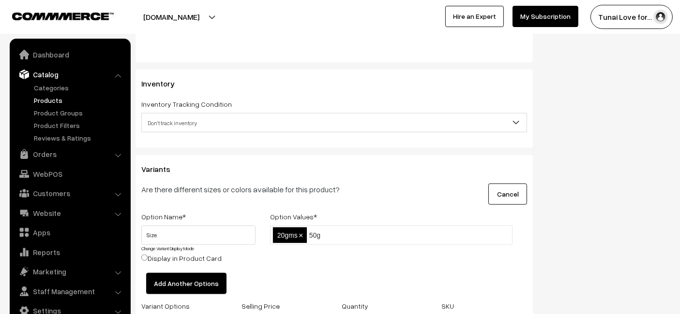
type input "50gm"
type input "s"
type input "50gms"
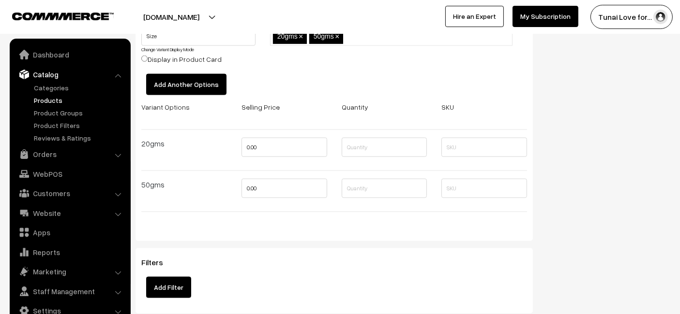
scroll to position [1402, 0]
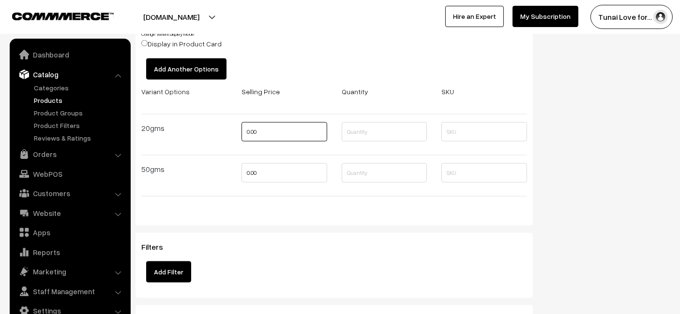
click at [264, 129] on input "0.00" at bounding box center [284, 131] width 86 height 19
type input "342"
click at [277, 165] on input "0.00" at bounding box center [284, 173] width 86 height 19
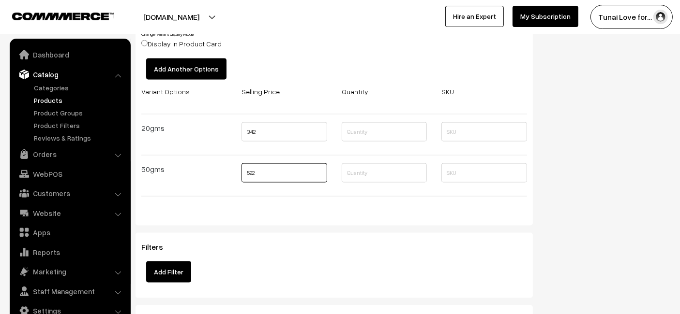
type input "522"
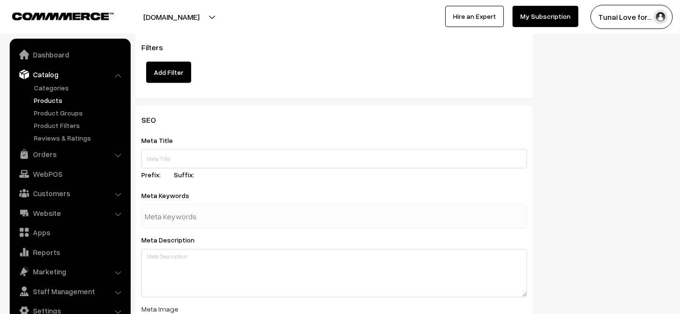
scroll to position [1617, 0]
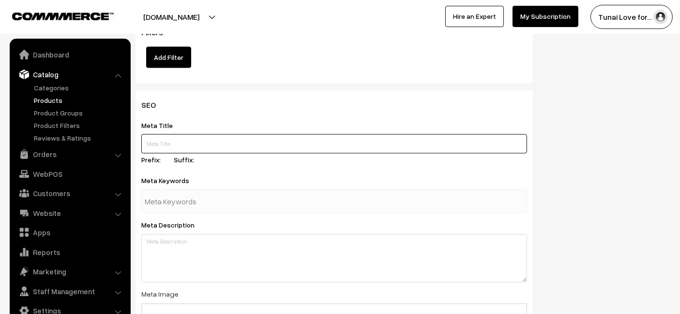
click at [363, 149] on input "text" at bounding box center [334, 143] width 386 height 19
paste input "The Scape Right Series Fast Action Gel for Epiphytic Plants and Corals"
type input "The Scape Right Series Fast Action Gel for Epiphytic Plants and Corals"
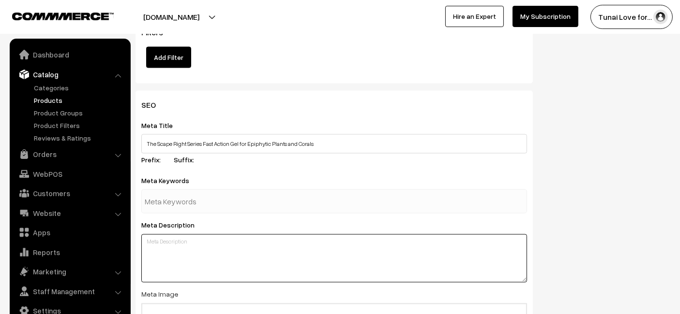
click at [160, 261] on textarea at bounding box center [334, 259] width 386 height 48
paste textarea "The Scape Right Series Fast Action Gel provides a secure and effective medium f…"
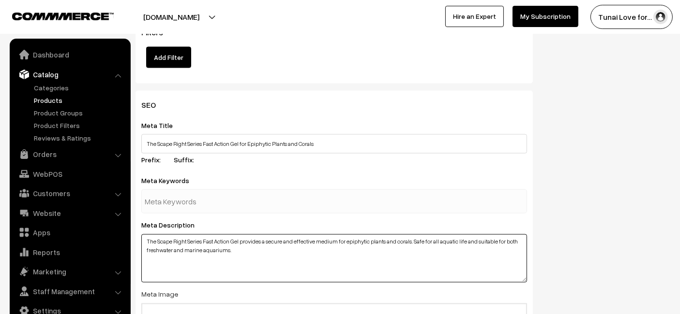
type textarea "The Scape Right Series Fast Action Gel provides a secure and effective medium f…"
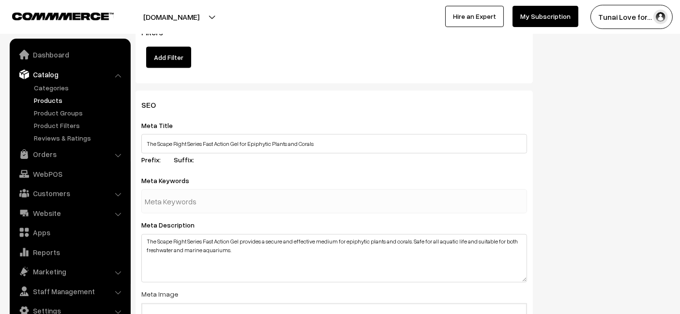
click at [197, 193] on input "text" at bounding box center [195, 201] width 101 height 19
paste input "epiphytic plant gel"
type input "epiphytic plant gel"
click at [218, 175] on div "Meta Keywords epiphytic plant gel" at bounding box center [334, 194] width 386 height 39
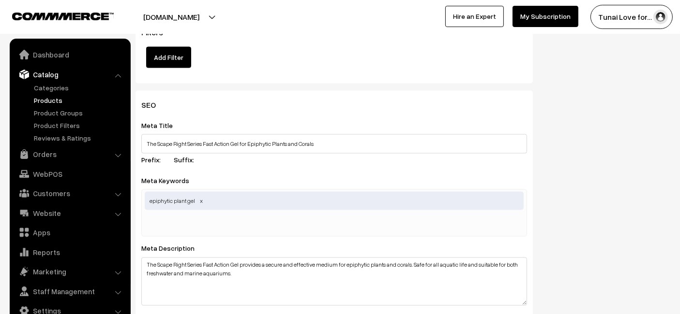
click at [200, 215] on input "text" at bounding box center [195, 224] width 101 height 19
paste input "planted tank accessories"
type input "planted tank accessories"
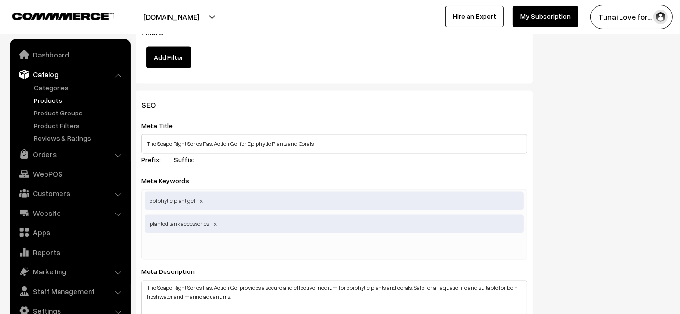
click at [236, 179] on div "Meta Keywords epiphytic plant gel,planted tank accessories epiphytic plant gel …" at bounding box center [334, 218] width 386 height 86
click at [156, 238] on input "text" at bounding box center [195, 247] width 101 height 19
paste input "marine aquarium gel"
type input "marine aquarium gel"
click at [261, 160] on div "Meta Title The Scape Right Series Fast Action Gel for Epiphytic Plants and Cora…" at bounding box center [334, 143] width 386 height 49
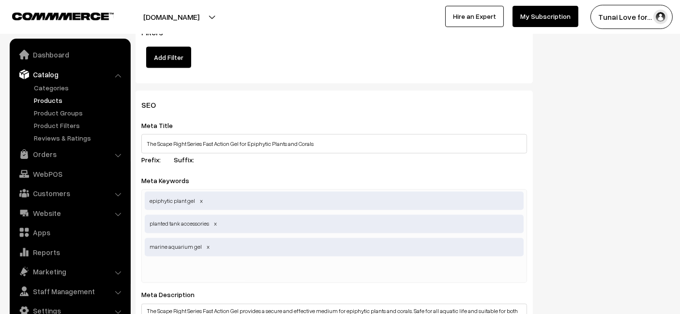
click at [177, 264] on input "text" at bounding box center [195, 271] width 101 height 19
paste input "freshwater aquarium gel,"
type input "freshwater aquarium gel,"
click at [257, 170] on div "SEO Meta Title The Scape Right Series Fast Action Gel for Epiphytic Plants and …" at bounding box center [333, 309] width 397 height 437
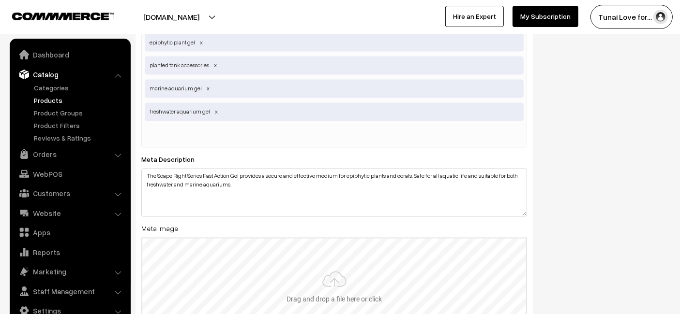
scroll to position [1832, 0]
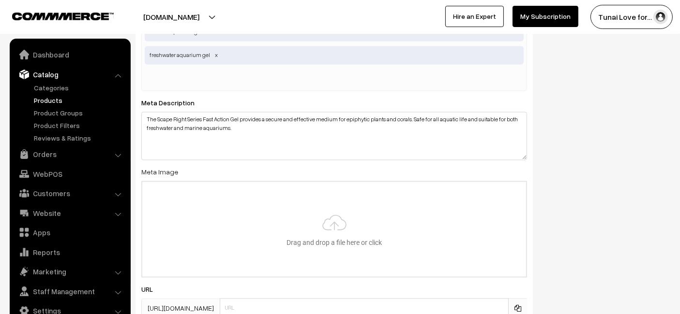
type input "C:\fakepath\scape-right-series-fast-action-gel.jpg"
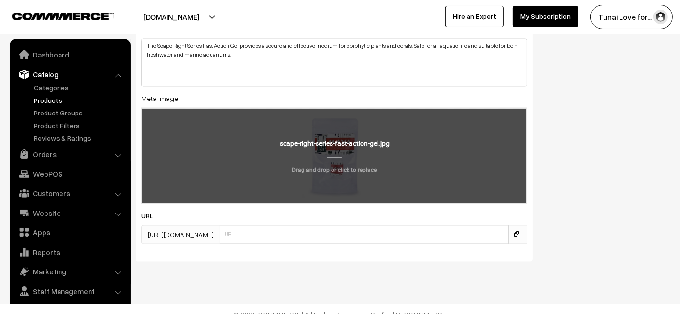
scroll to position [1914, 0]
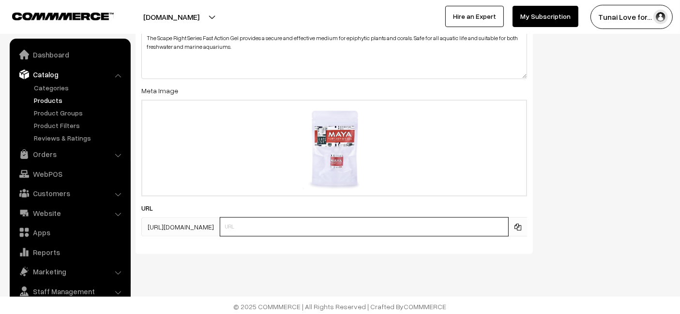
click at [305, 227] on input "text" at bounding box center [364, 226] width 289 height 19
paste input "scape-right-series-fast-action-ge"
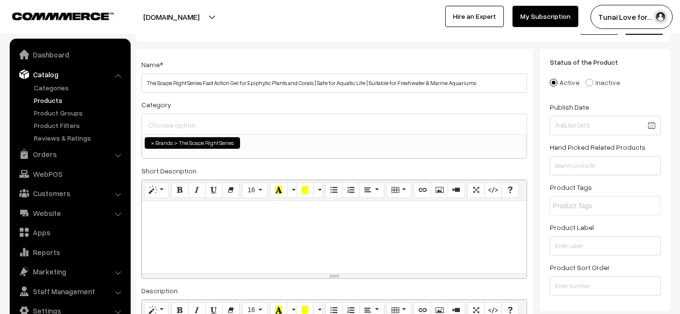
scroll to position [0, 0]
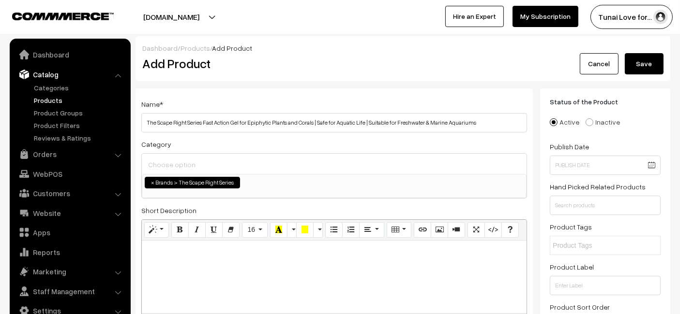
type input "scape-right-series-fast-action-gel"
click at [647, 60] on button "Save" at bounding box center [644, 63] width 39 height 21
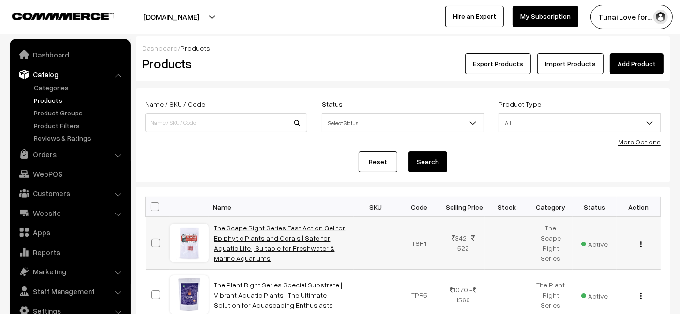
click at [267, 241] on link "The Scape Right Series Fast Action Gel for Epiphytic Plants and Corals | Safe f…" at bounding box center [279, 243] width 131 height 39
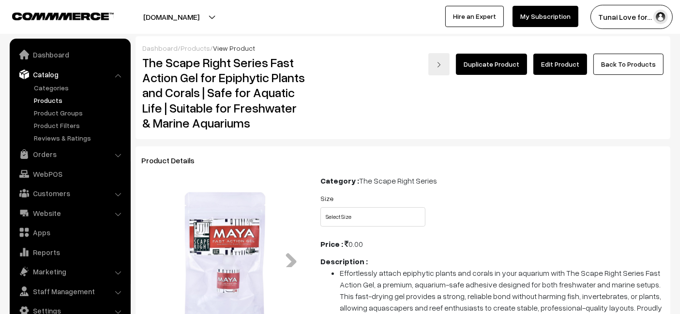
click at [190, 220] on img at bounding box center [224, 258] width 158 height 158
drag, startPoint x: 229, startPoint y: 236, endPoint x: 352, endPoint y: 69, distance: 206.9
click at [352, 69] on div "Duplicate Product Edit Product Back To Products" at bounding box center [492, 64] width 342 height 22
click at [234, 245] on img at bounding box center [224, 258] width 158 height 158
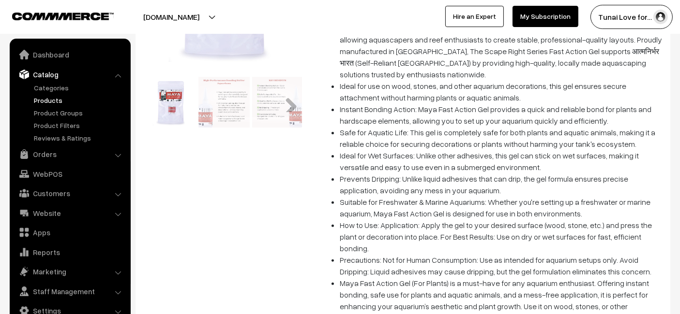
scroll to position [107, 0]
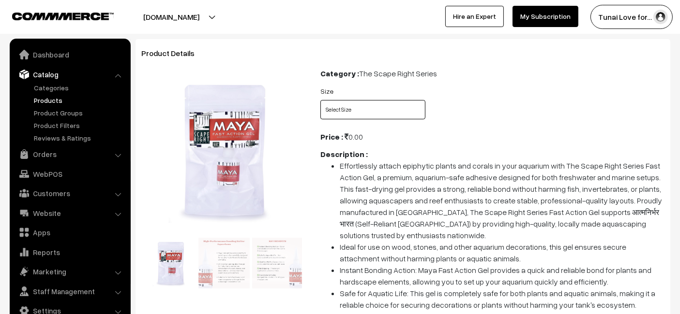
drag, startPoint x: 395, startPoint y: 104, endPoint x: 395, endPoint y: 110, distance: 6.3
click at [395, 104] on select "Select Size 20gms 50gms" at bounding box center [372, 109] width 105 height 19
select select "TSR1_Z3S"
click at [320, 100] on select "Select Size 20gms 50gms" at bounding box center [372, 109] width 105 height 19
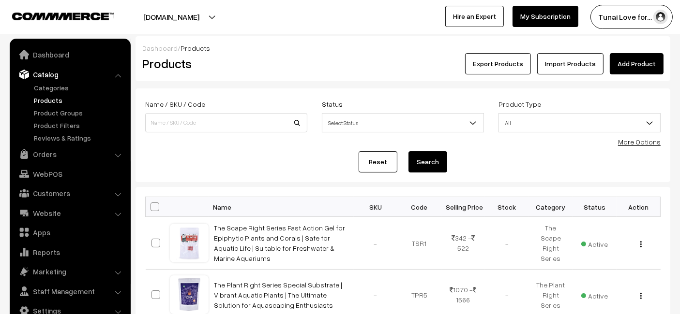
click at [649, 70] on link "Add Product" at bounding box center [637, 63] width 54 height 21
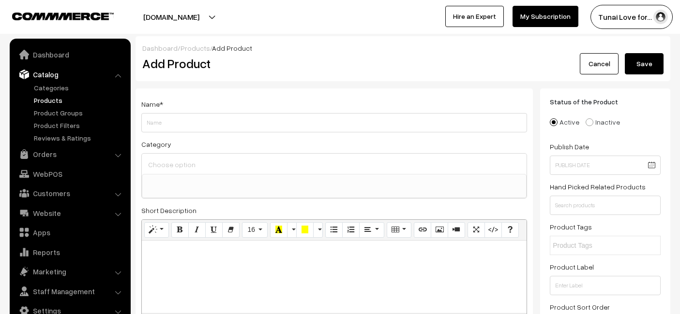
select select
type input "The Scape Right Series MAYA Algae Cleaning Pads for Aquarium | Safe for Acrylic…"
click at [177, 165] on input at bounding box center [334, 165] width 377 height 14
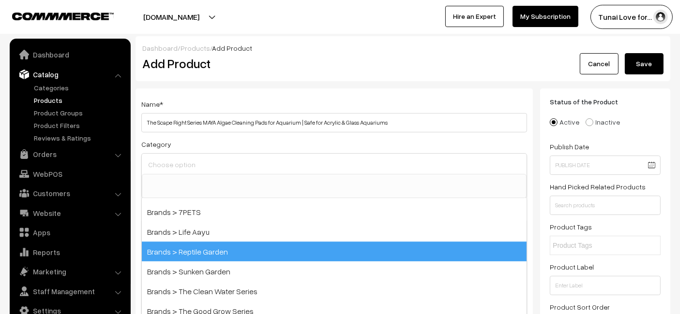
scroll to position [322, 0]
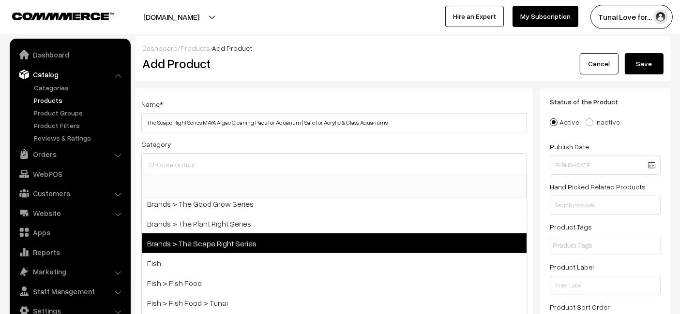
click at [210, 238] on span "Brands > The Scape Right Series" at bounding box center [334, 244] width 385 height 20
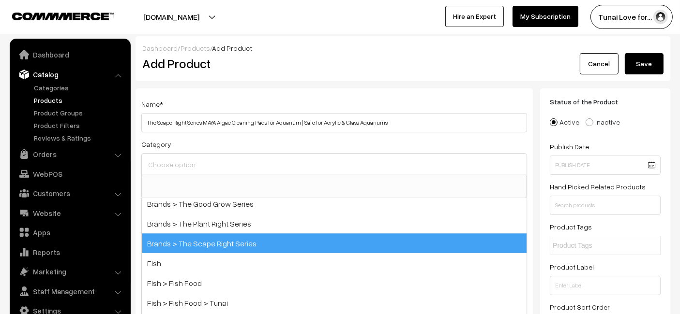
select select "56"
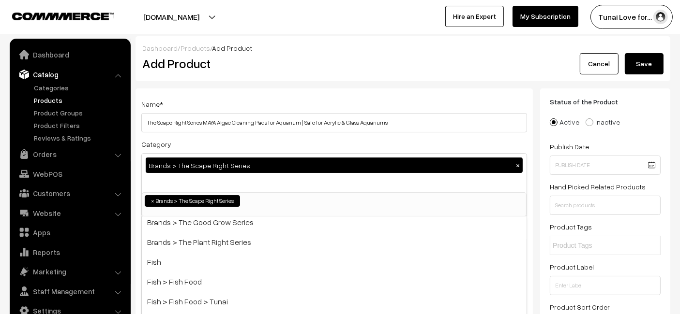
scroll to position [120, 0]
click at [357, 52] on div "Dashboard / Products / Add Product" at bounding box center [402, 48] width 521 height 10
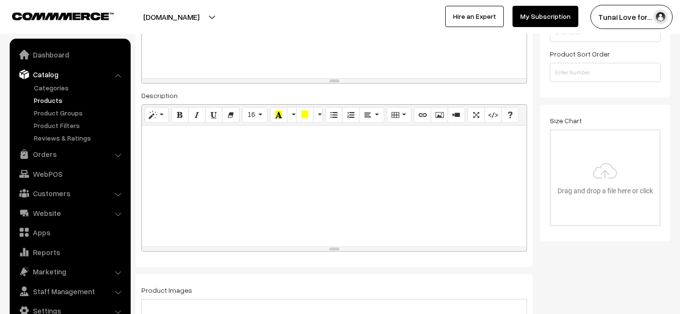
scroll to position [268, 0]
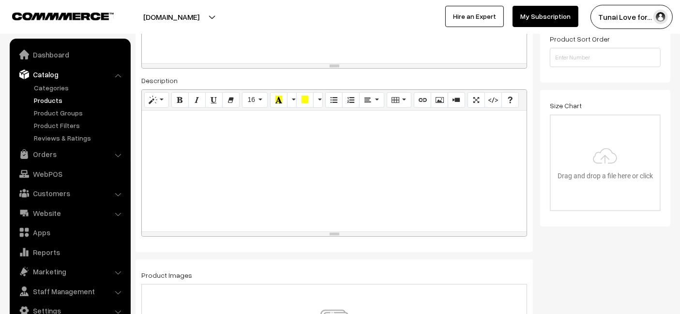
click at [184, 144] on div at bounding box center [334, 171] width 385 height 121
paste div
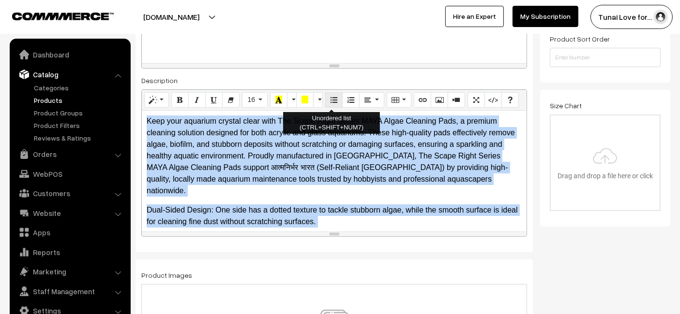
click at [330, 100] on icon "Unordered list (CTRL+SHIFT+NUM7)" at bounding box center [333, 100] width 7 height 8
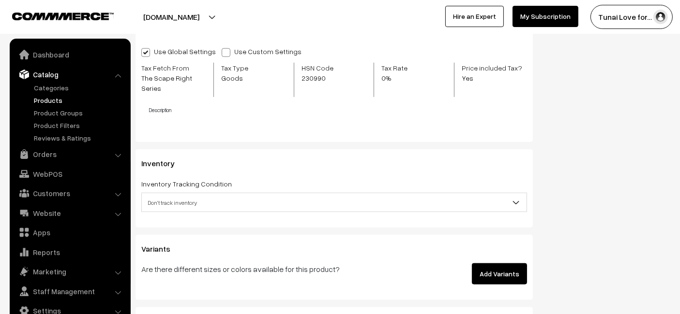
scroll to position [1182, 0]
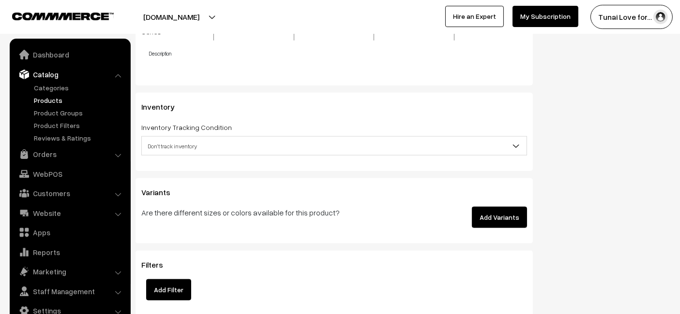
click at [499, 207] on button "Add Variants" at bounding box center [499, 217] width 55 height 21
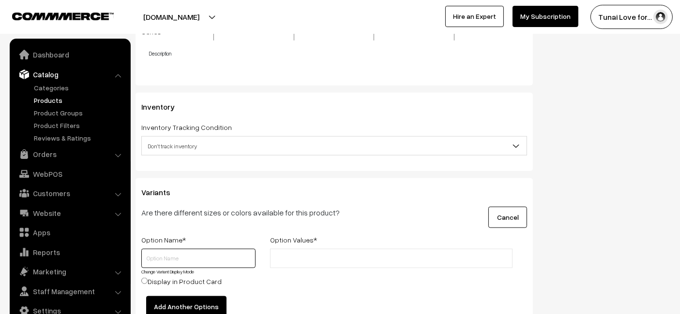
click at [170, 265] on input "text" at bounding box center [198, 258] width 114 height 19
type input "Size"
click at [315, 254] on input "text" at bounding box center [315, 259] width 85 height 10
type input "1Pad"
type input "3Pad"
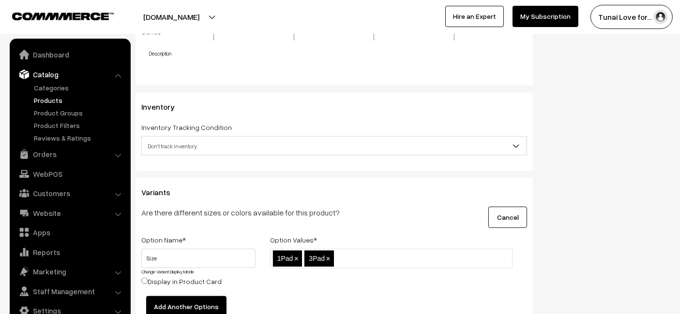
scroll to position [1397, 0]
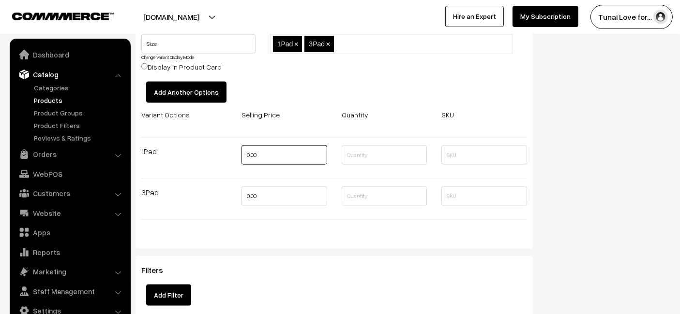
click at [294, 146] on input "0.00" at bounding box center [284, 155] width 86 height 19
type input "350"
click at [313, 193] on input "0.00" at bounding box center [284, 196] width 86 height 19
type input "0"
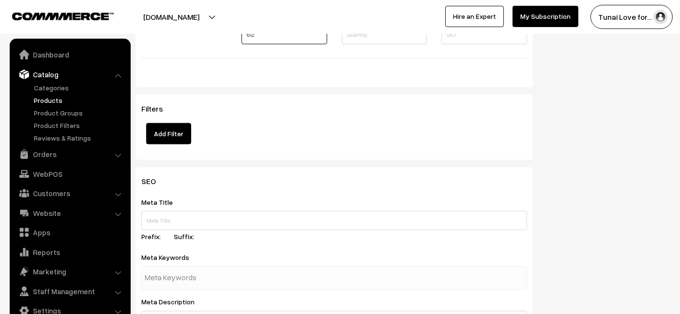
scroll to position [1666, 0]
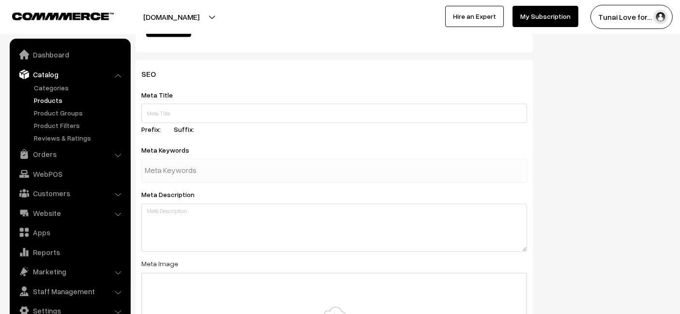
type input "612"
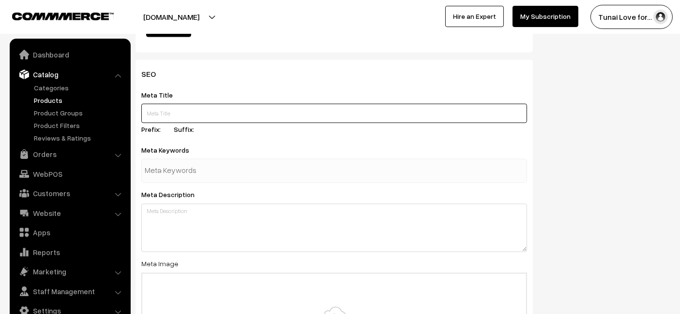
click at [245, 116] on input "text" at bounding box center [334, 113] width 386 height 19
paste input "The Scape Right Series MAYA Algae Cleaning Pad"
type input "The Scape Right Series MAYA Algae Cleaning Pad"
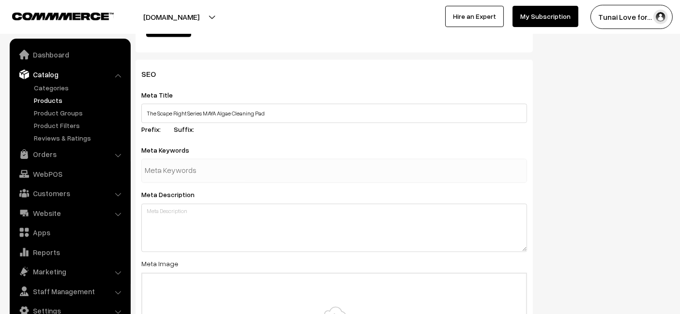
click at [255, 173] on div at bounding box center [334, 171] width 386 height 24
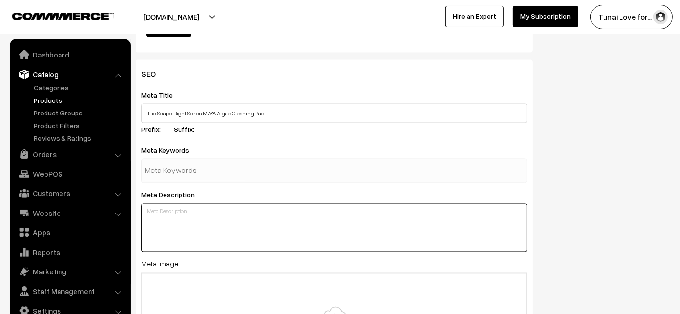
click at [223, 226] on textarea at bounding box center [334, 228] width 386 height 48
paste textarea "The Scape Right Series MAYA Algae Cleaning Pad safely removes algae from aquari…"
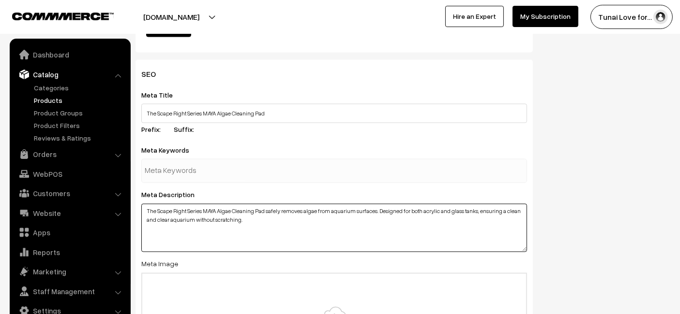
type textarea "The Scape Right Series MAYA Algae Cleaning Pad safely removes algae from aquari…"
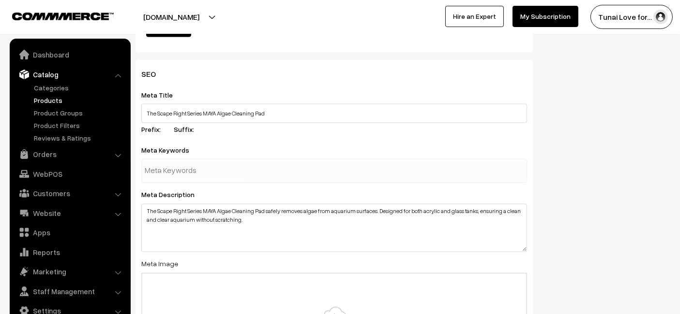
click at [230, 178] on input "text" at bounding box center [195, 171] width 101 height 19
paste input "aquarium algae pad"
type input "aquarium algae pad"
click at [254, 147] on div "Meta Keywords aquarium algae pad" at bounding box center [334, 163] width 386 height 39
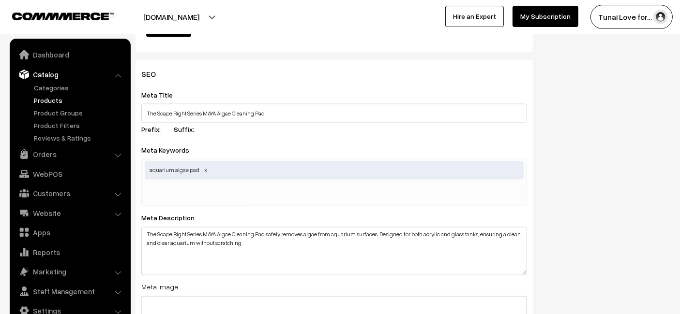
click at [257, 184] on div "aquarium algae pad" at bounding box center [334, 182] width 386 height 47
paste input "clean aquarium surfaces"
type input "clean aquarium surfaces"
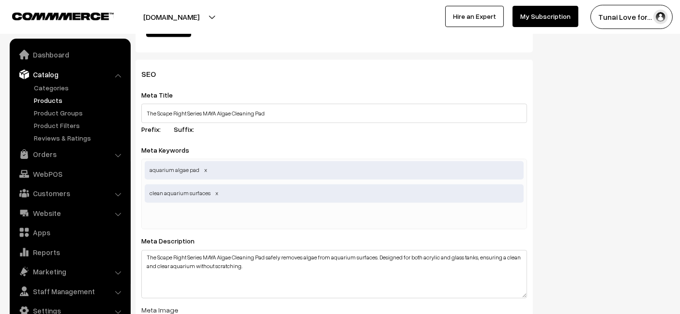
drag, startPoint x: 294, startPoint y: 122, endPoint x: 301, endPoint y: 118, distance: 8.5
click at [296, 121] on div "Meta Title The Scape Right Series MAYA Algae Cleaning Pad Prefix: Suffix:" at bounding box center [334, 113] width 386 height 49
click at [232, 231] on div "SEO Meta Title The Scape Right Series MAYA Algae Cleaning Pad Prefix: Suffix: M…" at bounding box center [333, 267] width 397 height 414
click at [236, 211] on input "text" at bounding box center [195, 217] width 101 height 19
paste input "algae cleaning pad"
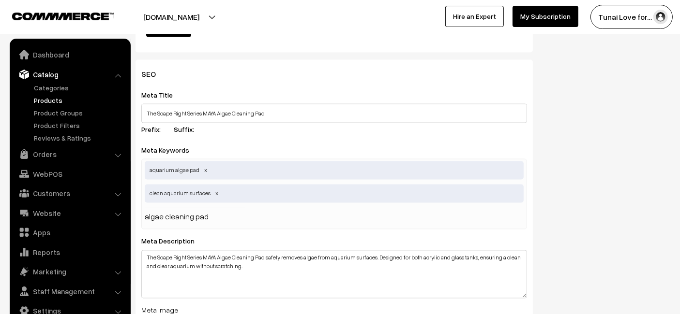
type input "algae cleaning pad"
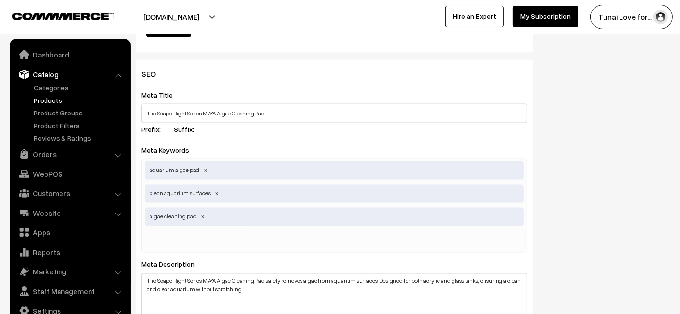
click at [254, 139] on div "SEO Meta Title The Scape Right Series MAYA Algae Cleaning Pad Prefix: Suffix: M…" at bounding box center [333, 278] width 397 height 437
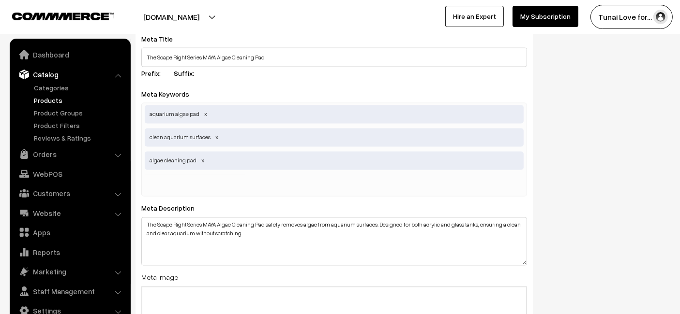
scroll to position [1827, 0]
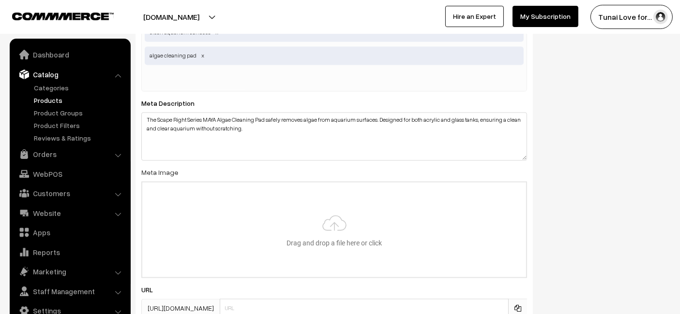
type input "C:\fakepath\scape-right-series-maya-algae-cleaning-pad.jpg"
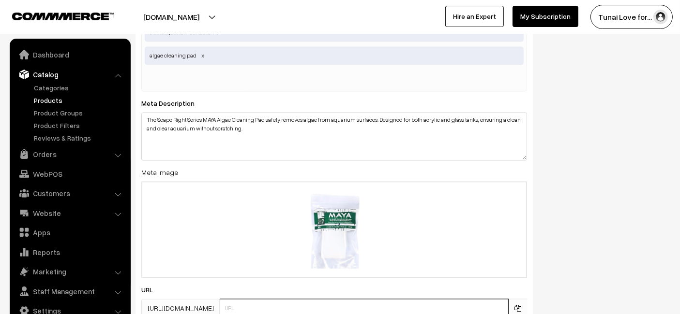
click at [263, 300] on input "text" at bounding box center [364, 308] width 289 height 19
paste input "/scape-right-series-maya-algae-cleaning-pad"
click at [233, 299] on input "/scape-right-series-maya-algae-cleaning-pad" at bounding box center [364, 308] width 289 height 19
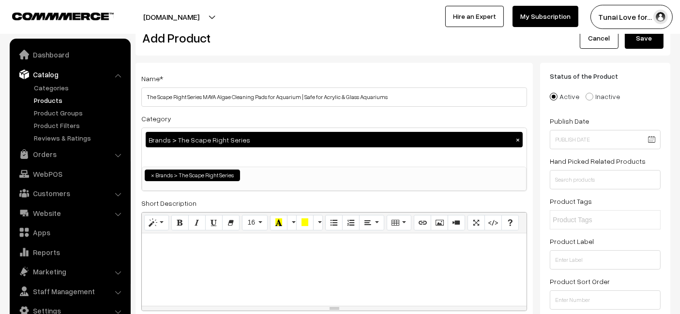
scroll to position [0, 0]
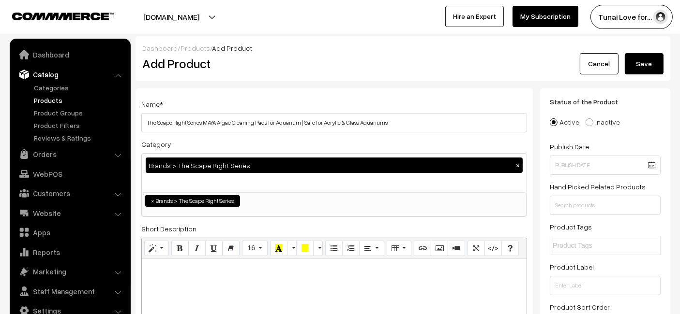
type input "scape-right-series-maya-algae-cleaning-pad"
click at [647, 68] on button "Save" at bounding box center [644, 63] width 39 height 21
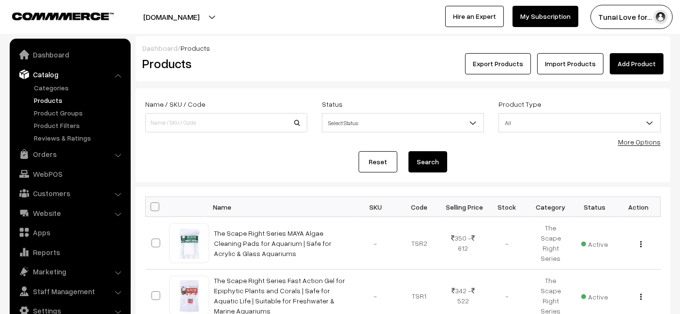
click at [620, 70] on link "Add Product" at bounding box center [637, 63] width 54 height 21
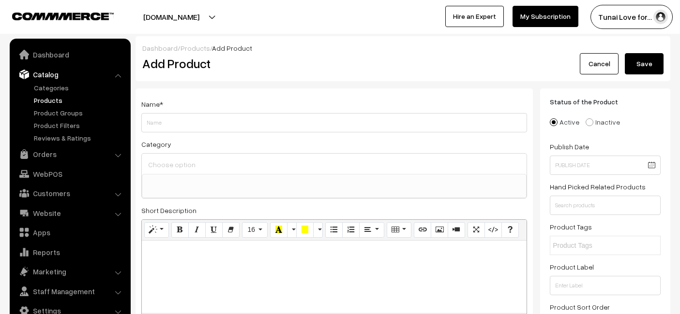
select select
type input "The Scape Right Series MAYA Double Dotted Algae Cleaning Pads | Premium-Grade A…"
click at [254, 162] on input at bounding box center [334, 165] width 377 height 14
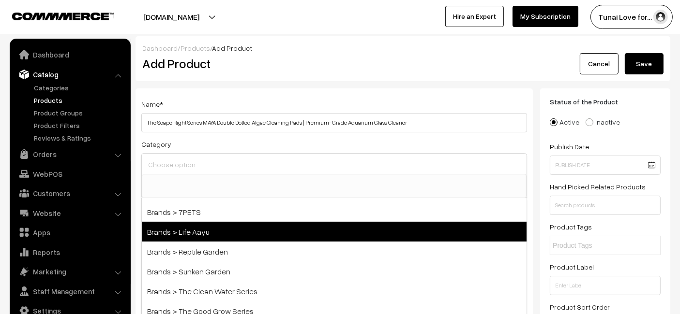
scroll to position [322, 0]
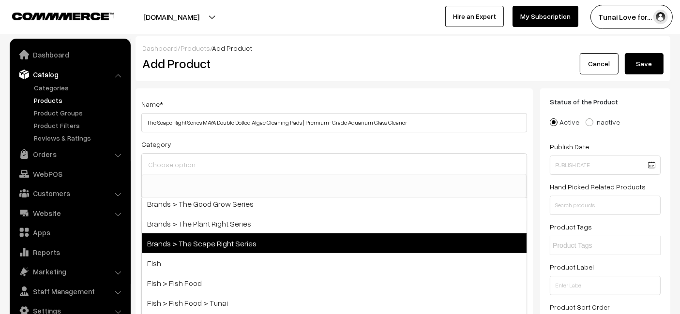
click at [268, 236] on span "Brands > The Scape Right Series" at bounding box center [334, 244] width 385 height 20
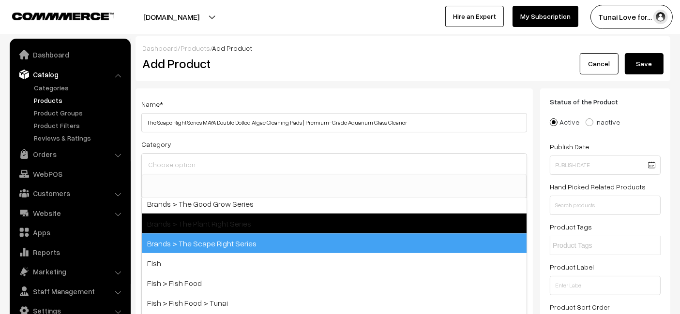
select select "56"
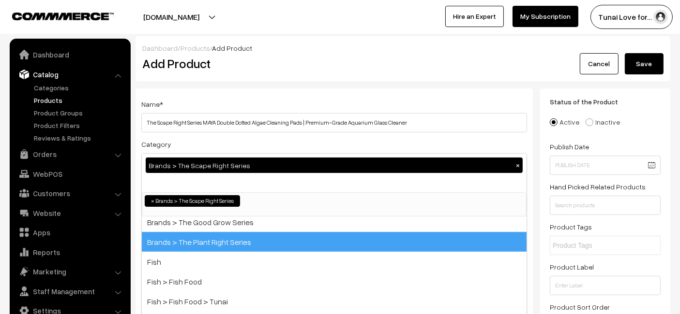
scroll to position [120, 0]
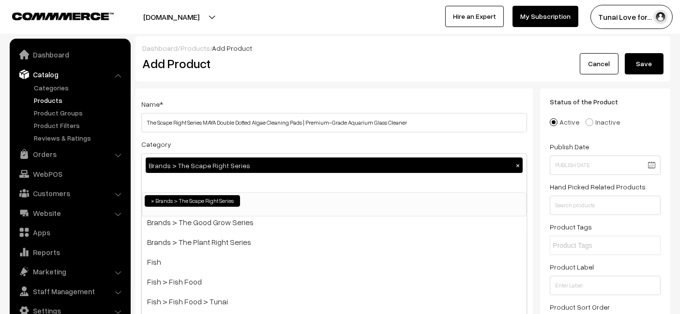
click at [468, 53] on div "Add Product" at bounding box center [336, 63] width 402 height 21
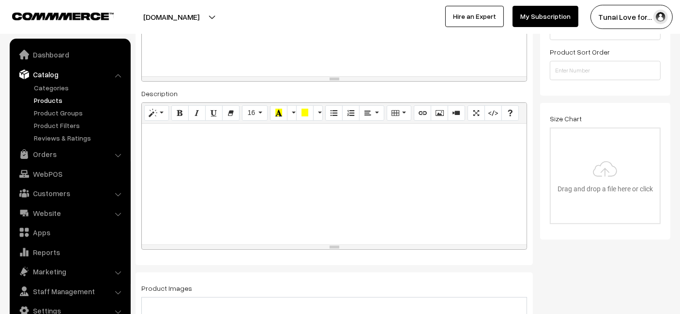
scroll to position [322, 0]
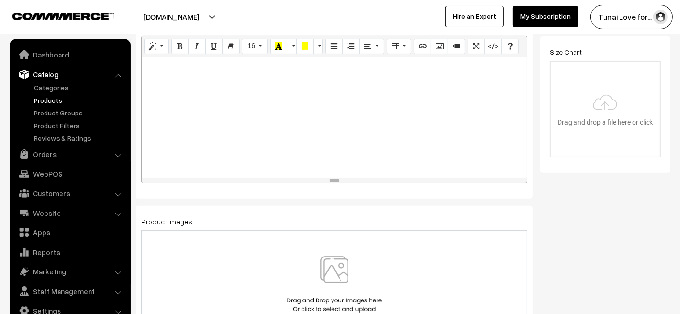
click at [292, 140] on div at bounding box center [334, 117] width 385 height 121
paste div
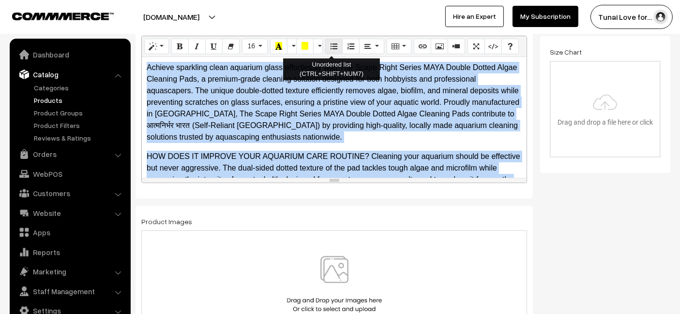
click at [333, 46] on icon "Unordered list (CTRL+SHIFT+NUM7)" at bounding box center [333, 46] width 7 height 8
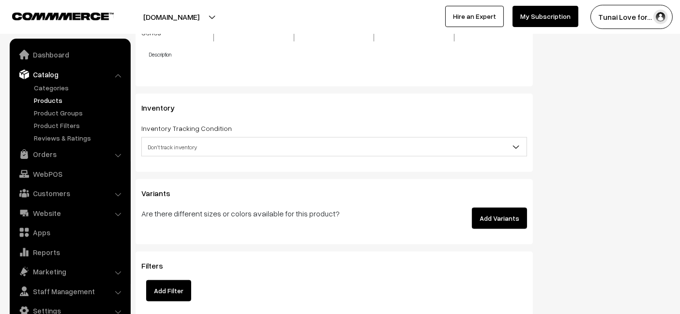
scroll to position [1182, 0]
click at [519, 218] on button "Add Variants" at bounding box center [499, 217] width 55 height 21
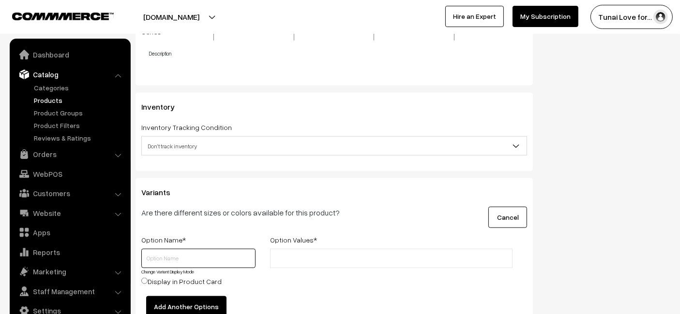
click at [210, 267] on div "Change Variant Display Mode Display in Product Card" at bounding box center [198, 270] width 114 height 42
type input "Size"
click at [303, 262] on input "text" at bounding box center [315, 259] width 85 height 10
type input "1Pad"
type input "3Pads"
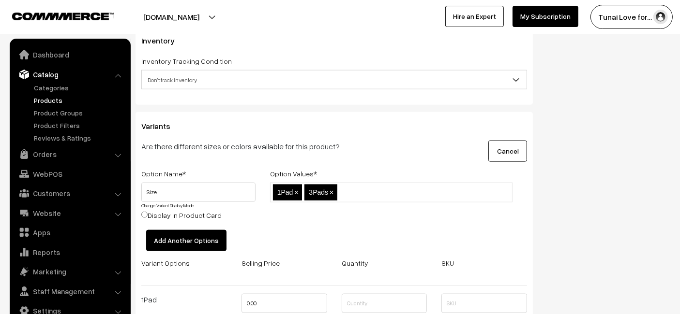
scroll to position [1290, 0]
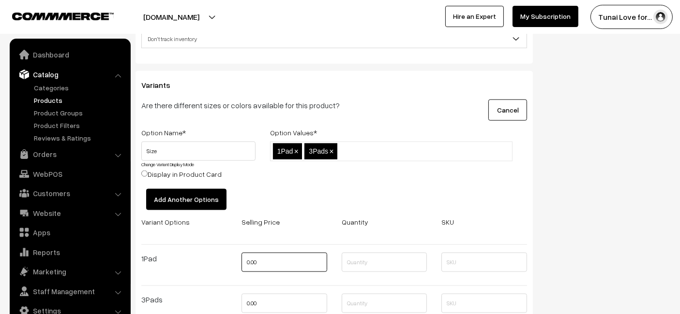
click at [283, 259] on input "0.00" at bounding box center [284, 262] width 86 height 19
type input "0"
type input "342"
click at [290, 302] on input "0.00" at bounding box center [284, 303] width 86 height 19
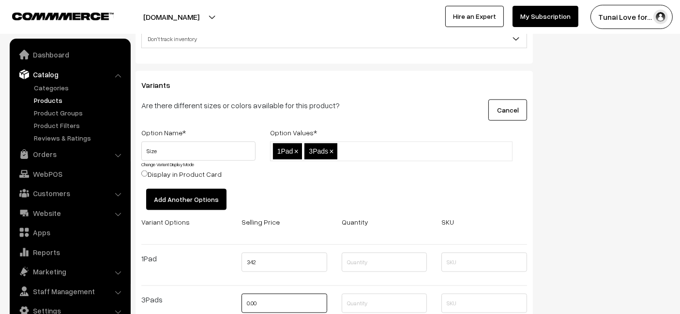
click at [290, 302] on input "0.00" at bounding box center [284, 303] width 86 height 19
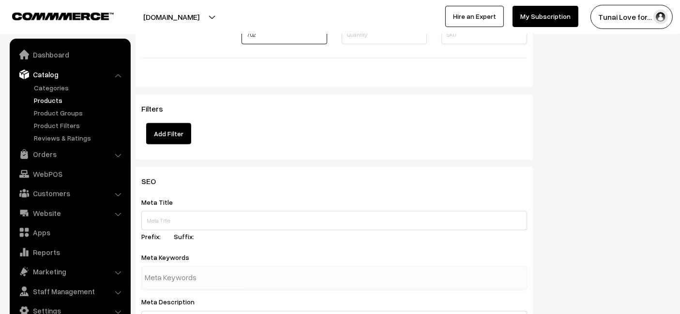
type input "702"
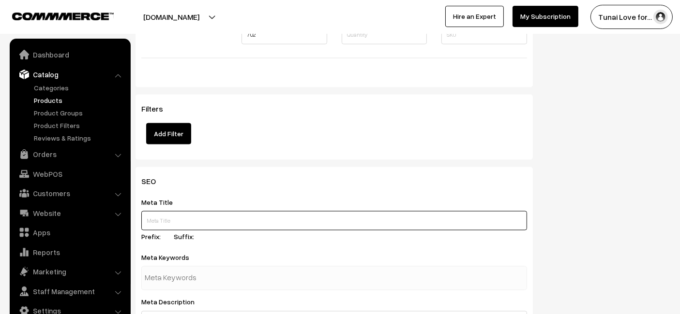
click at [203, 214] on input "text" at bounding box center [334, 220] width 386 height 19
paste input "The Scape Right Series MAYA Double Dotted Algae Cleaning Pad"
type input "The Scape Right Series MAYA Double Dotted Algae Cleaning Pad"
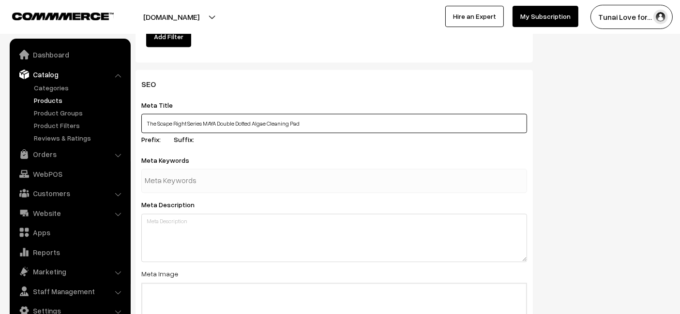
scroll to position [1666, 0]
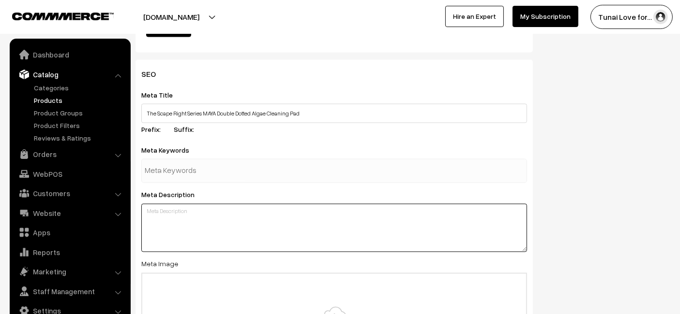
click at [244, 231] on textarea at bounding box center [334, 228] width 386 height 48
paste textarea "The Scape Right Series MAYA Double Dotted Algae Cleaning Pad is a premium-grade…"
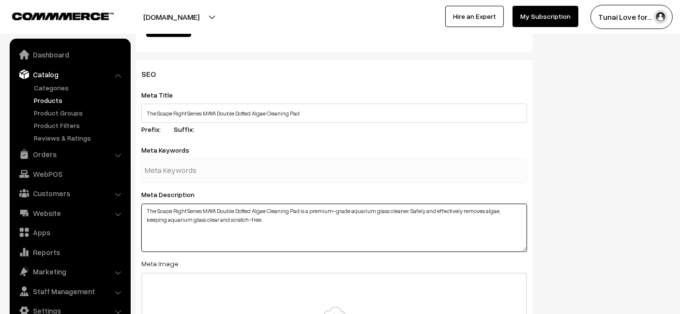
type textarea "The Scape Right Series MAYA Double Dotted Algae Cleaning Pad is a premium-grade…"
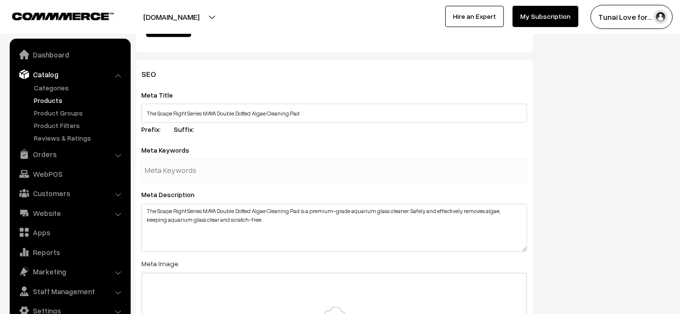
click at [242, 178] on input "text" at bounding box center [195, 171] width 101 height 19
paste input "aquarium algae cleaning pad"
type input "aquarium algae cleaning pad"
click at [243, 144] on div "Meta Keywords aquarium algae cleaning pad" at bounding box center [334, 163] width 386 height 39
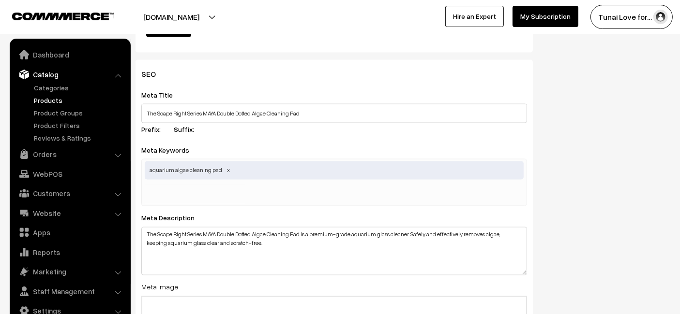
click at [208, 180] on div "aquarium algae cleaning pad" at bounding box center [334, 182] width 386 height 47
paste input "algae remover pad"
type input "algae remover pad"
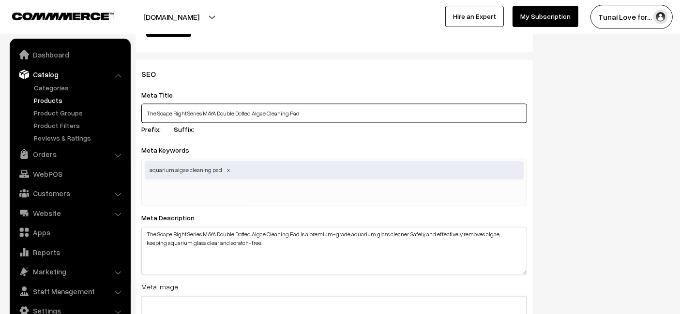
click at [276, 117] on input "The Scape Right Series MAYA Double Dotted Algae Cleaning Pad" at bounding box center [334, 113] width 386 height 19
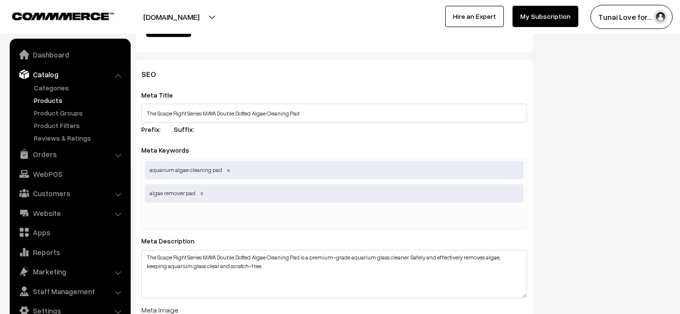
click at [201, 208] on input "text" at bounding box center [195, 217] width 101 height 19
paste input "premium algae pad"
type input "premium algae pad"
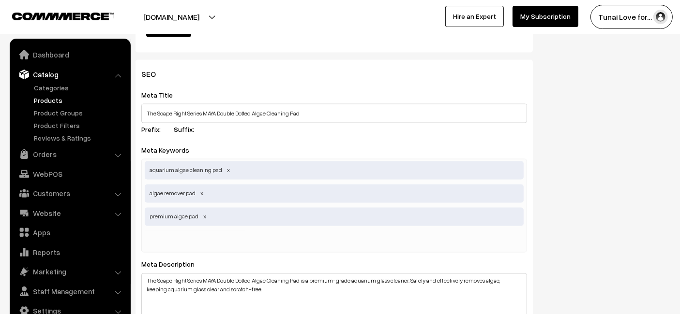
click at [238, 178] on div "aquarium algae cleaning pad algae remover pad premium algae pad" at bounding box center [334, 206] width 386 height 94
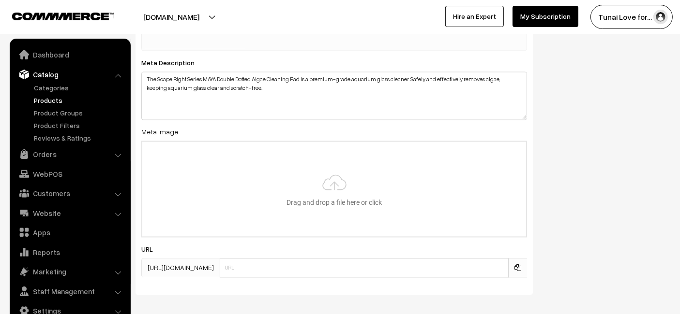
scroll to position [1908, 0]
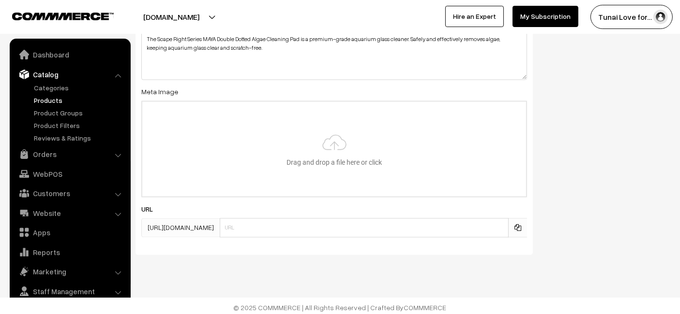
type input "C:\fakepath\scape-right-series-maya-double-dotted-algae-cleaning-pad.jpg"
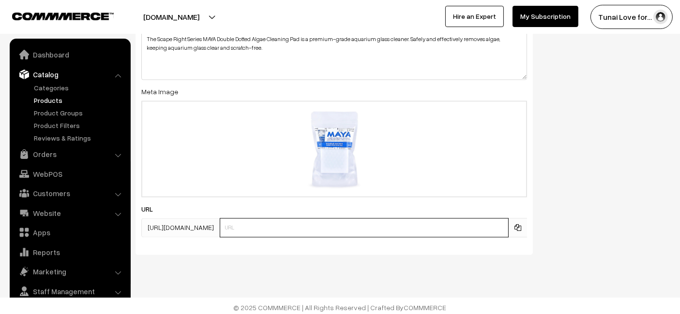
click at [267, 220] on input "text" at bounding box center [364, 227] width 289 height 19
paste input "scape-right-series-maya-double-dotted-algae-cleaning-pad"
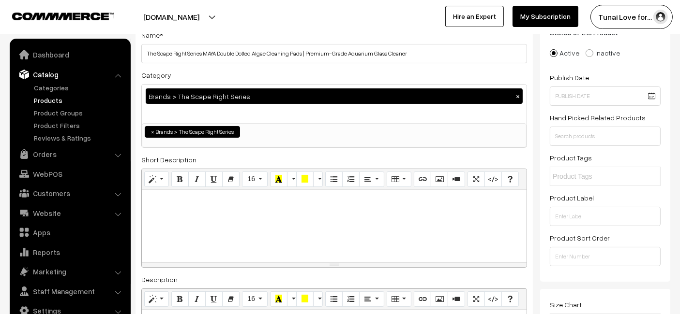
scroll to position [0, 0]
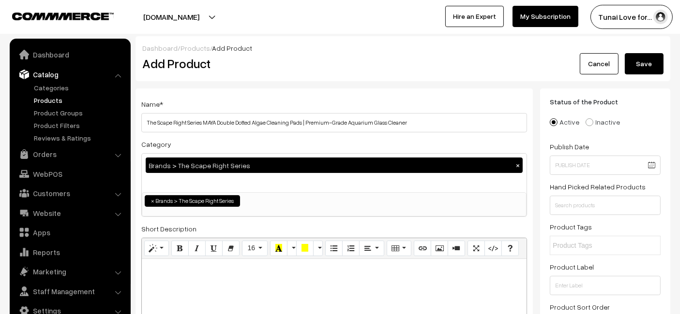
type input "scape-right-series-maya-double-dotted-algae-cleaning-pad"
click at [638, 67] on button "Save" at bounding box center [644, 63] width 39 height 21
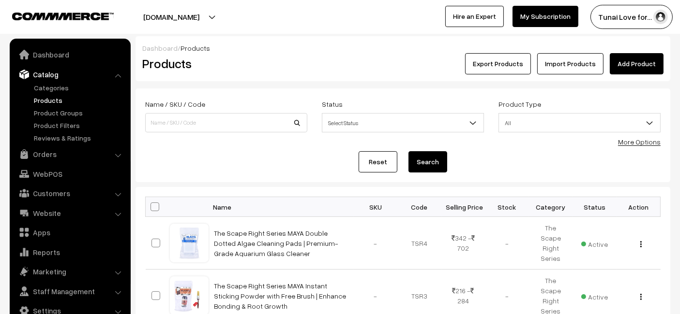
click at [632, 69] on link "Add Product" at bounding box center [637, 63] width 54 height 21
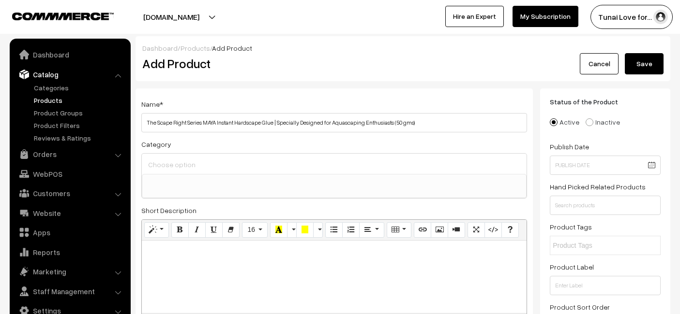
select select
type input "The Scape Right Series MAYA Instant Hardscape Glue | Specially Designed for Aqu…"
click at [303, 165] on input at bounding box center [334, 165] width 377 height 14
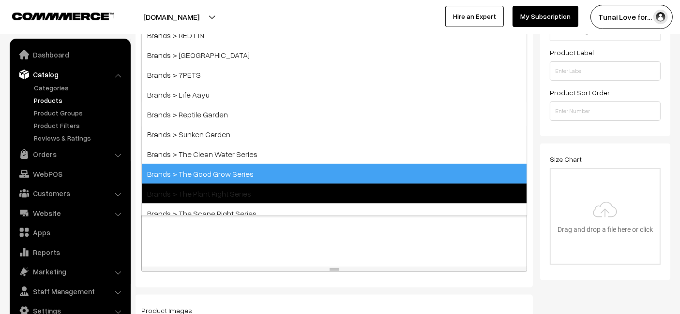
scroll to position [161, 0]
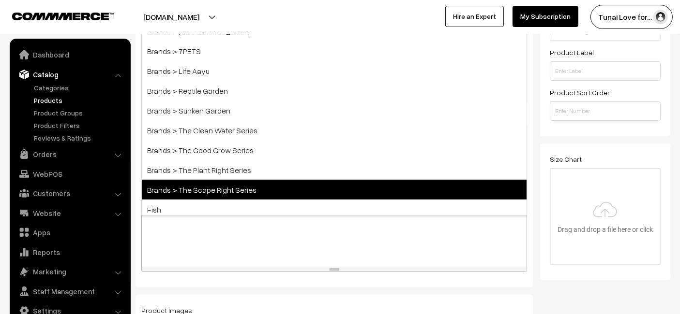
click at [231, 187] on span "Brands > The Scape Right Series" at bounding box center [334, 190] width 385 height 20
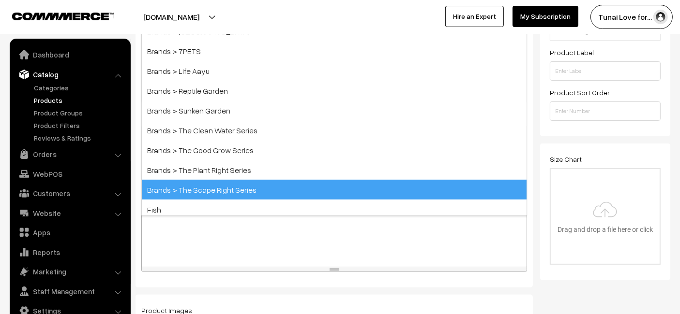
select select "56"
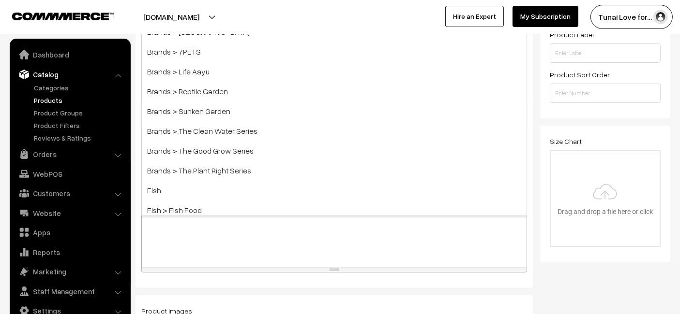
scroll to position [120, 0]
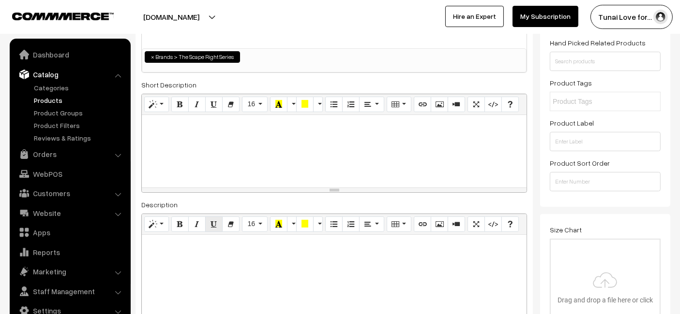
scroll to position [179, 0]
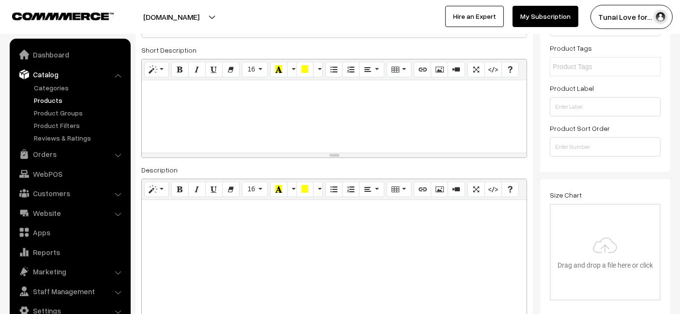
click at [208, 219] on div at bounding box center [334, 260] width 385 height 121
paste div
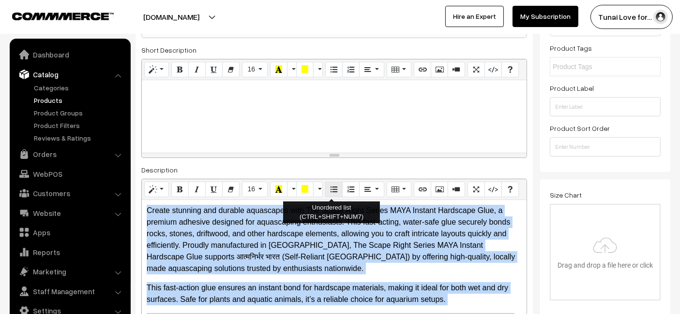
click at [333, 186] on icon "Unordered list (CTRL+SHIFT+NUM7)" at bounding box center [333, 189] width 7 height 8
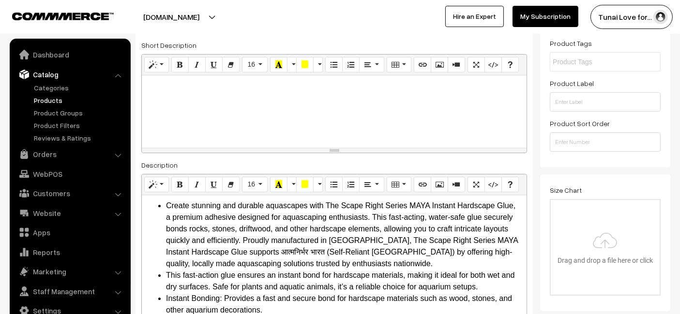
click at [316, 128] on div at bounding box center [334, 111] width 385 height 73
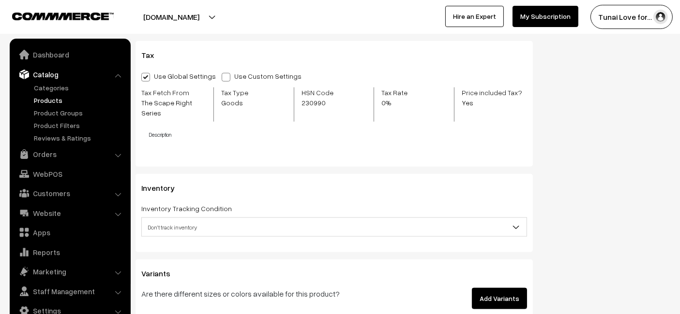
scroll to position [1205, 0]
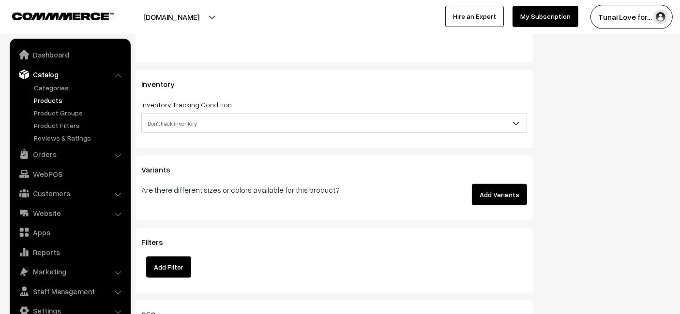
click at [491, 200] on button "Add Variants" at bounding box center [499, 194] width 55 height 21
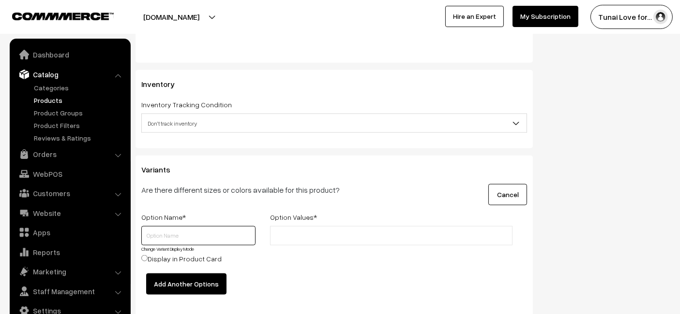
click at [197, 235] on input "text" at bounding box center [198, 235] width 114 height 19
type input "Size"
click at [280, 226] on ul at bounding box center [391, 235] width 242 height 19
type input "20gms"
click at [329, 236] on input "20gms" at bounding box center [315, 236] width 85 height 10
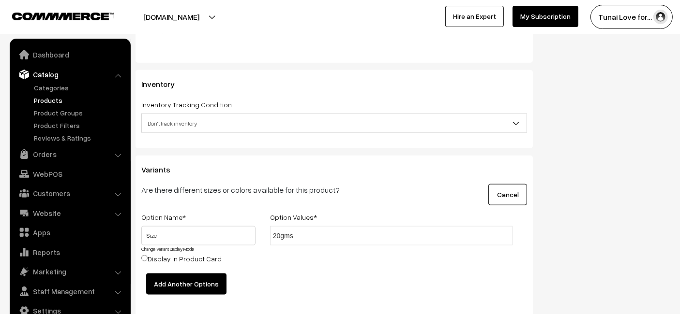
click at [329, 236] on input "20gms" at bounding box center [315, 236] width 85 height 10
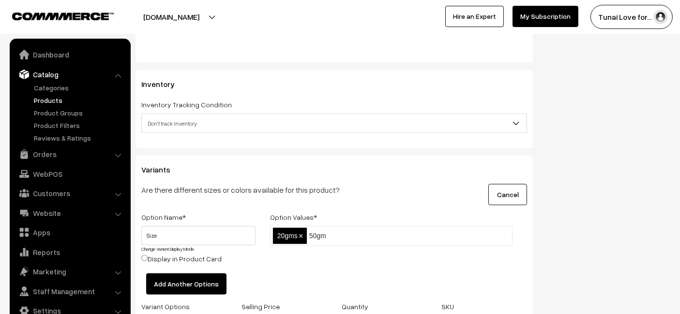
type input "50gms"
click at [345, 231] on input "50gms" at bounding box center [351, 236] width 85 height 10
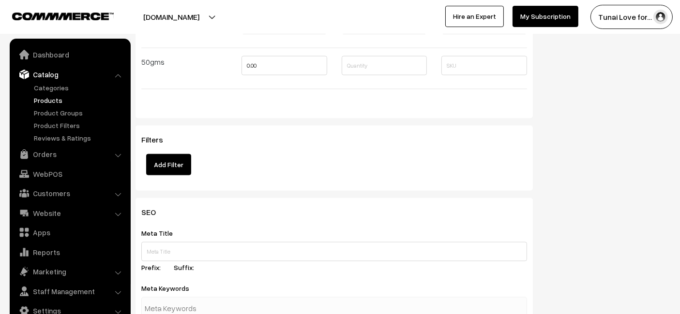
scroll to position [1420, 0]
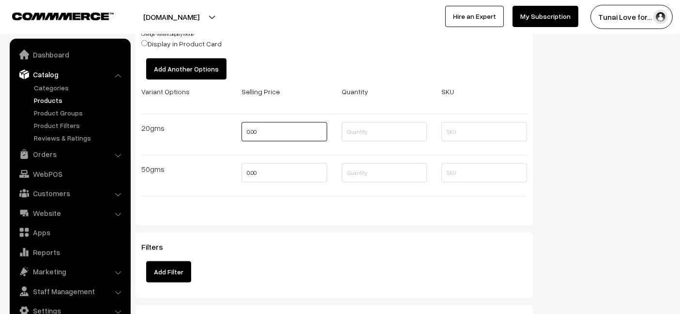
click at [302, 130] on input "0.00" at bounding box center [284, 131] width 86 height 19
type input "256"
click at [276, 177] on input "0.00" at bounding box center [284, 173] width 86 height 19
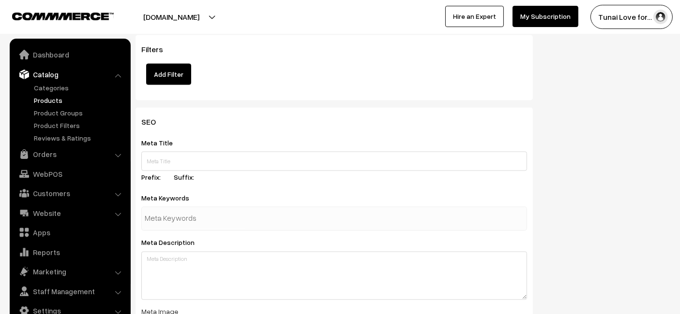
scroll to position [1635, 0]
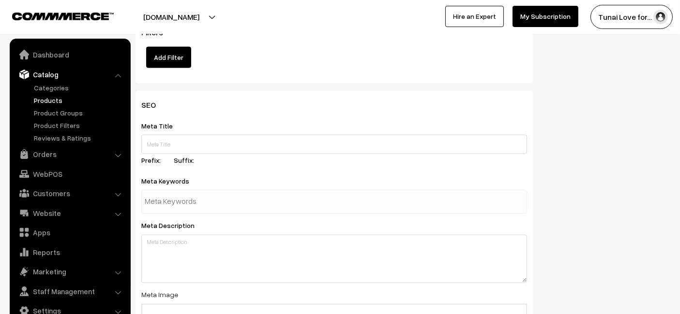
type input "432"
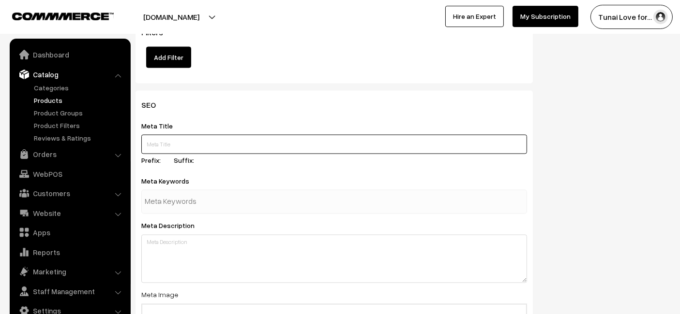
click at [236, 137] on input "text" at bounding box center [334, 144] width 386 height 19
paste input "The Scape Right Series MAYA Instant Hardscape Glue | Specially Designed for Aqu…"
type input "The Scape Right Series MAYA Instant Hardscape Glue | Specially Designed for Aqu…"
paste input "The Scape Right Series MAYA Instant Hardscape Glue"
type input "The Scape Right Series MAYA Instant Hardscape Glue"
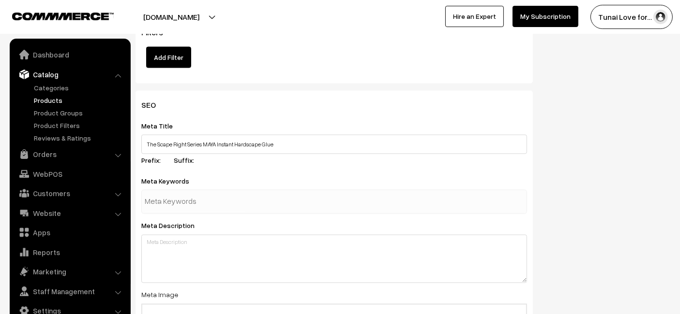
click at [223, 207] on input "text" at bounding box center [195, 202] width 101 height 19
click at [206, 200] on input "text" at bounding box center [195, 202] width 101 height 19
paste input "aquascaping glue,"
type input "aquascaping glue,"
click at [226, 181] on div "Meta Keywords aquascaping glue" at bounding box center [334, 194] width 386 height 39
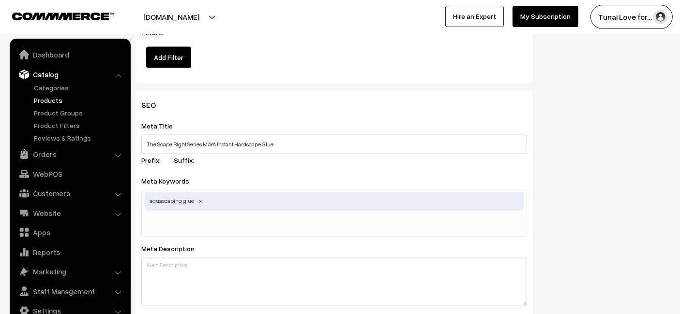
click at [205, 217] on input "text" at bounding box center [195, 225] width 101 height 19
paste input "hardscape glue"
type input "hardscape glue"
click at [224, 176] on div "Meta Keywords aquascaping glue,hardscape glue aquascaping glue" at bounding box center [334, 206] width 386 height 62
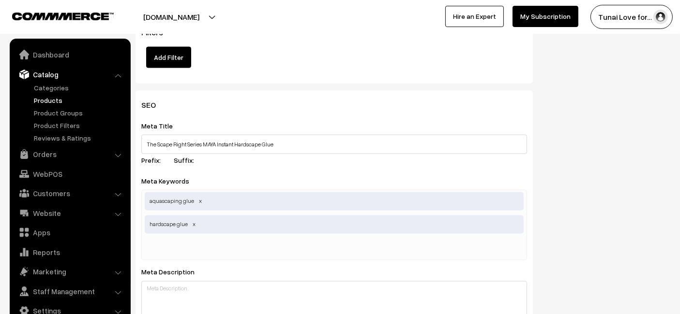
click at [250, 243] on div "aquascaping glue hardscape glue" at bounding box center [334, 225] width 386 height 71
paste input "planted tank glue"
type input "planted tank glue"
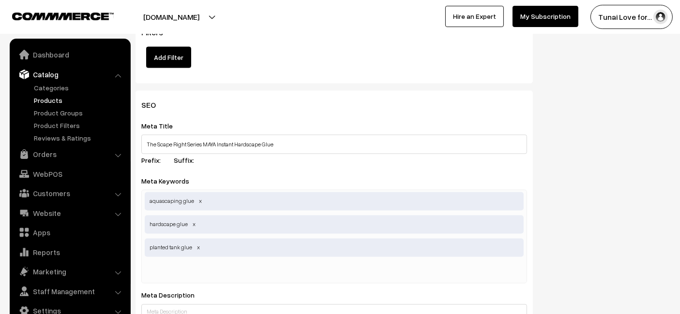
click at [304, 180] on div "Meta Keywords aquascaping glue,hardscape glue,planted tank glue aquascaping glu…" at bounding box center [334, 229] width 386 height 109
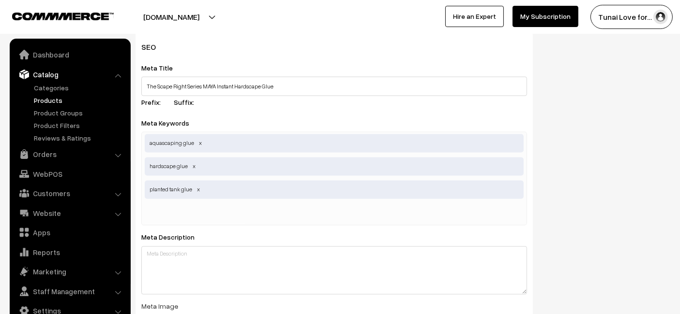
scroll to position [1703, 0]
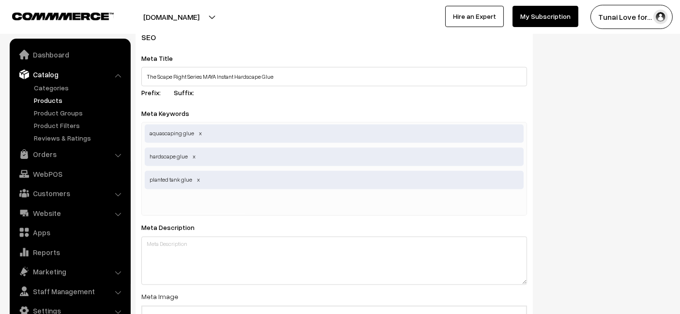
type input "C:\fakepath\scape-right-series-maya-instant-hardscape-glue.jpg"
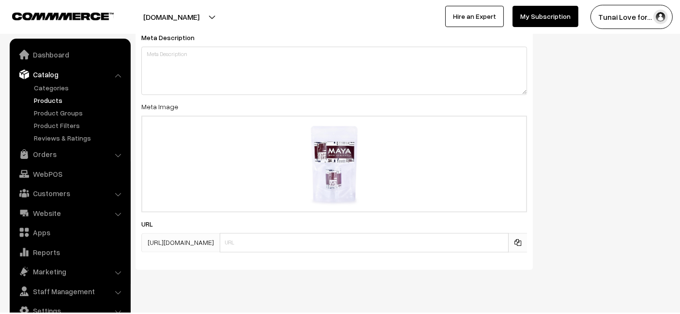
scroll to position [1908, 0]
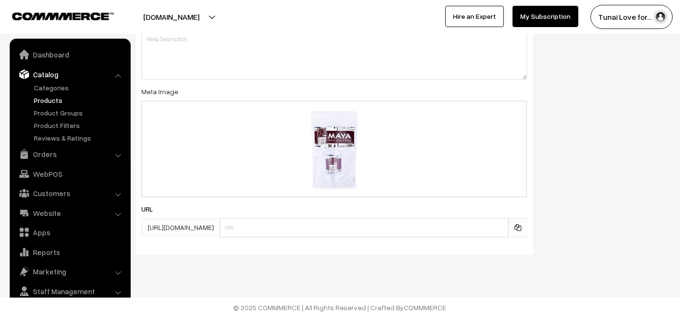
click at [645, 135] on div "SEO Meta Title The Scape Right Series MAYA Instant Hardscape Glue Prefix: Suffi…" at bounding box center [402, 40] width 549 height 444
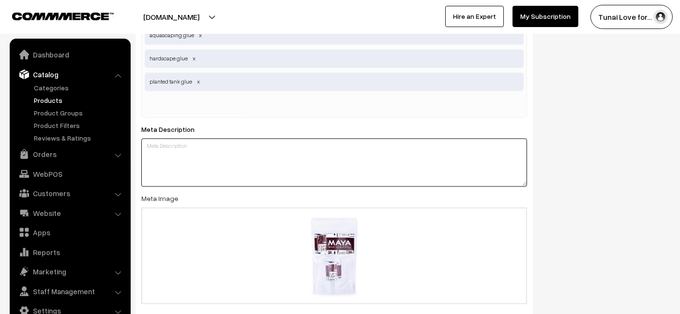
paste textarea "The Scape Right Series MAYA Instant Hardscape Glue provides a secure and fast-s…"
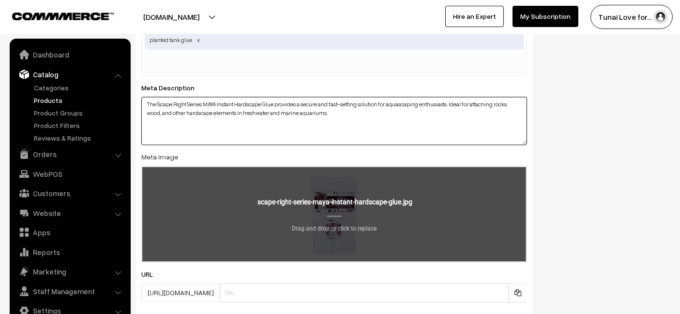
scroll to position [1908, 0]
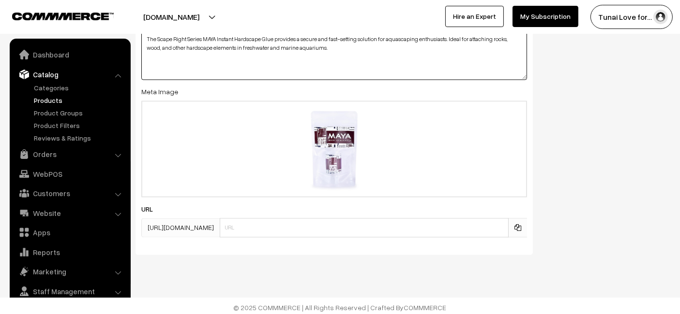
type textarea "The Scape Right Series MAYA Instant Hardscape Glue provides a secure and fast-s…"
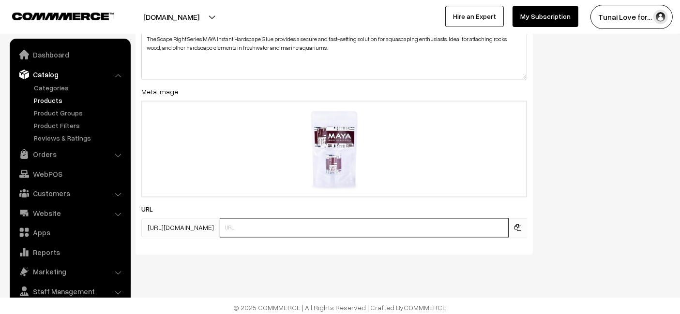
click at [309, 229] on input "text" at bounding box center [364, 227] width 289 height 19
paste input "scape-right-series-maya-instant-hardscape-glue"
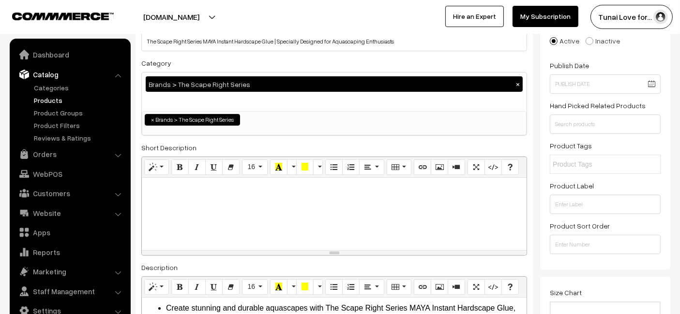
scroll to position [0, 0]
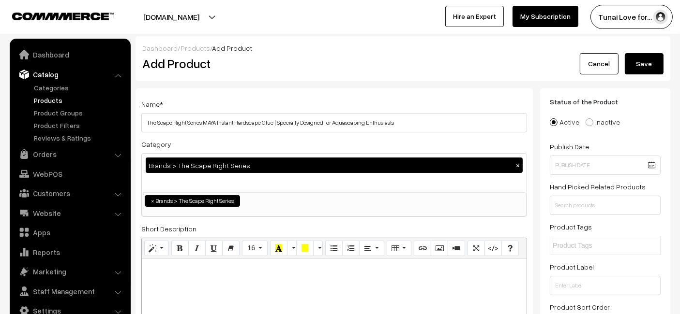
type input "scape-right-series-maya-instant-hardscape-glue"
click at [636, 63] on button "Save" at bounding box center [644, 63] width 39 height 21
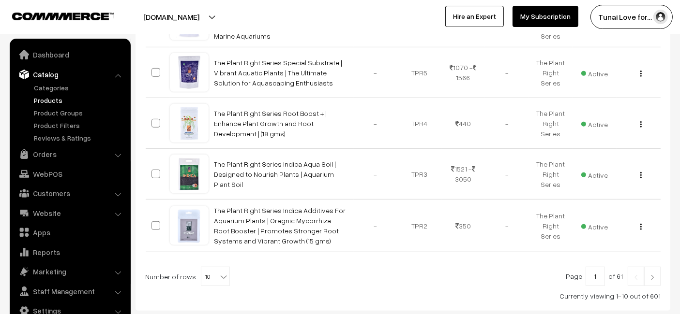
scroll to position [536, 0]
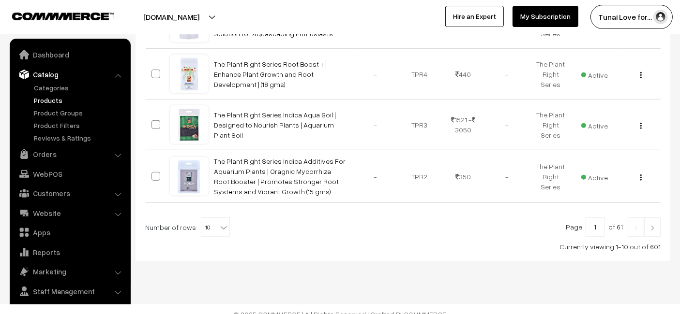
click at [650, 222] on link at bounding box center [652, 227] width 16 height 19
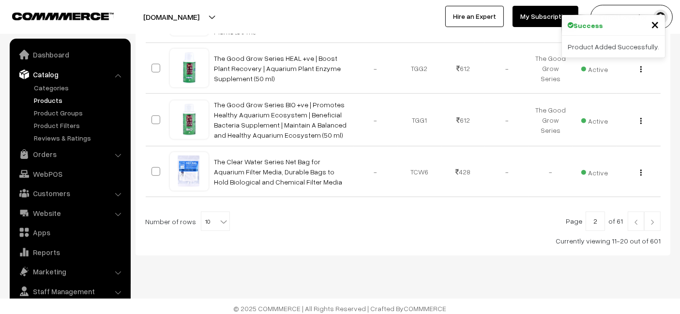
scroll to position [536, 0]
click at [652, 220] on img at bounding box center [652, 223] width 9 height 6
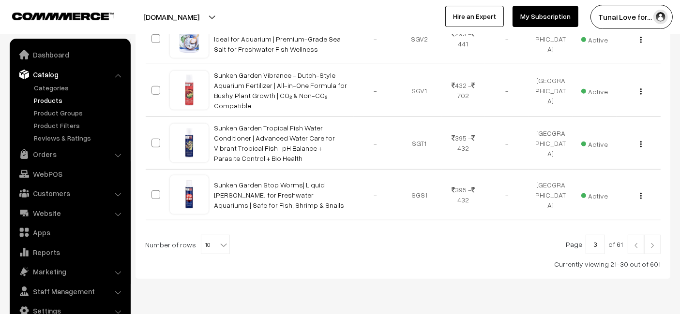
scroll to position [532, 0]
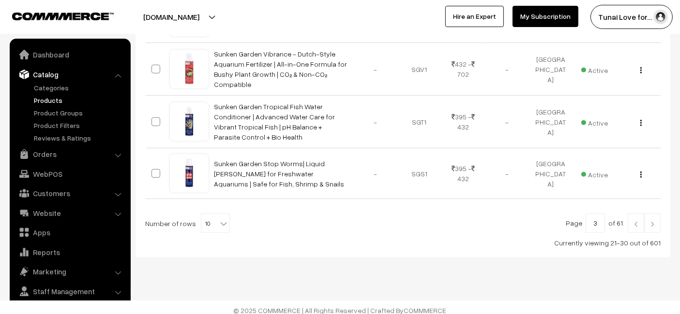
click at [647, 215] on link at bounding box center [652, 223] width 16 height 19
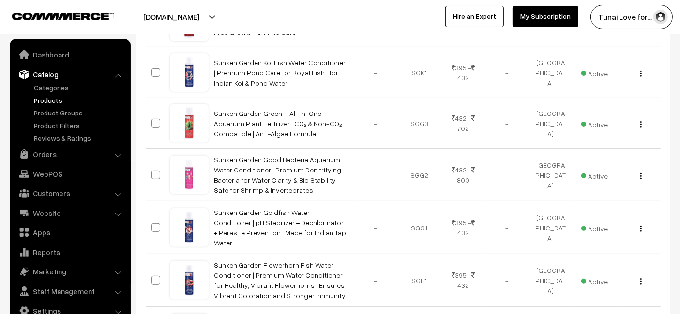
scroll to position [536, 0]
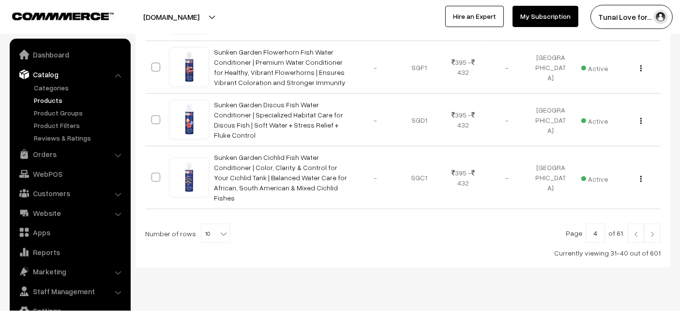
click at [654, 232] on img at bounding box center [652, 235] width 9 height 6
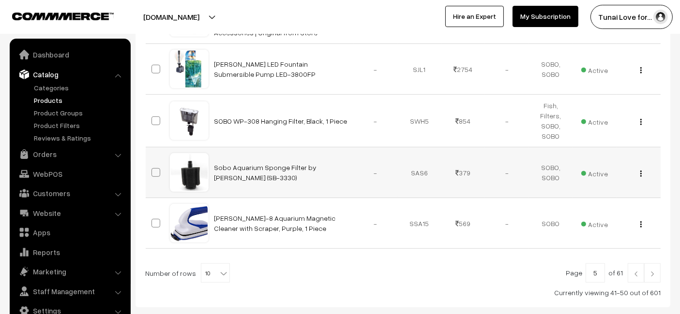
scroll to position [537, 0]
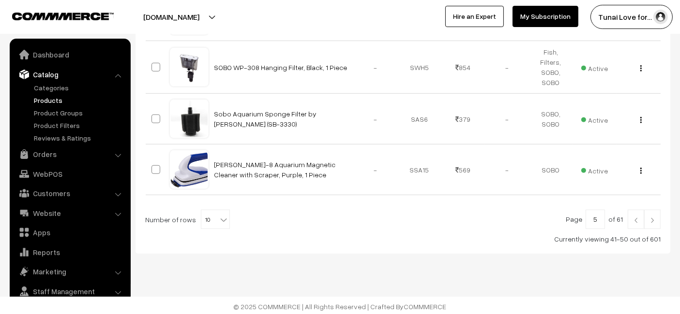
click at [647, 223] on link at bounding box center [652, 219] width 16 height 19
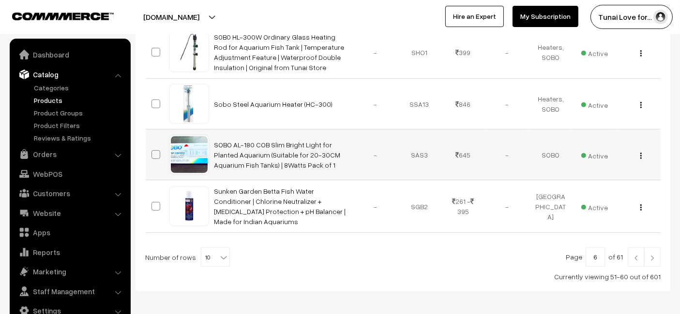
scroll to position [532, 0]
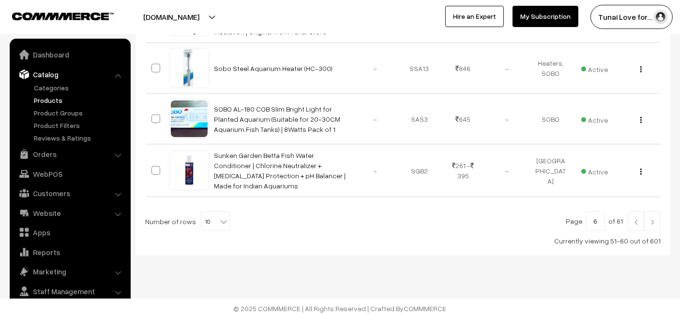
click at [660, 222] on link at bounding box center [652, 221] width 16 height 19
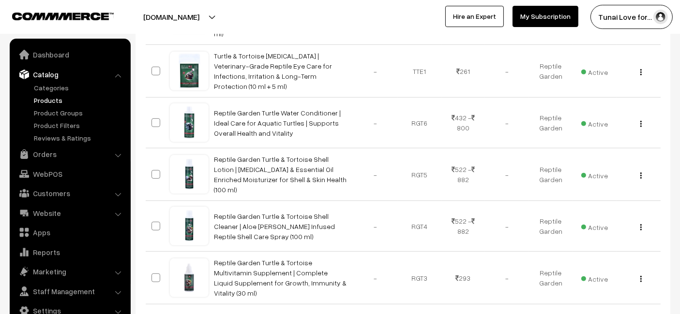
scroll to position [546, 0]
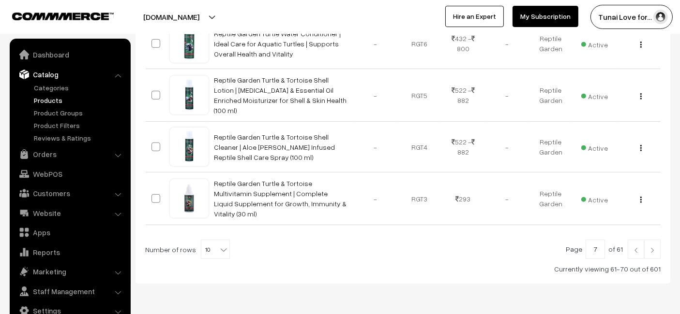
click at [649, 240] on link at bounding box center [652, 249] width 16 height 19
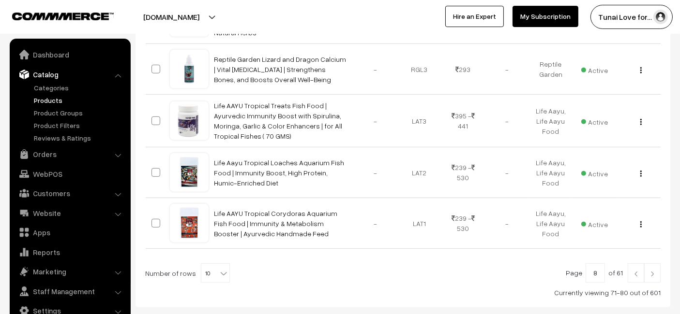
scroll to position [534, 0]
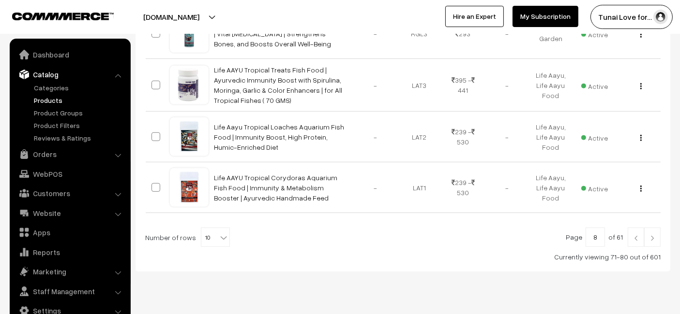
click at [655, 236] on img at bounding box center [652, 239] width 9 height 6
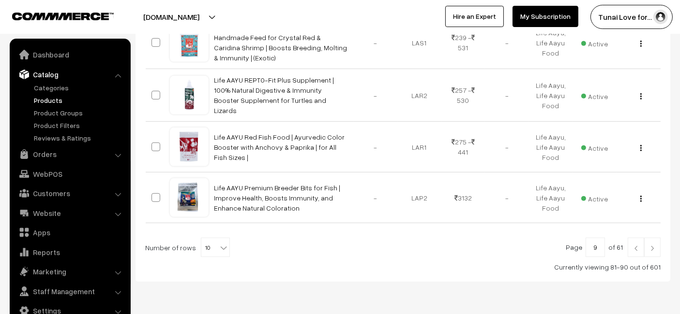
scroll to position [532, 0]
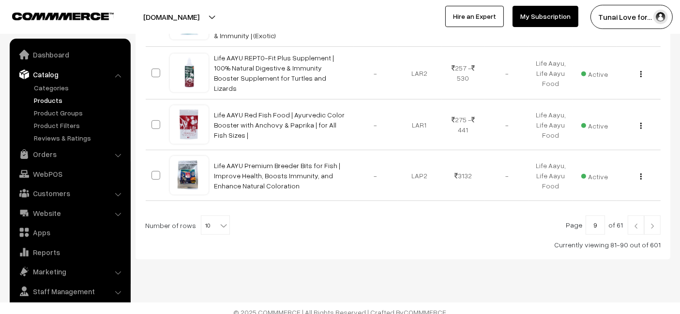
click at [651, 221] on link at bounding box center [652, 225] width 16 height 19
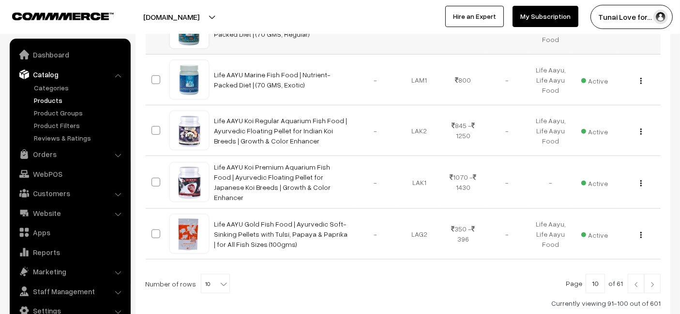
scroll to position [530, 0]
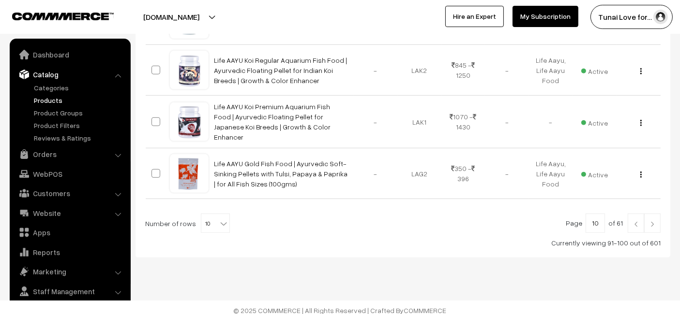
click at [649, 222] on img at bounding box center [652, 225] width 9 height 6
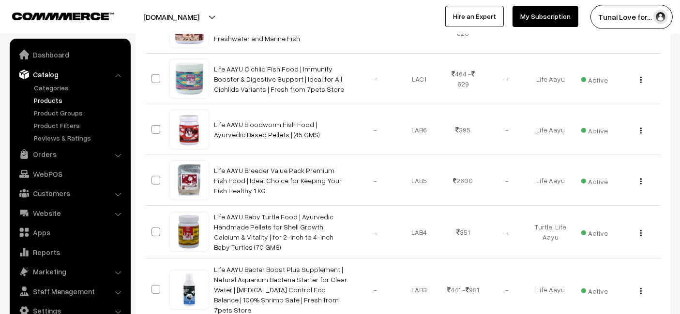
scroll to position [536, 0]
